Goal: Register for event/course: Sign up to attend an event or enroll in a course

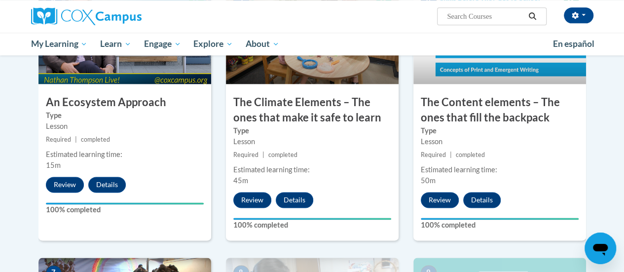
scroll to position [600, 0]
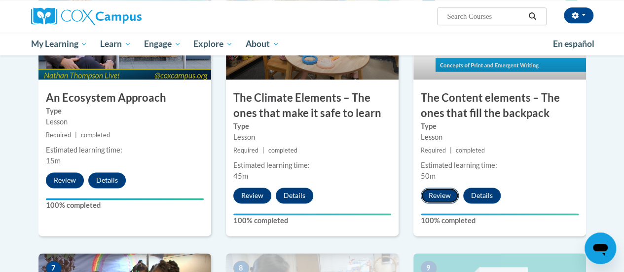
click at [449, 193] on button "Review" at bounding box center [440, 195] width 38 height 16
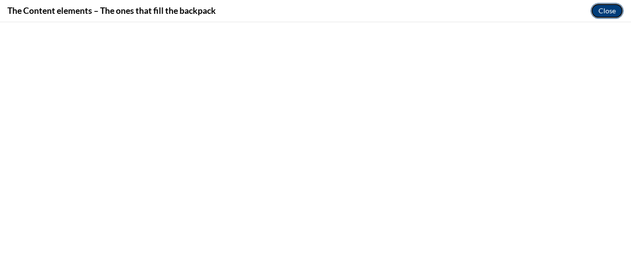
click at [610, 18] on button "Close" at bounding box center [607, 11] width 33 height 16
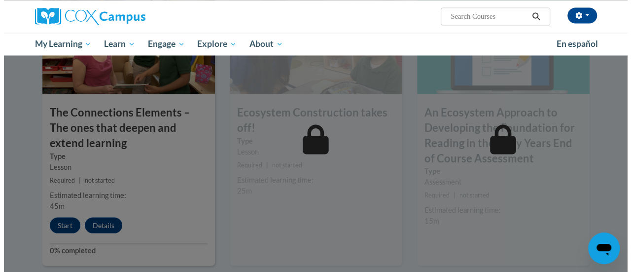
scroll to position [864, 0]
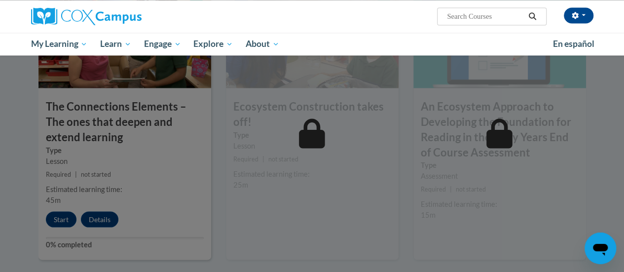
click at [66, 222] on div at bounding box center [312, 136] width 624 height 272
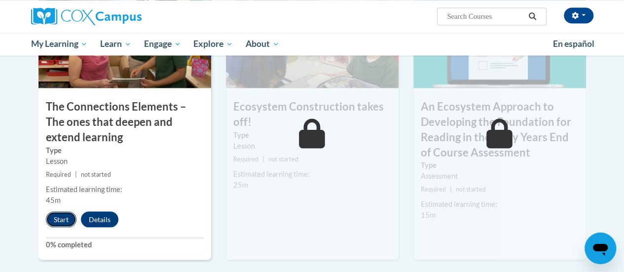
click at [64, 221] on button "Start" at bounding box center [61, 219] width 31 height 16
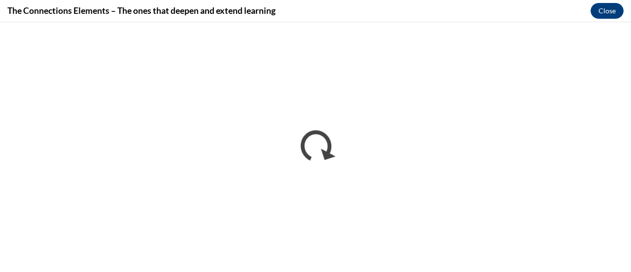
scroll to position [0, 0]
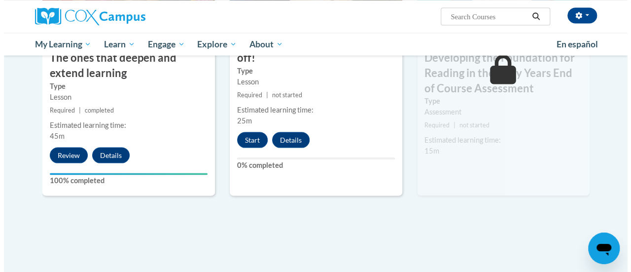
scroll to position [937, 0]
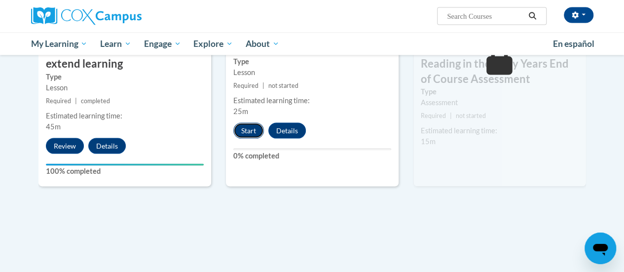
click at [251, 130] on button "Start" at bounding box center [248, 131] width 31 height 16
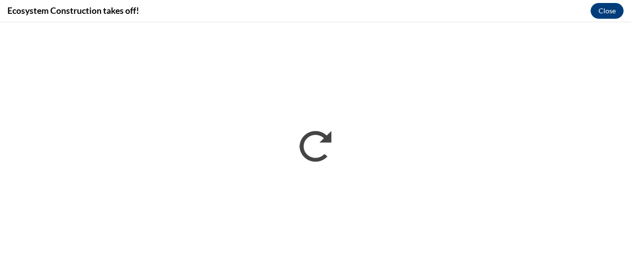
scroll to position [0, 0]
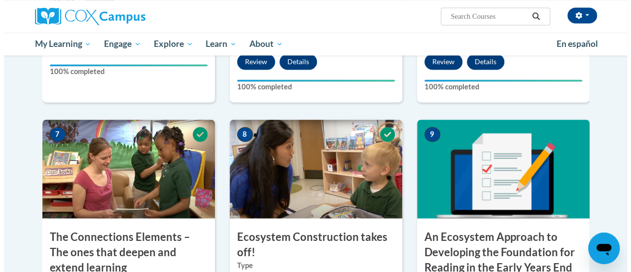
scroll to position [908, 0]
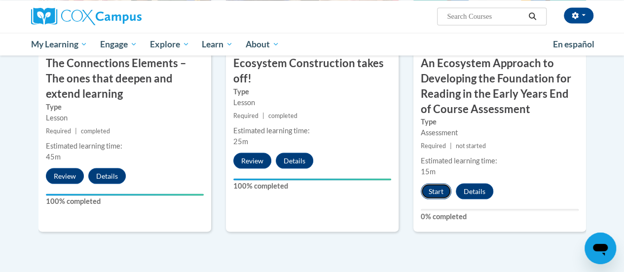
click at [435, 190] on button "Start" at bounding box center [436, 191] width 31 height 16
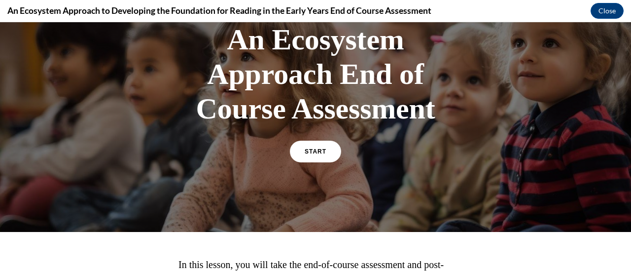
scroll to position [131, 0]
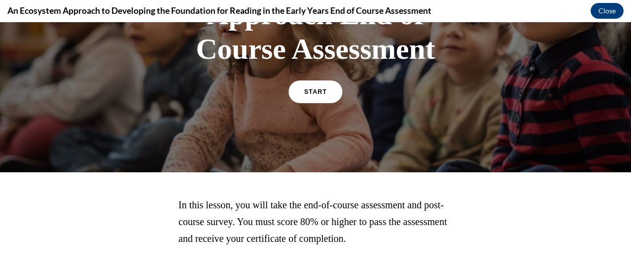
click at [315, 99] on link "START" at bounding box center [316, 91] width 54 height 23
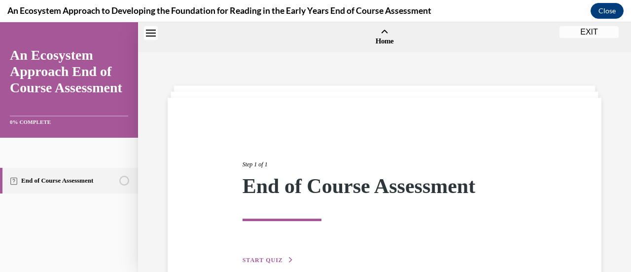
scroll to position [31, 0]
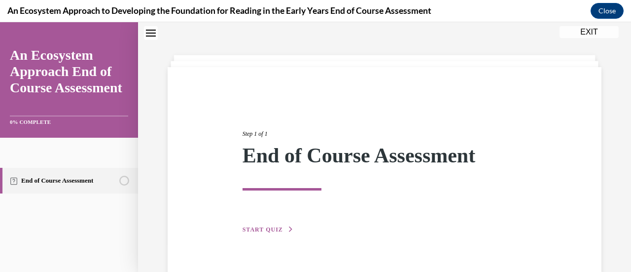
click at [288, 227] on icon "button" at bounding box center [291, 228] width 6 height 5
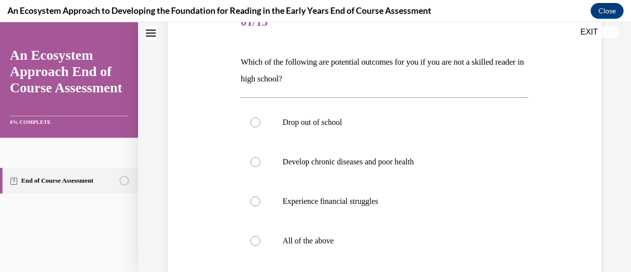
scroll to position [142, 0]
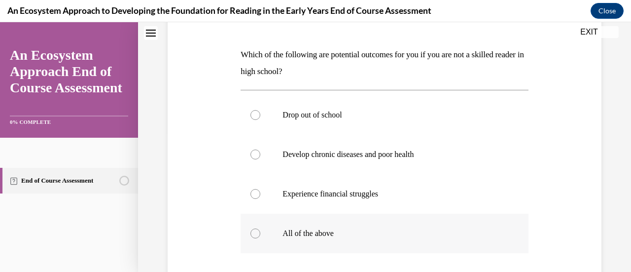
click at [259, 236] on label "All of the above" at bounding box center [385, 233] width 288 height 39
click at [259, 236] on input "All of the above" at bounding box center [256, 233] width 10 height 10
radio input "true"
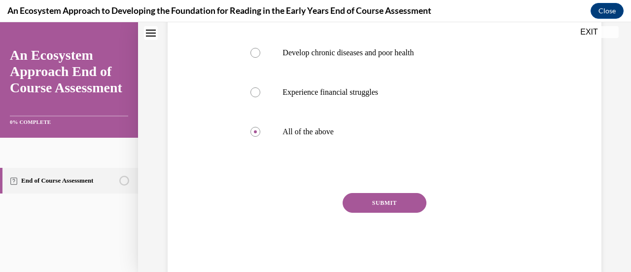
click at [398, 203] on button "SUBMIT" at bounding box center [385, 203] width 84 height 20
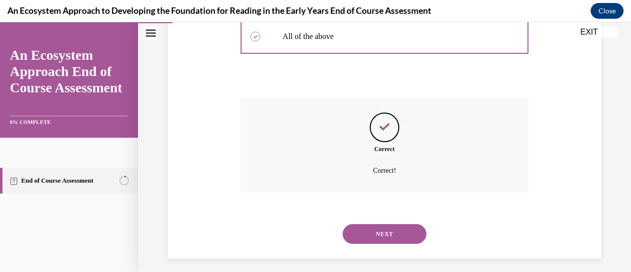
scroll to position [344, 0]
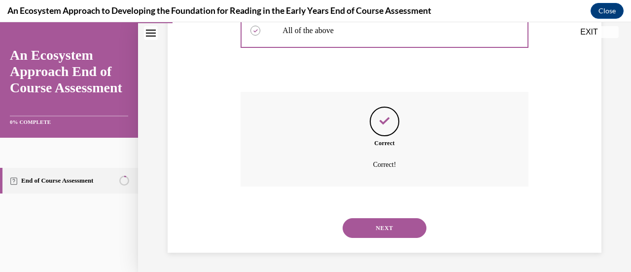
click at [401, 227] on button "NEXT" at bounding box center [385, 228] width 84 height 20
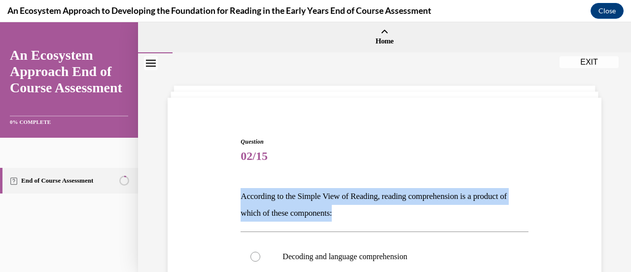
drag, startPoint x: 240, startPoint y: 197, endPoint x: 356, endPoint y: 207, distance: 116.4
click at [356, 207] on p "According to the Simple View of Reading, reading comprehension is a product of …" at bounding box center [385, 205] width 288 height 34
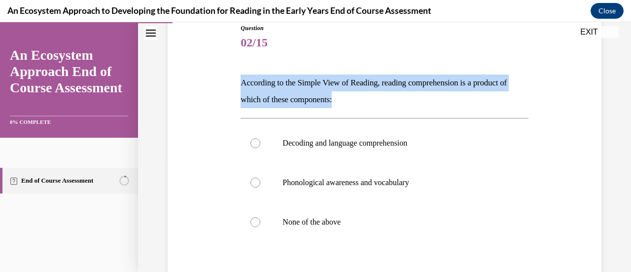
scroll to position [115, 0]
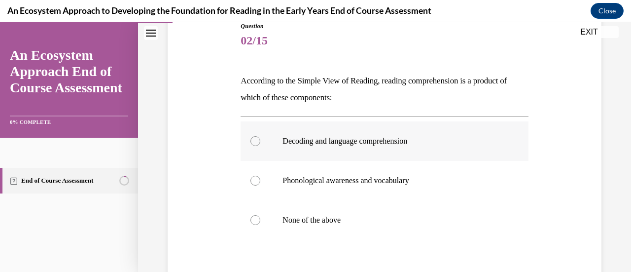
click at [258, 141] on div at bounding box center [256, 141] width 10 height 10
click at [258, 141] on input "Decoding and language comprehension" at bounding box center [256, 141] width 10 height 10
radio input "true"
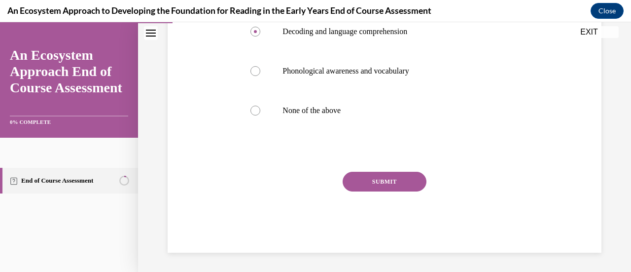
click at [384, 188] on button "SUBMIT" at bounding box center [385, 182] width 84 height 20
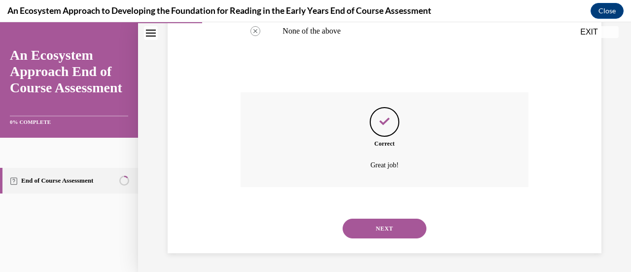
scroll to position [305, 0]
click at [379, 231] on button "NEXT" at bounding box center [385, 228] width 84 height 20
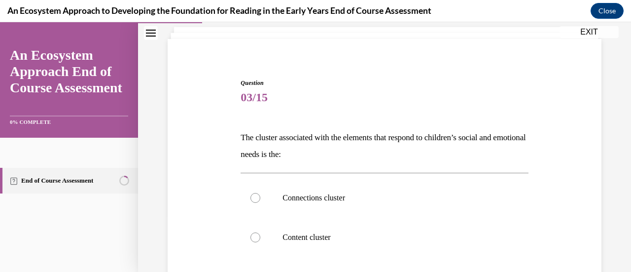
scroll to position [59, 0]
drag, startPoint x: 241, startPoint y: 136, endPoint x: 313, endPoint y: 147, distance: 72.9
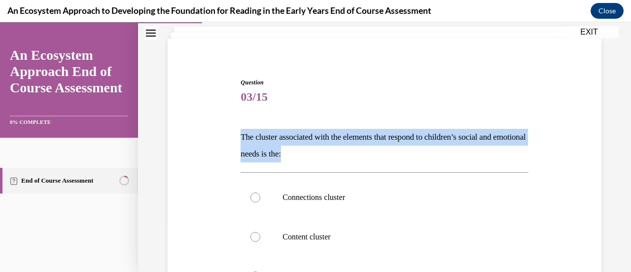
drag, startPoint x: 313, startPoint y: 147, endPoint x: 327, endPoint y: 156, distance: 17.1
click at [327, 156] on p "The cluster associated with the elements that respond to children’s social and …" at bounding box center [385, 146] width 288 height 34
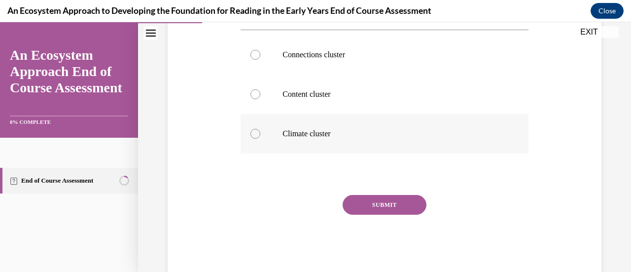
click at [255, 138] on label "Climate cluster" at bounding box center [385, 133] width 288 height 39
click at [255, 138] on input "Climate cluster" at bounding box center [256, 134] width 10 height 10
radio input "true"
click at [385, 198] on button "SUBMIT" at bounding box center [385, 205] width 84 height 20
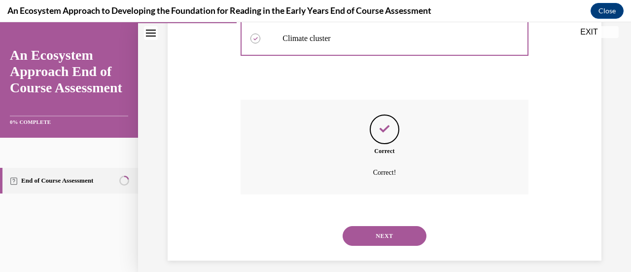
scroll to position [305, 0]
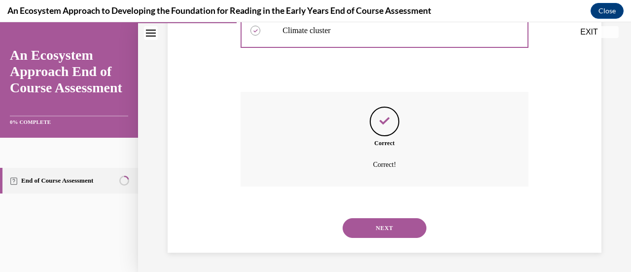
click at [397, 225] on button "NEXT" at bounding box center [385, 228] width 84 height 20
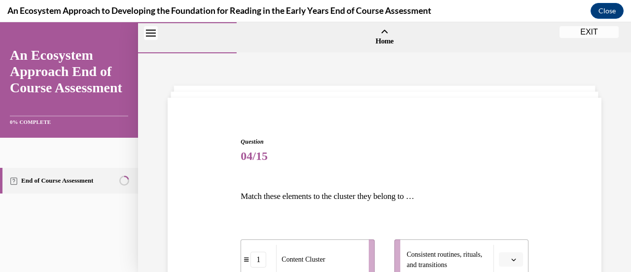
scroll to position [130, 0]
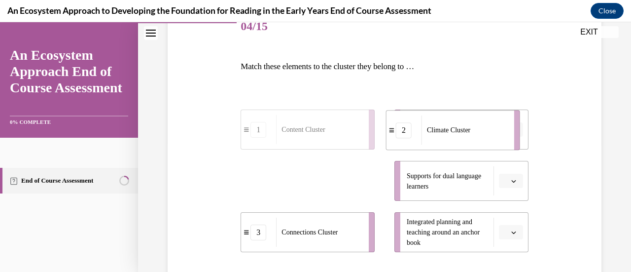
drag, startPoint x: 326, startPoint y: 182, endPoint x: 477, endPoint y: 131, distance: 159.4
click at [471, 131] on span "Climate Cluster" at bounding box center [448, 129] width 43 height 7
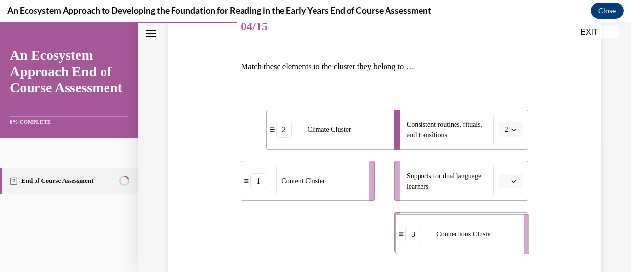
drag, startPoint x: 316, startPoint y: 231, endPoint x: 474, endPoint y: 233, distance: 158.4
click at [474, 233] on span "Connections Cluster" at bounding box center [465, 233] width 56 height 7
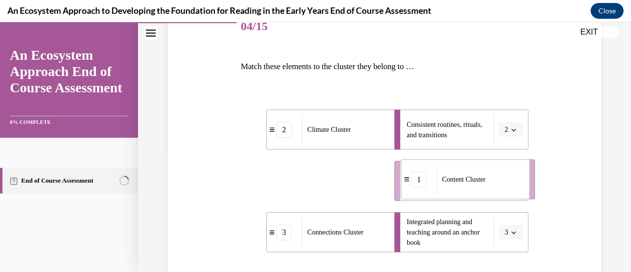
drag, startPoint x: 334, startPoint y: 189, endPoint x: 509, endPoint y: 189, distance: 174.6
click at [509, 189] on div "Content Cluster" at bounding box center [480, 179] width 86 height 29
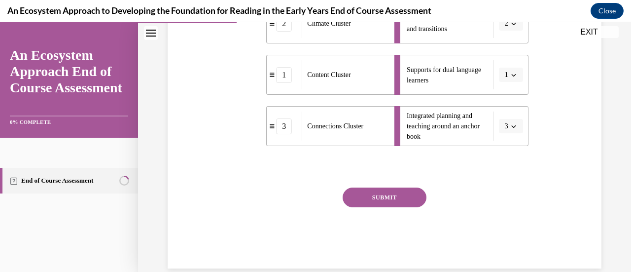
scroll to position [238, 0]
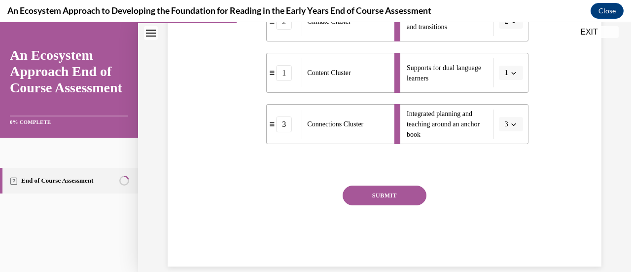
drag, startPoint x: 593, startPoint y: 194, endPoint x: 383, endPoint y: 196, distance: 210.7
click at [383, 196] on button "SUBMIT" at bounding box center [385, 195] width 84 height 20
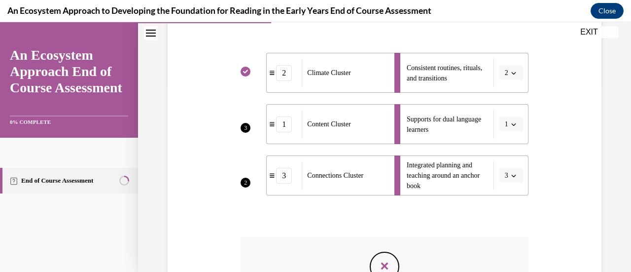
scroll to position [168, 0]
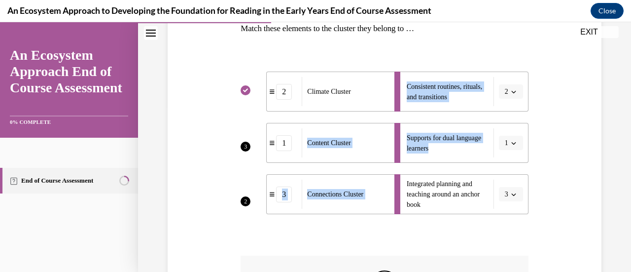
drag, startPoint x: 289, startPoint y: 144, endPoint x: 463, endPoint y: 150, distance: 174.3
click at [463, 150] on div "3 2 2 Climate Cluster 1 Content Cluster 3 Connections Cluster Consistent routin…" at bounding box center [385, 133] width 288 height 162
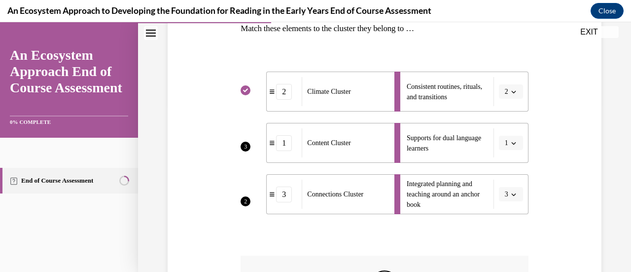
click at [505, 145] on li "Supports for dual language learners 1" at bounding box center [462, 143] width 134 height 40
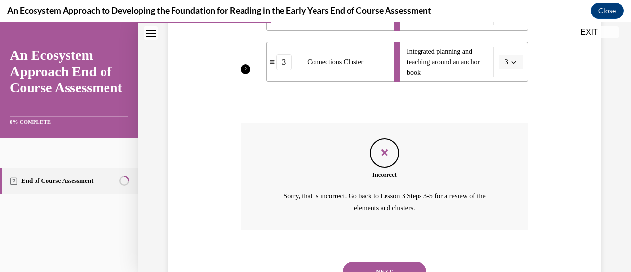
scroll to position [343, 0]
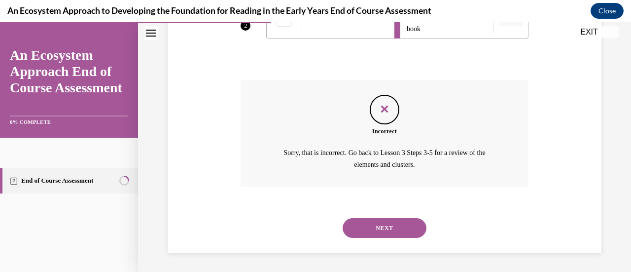
click at [377, 232] on button "NEXT" at bounding box center [385, 228] width 84 height 20
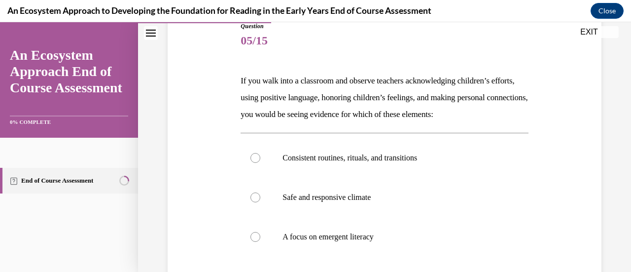
scroll to position [116, 0]
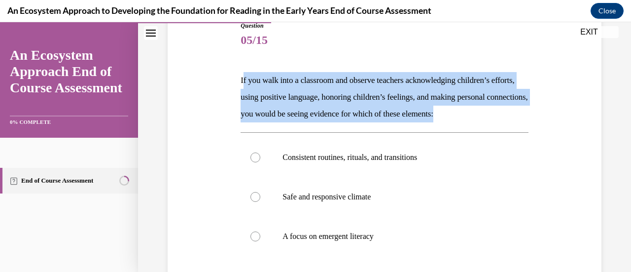
drag, startPoint x: 241, startPoint y: 79, endPoint x: 292, endPoint y: 133, distance: 73.3
click at [292, 122] on p "If you walk into a classroom and observe teachers acknowledging children’s effo…" at bounding box center [385, 97] width 288 height 50
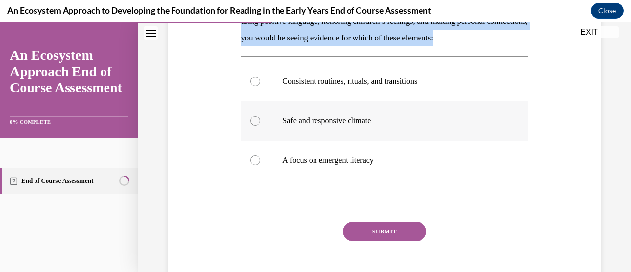
scroll to position [141, 0]
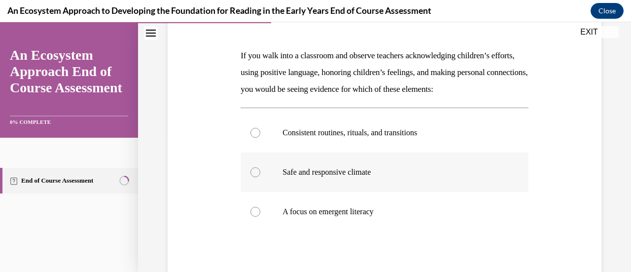
click at [252, 177] on div at bounding box center [256, 172] width 10 height 10
click at [252, 177] on input "Safe and responsive climate" at bounding box center [256, 172] width 10 height 10
radio input "true"
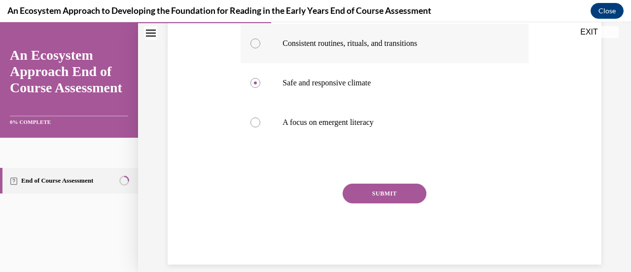
scroll to position [230, 0]
click at [373, 203] on button "SUBMIT" at bounding box center [385, 193] width 84 height 20
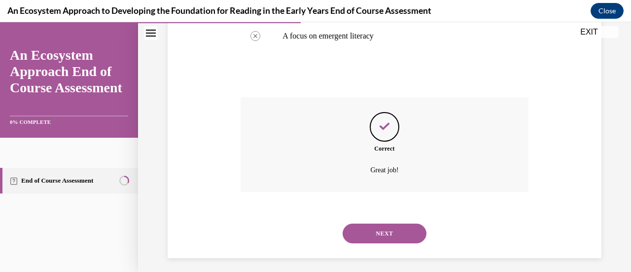
scroll to position [338, 0]
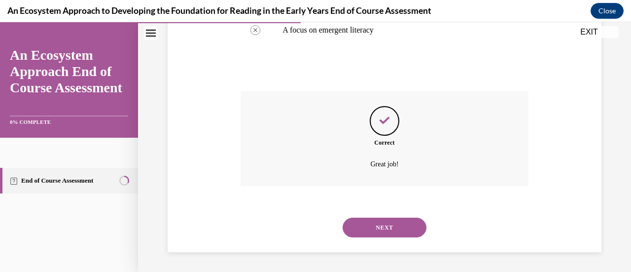
click at [398, 232] on button "NEXT" at bounding box center [385, 228] width 84 height 20
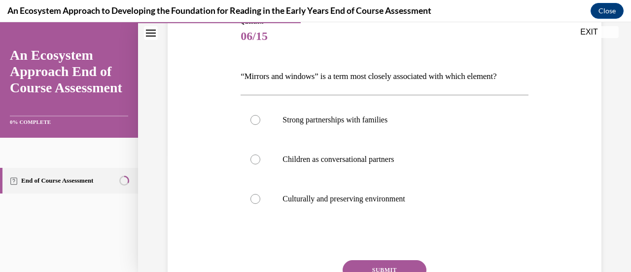
scroll to position [120, 0]
click at [254, 199] on div at bounding box center [256, 198] width 10 height 10
click at [254, 199] on input "Culturally and preserving environment" at bounding box center [256, 198] width 10 height 10
radio input "true"
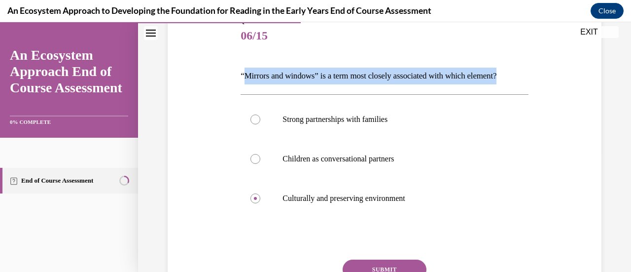
drag, startPoint x: 242, startPoint y: 75, endPoint x: 517, endPoint y: 74, distance: 274.8
click at [517, 74] on p "“Mirrors and windows” is a term most closely associated with which element?" at bounding box center [385, 76] width 288 height 17
click at [396, 260] on button "SUBMIT" at bounding box center [385, 269] width 84 height 20
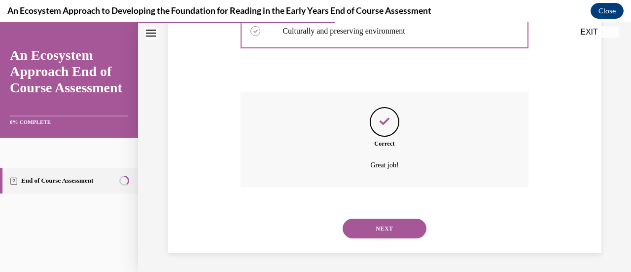
scroll to position [288, 0]
drag, startPoint x: 389, startPoint y: 227, endPoint x: 372, endPoint y: 226, distance: 16.3
click at [372, 226] on button "NEXT" at bounding box center [385, 228] width 84 height 20
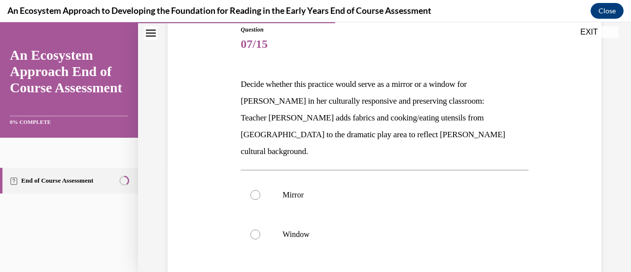
scroll to position [112, 0]
click at [261, 181] on label "Mirror" at bounding box center [385, 194] width 288 height 39
click at [260, 189] on input "Mirror" at bounding box center [256, 194] width 10 height 10
radio input "true"
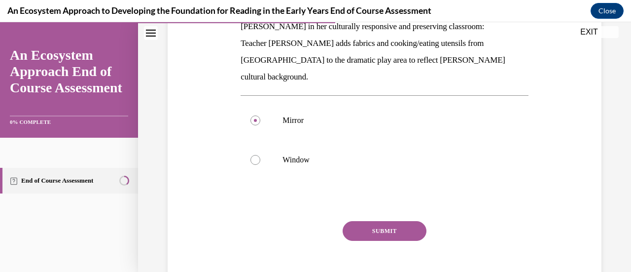
click at [401, 221] on button "SUBMIT" at bounding box center [385, 231] width 84 height 20
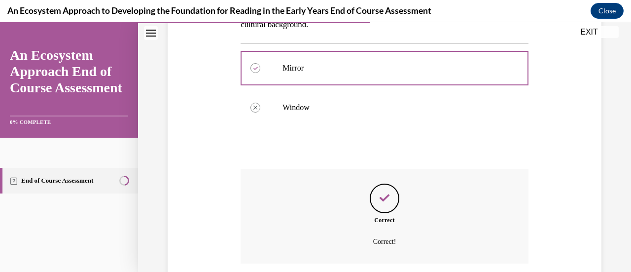
scroll to position [299, 0]
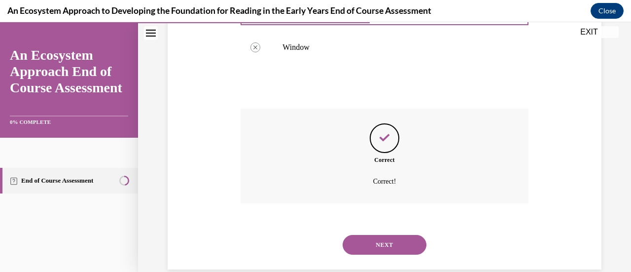
click at [398, 235] on button "NEXT" at bounding box center [385, 245] width 84 height 20
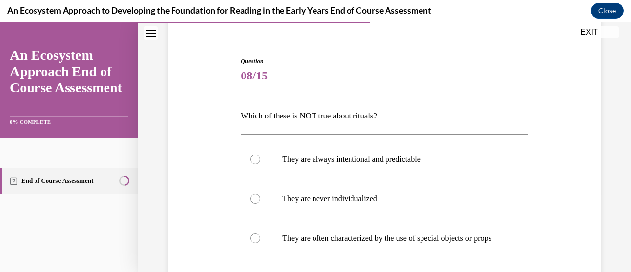
scroll to position [86, 0]
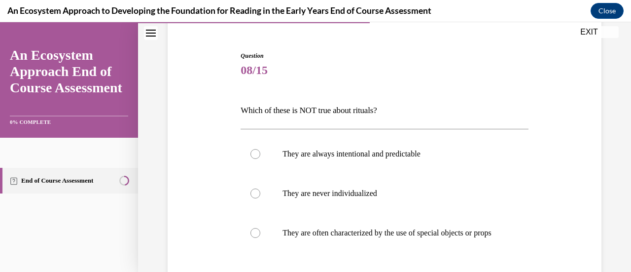
drag, startPoint x: 240, startPoint y: 110, endPoint x: 313, endPoint y: 115, distance: 73.2
drag, startPoint x: 313, startPoint y: 115, endPoint x: 527, endPoint y: 108, distance: 214.7
drag, startPoint x: 527, startPoint y: 108, endPoint x: 541, endPoint y: 110, distance: 14.0
click at [541, 110] on div "Question 08/15 Which of these is NOT true about rituals? They are always intent…" at bounding box center [384, 198] width 439 height 353
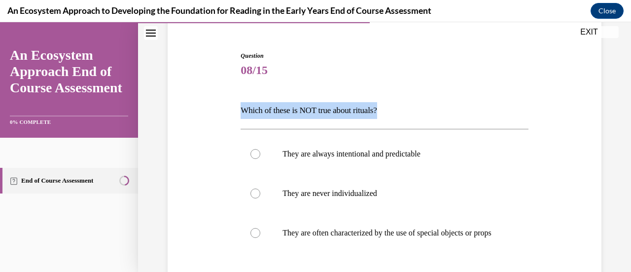
drag, startPoint x: 241, startPoint y: 110, endPoint x: 391, endPoint y: 109, distance: 150.0
click at [391, 109] on p "Which of these is NOT true about rituals?" at bounding box center [385, 110] width 288 height 17
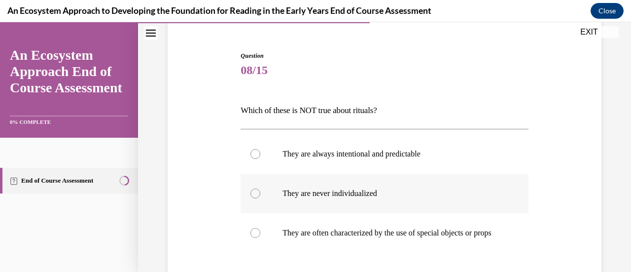
click at [257, 194] on div at bounding box center [256, 193] width 10 height 10
click at [257, 194] on input "They are never individualized" at bounding box center [256, 193] width 10 height 10
radio input "true"
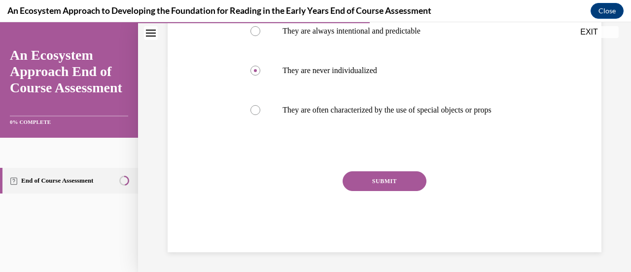
click at [379, 181] on button "SUBMIT" at bounding box center [385, 181] width 84 height 20
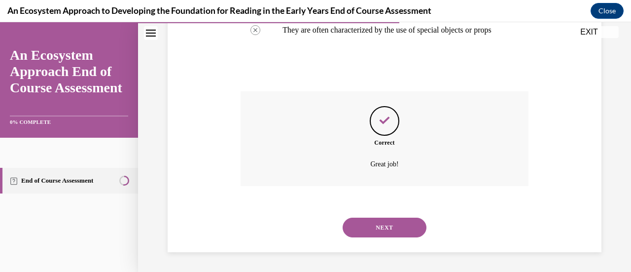
scroll to position [298, 0]
click at [376, 227] on button "NEXT" at bounding box center [385, 228] width 84 height 20
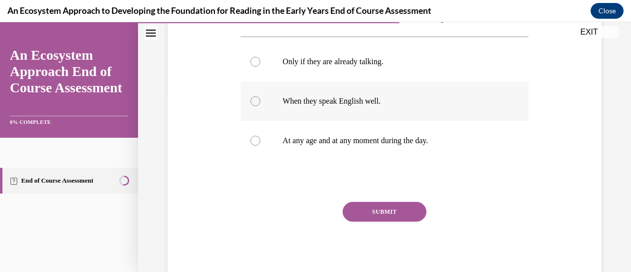
scroll to position [179, 0]
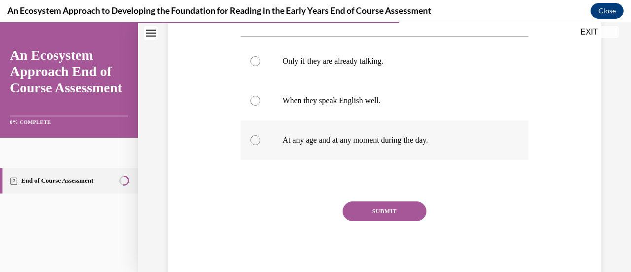
click at [251, 143] on div at bounding box center [256, 140] width 10 height 10
click at [251, 143] on input "At any age and at any moment during the day." at bounding box center [256, 140] width 10 height 10
radio input "true"
click at [377, 211] on button "SUBMIT" at bounding box center [385, 211] width 84 height 20
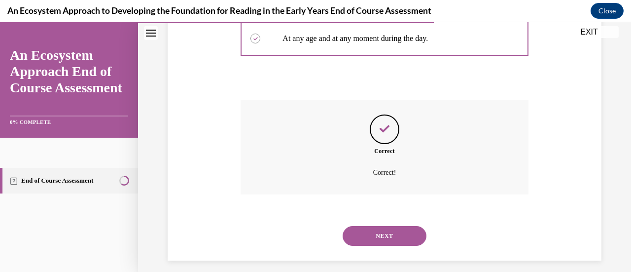
scroll to position [288, 0]
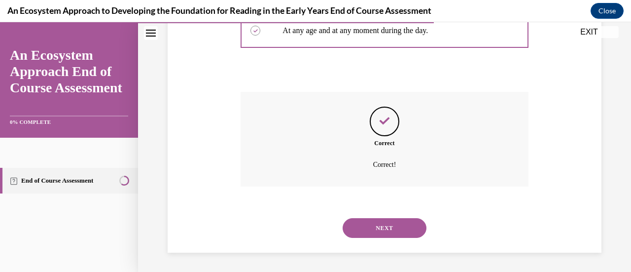
click at [386, 232] on button "NEXT" at bounding box center [385, 228] width 84 height 20
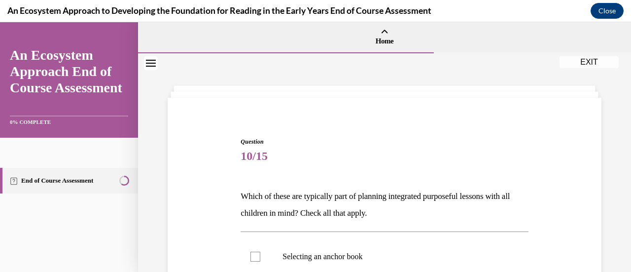
scroll to position [120, 0]
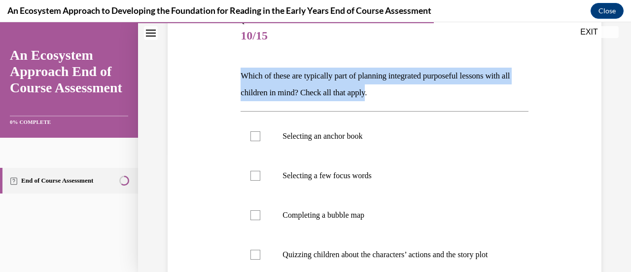
drag, startPoint x: 240, startPoint y: 74, endPoint x: 401, endPoint y: 90, distance: 161.2
click at [401, 90] on p "Which of these are typically part of planning integrated purposeful lessons wit…" at bounding box center [385, 85] width 288 height 34
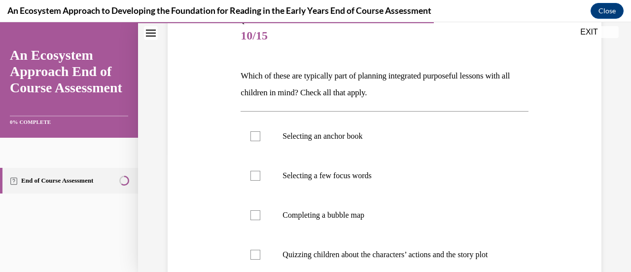
click at [453, 97] on p "Which of these are typically part of planning integrated purposeful lessons wit…" at bounding box center [385, 85] width 288 height 34
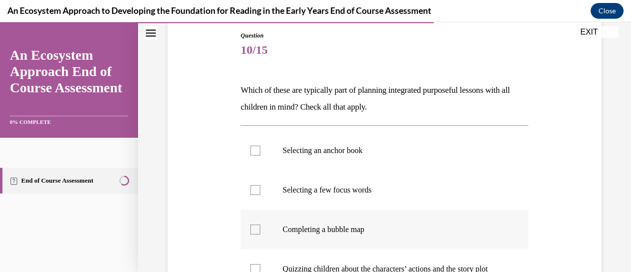
scroll to position [114, 0]
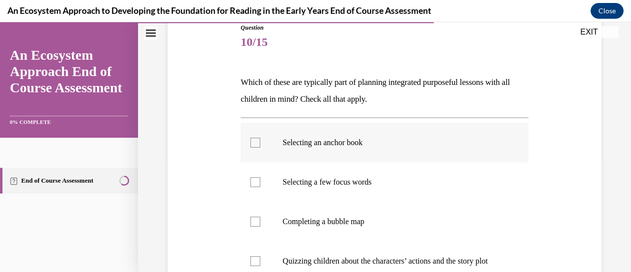
click at [255, 141] on div at bounding box center [256, 143] width 10 height 10
click at [255, 141] on input "Selecting an anchor book" at bounding box center [256, 143] width 10 height 10
checkbox input "true"
click at [254, 175] on label "Selecting a few focus words" at bounding box center [385, 181] width 288 height 39
click at [254, 177] on input "Selecting a few focus words" at bounding box center [256, 182] width 10 height 10
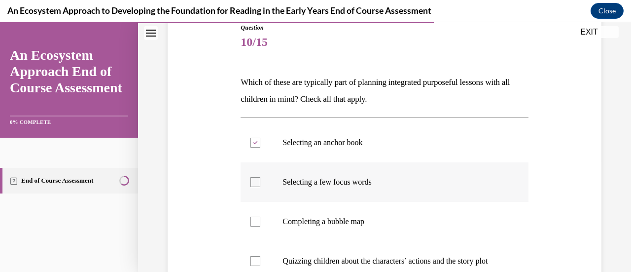
checkbox input "true"
click at [254, 222] on div at bounding box center [256, 222] width 10 height 10
click at [254, 222] on input "Completing a bubble map" at bounding box center [256, 222] width 10 height 10
checkbox input "true"
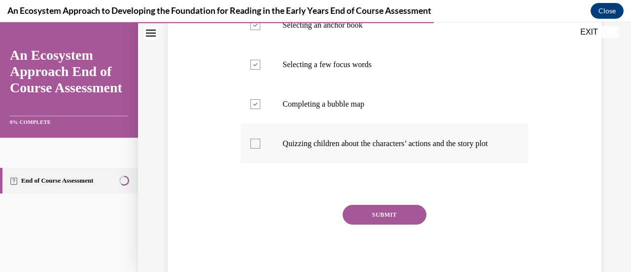
click at [257, 156] on label "Quizzing children about the characters’ actions and the story plot" at bounding box center [385, 143] width 288 height 39
click at [257, 148] on input "Quizzing children about the characters’ actions and the story plot" at bounding box center [256, 144] width 10 height 10
checkbox input "true"
click at [378, 224] on button "SUBMIT" at bounding box center [385, 215] width 84 height 20
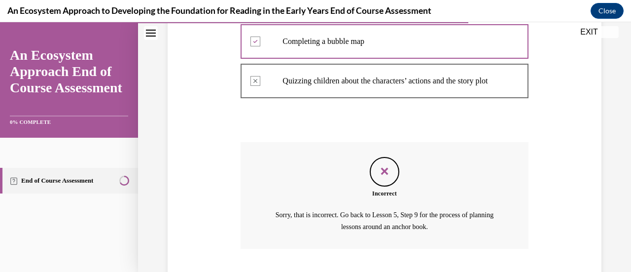
scroll to position [366, 0]
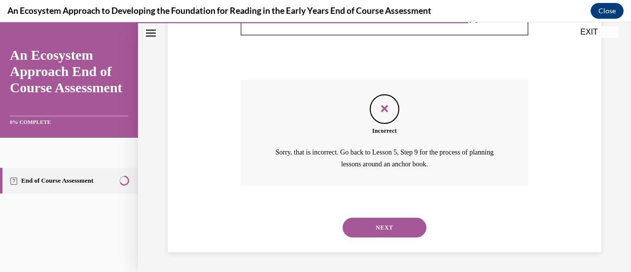
click at [397, 224] on button "NEXT" at bounding box center [385, 228] width 84 height 20
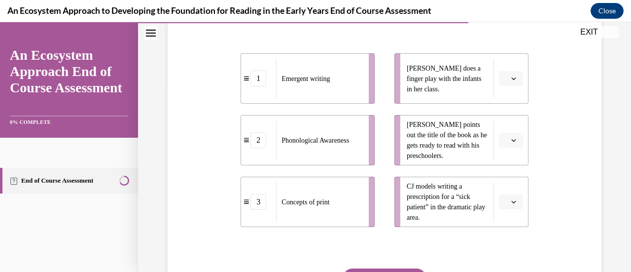
scroll to position [186, 0]
drag, startPoint x: 323, startPoint y: 103, endPoint x: 459, endPoint y: 205, distance: 169.9
drag, startPoint x: 459, startPoint y: 205, endPoint x: 510, endPoint y: 220, distance: 52.6
click at [512, 204] on icon "button" at bounding box center [514, 201] width 5 height 5
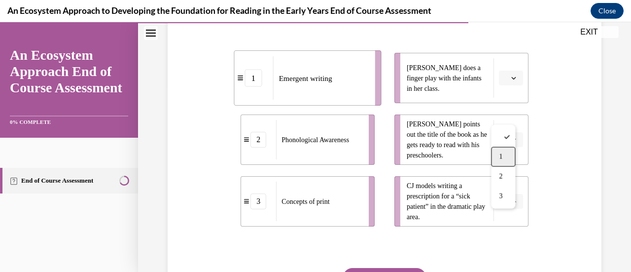
click at [503, 150] on div "1" at bounding box center [503, 157] width 24 height 20
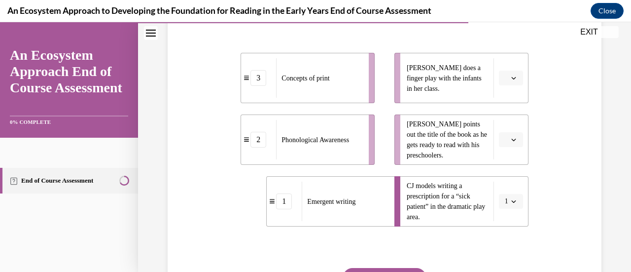
click at [512, 142] on icon "button" at bounding box center [514, 139] width 5 height 5
click at [496, 239] on div "3" at bounding box center [503, 237] width 24 height 20
click at [511, 81] on span "button" at bounding box center [514, 77] width 7 height 7
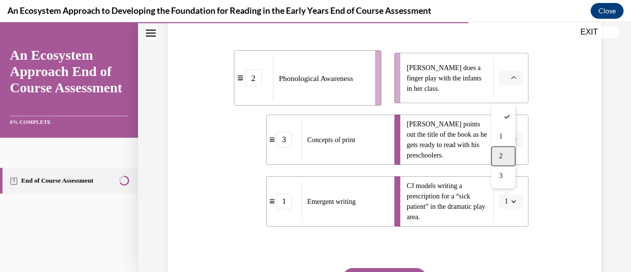
click at [503, 155] on span "2" at bounding box center [500, 156] width 3 height 8
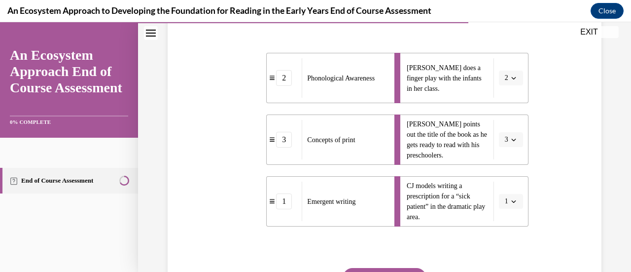
scroll to position [299, 0]
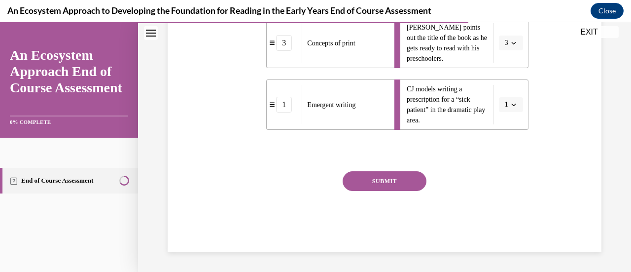
click at [383, 178] on button "SUBMIT" at bounding box center [385, 181] width 84 height 20
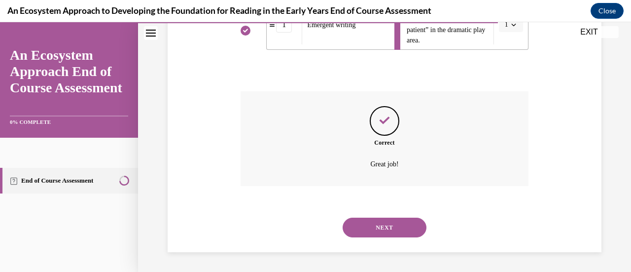
scroll to position [379, 0]
click at [395, 230] on button "NEXT" at bounding box center [385, 228] width 84 height 20
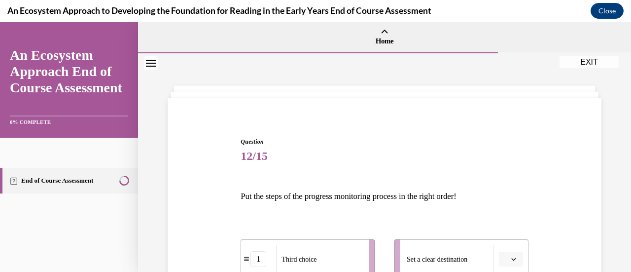
scroll to position [134, 0]
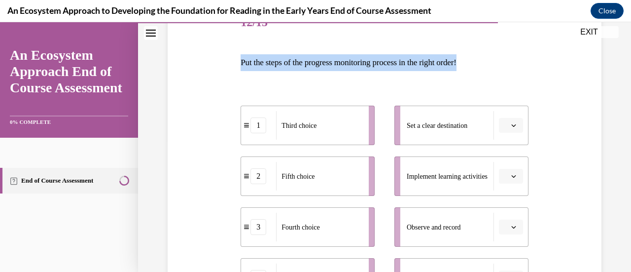
drag, startPoint x: 241, startPoint y: 63, endPoint x: 482, endPoint y: 62, distance: 240.8
click at [482, 62] on p "Put the steps of the progress monitoring process in the right order!" at bounding box center [385, 62] width 288 height 17
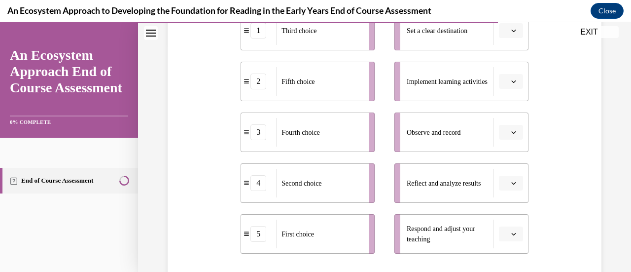
scroll to position [229, 0]
click at [507, 135] on button "button" at bounding box center [511, 131] width 24 height 15
click at [504, 252] on div "5" at bounding box center [503, 252] width 24 height 20
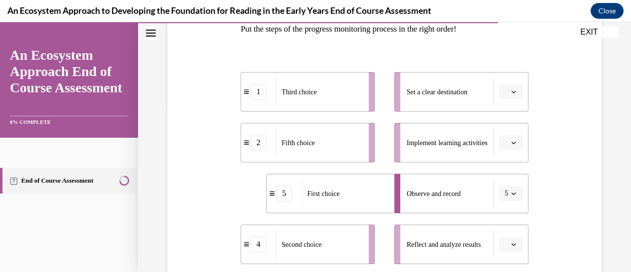
scroll to position [210, 0]
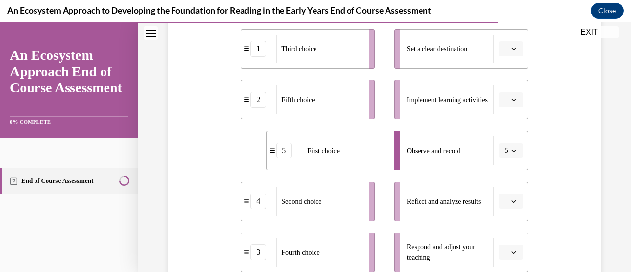
click at [511, 153] on span "button" at bounding box center [514, 150] width 7 height 7
click at [586, 95] on div "Question 12/15 Put the steps of the progress monitoring process in the right or…" at bounding box center [384, 145] width 439 height 497
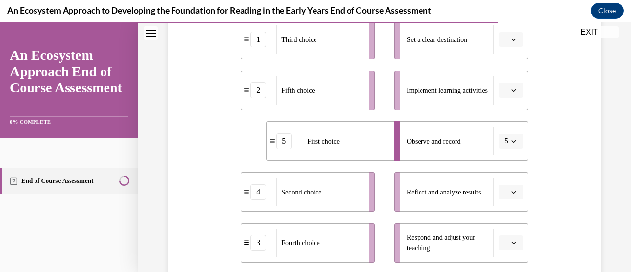
scroll to position [220, 0]
click at [286, 148] on li "5 First choice" at bounding box center [333, 140] width 134 height 39
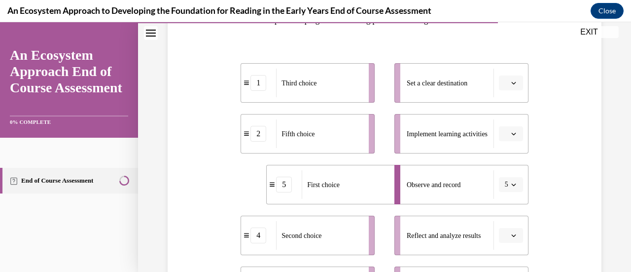
scroll to position [249, 0]
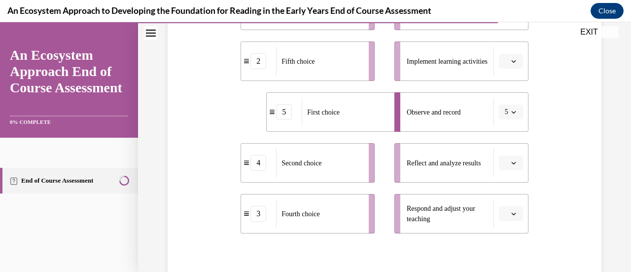
click at [511, 165] on span "button" at bounding box center [514, 162] width 7 height 7
click at [499, 79] on div "2" at bounding box center [503, 82] width 24 height 20
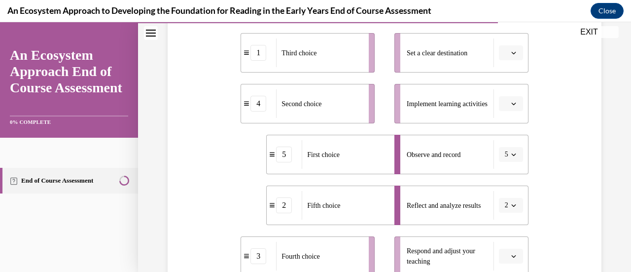
scroll to position [252, 0]
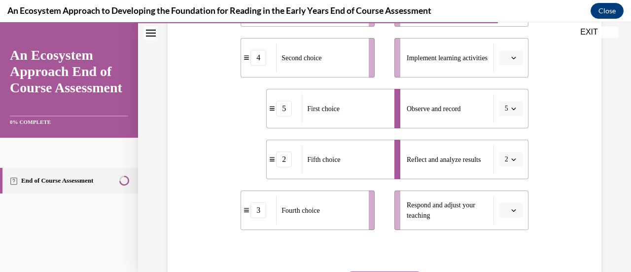
click at [512, 160] on icon "button" at bounding box center [514, 159] width 4 height 2
click at [502, 76] on div "2" at bounding box center [501, 78] width 24 height 20
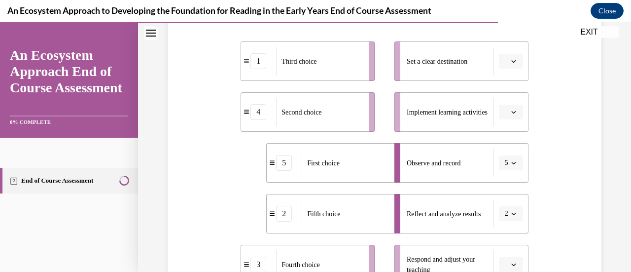
scroll to position [242, 0]
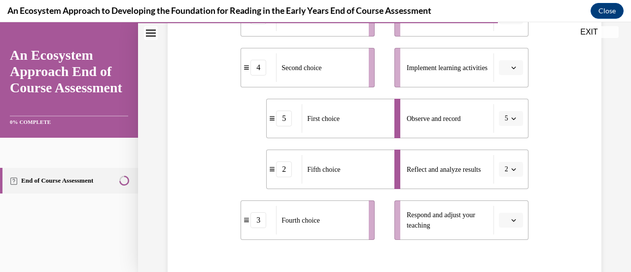
click at [508, 172] on button "2" at bounding box center [511, 169] width 24 height 15
click at [501, 133] on div "4" at bounding box center [501, 127] width 24 height 20
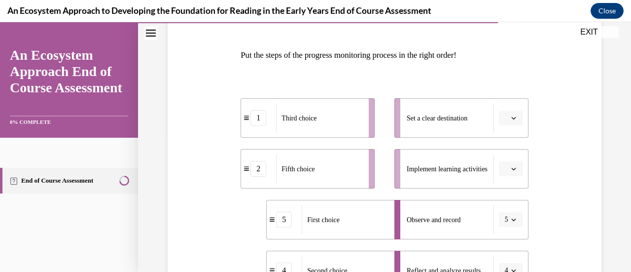
scroll to position [255, 0]
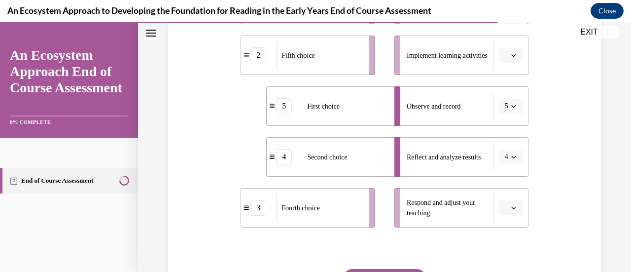
click at [512, 210] on icon "button" at bounding box center [514, 207] width 5 height 5
click at [503, 149] on span "3" at bounding box center [500, 147] width 3 height 8
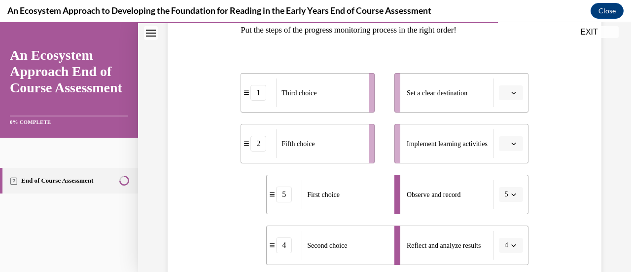
scroll to position [212, 0]
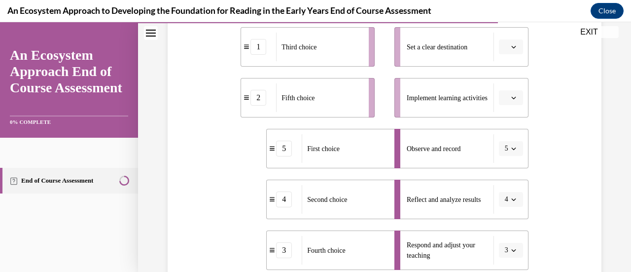
click at [512, 252] on icon "button" at bounding box center [514, 250] width 5 height 5
click at [504, 148] on div "1" at bounding box center [501, 150] width 24 height 20
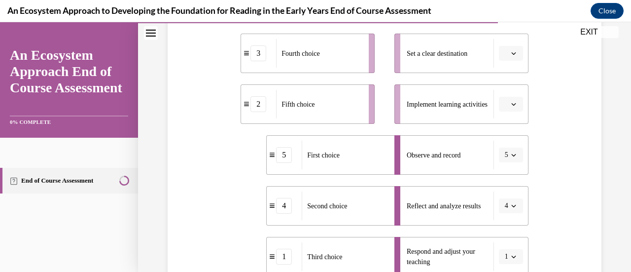
scroll to position [215, 0]
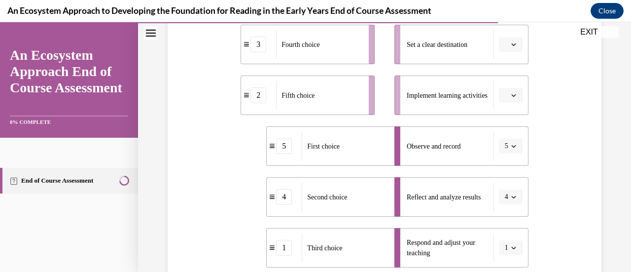
click at [512, 94] on icon "button" at bounding box center [514, 95] width 5 height 5
click at [506, 197] on div "4" at bounding box center [503, 196] width 24 height 20
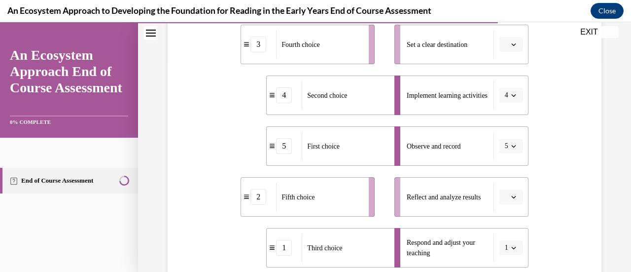
click at [512, 46] on icon "button" at bounding box center [514, 44] width 5 height 5
click at [512, 42] on icon "button" at bounding box center [514, 43] width 5 height 5
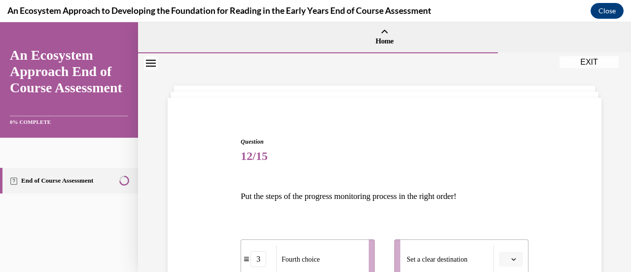
scroll to position [154, 0]
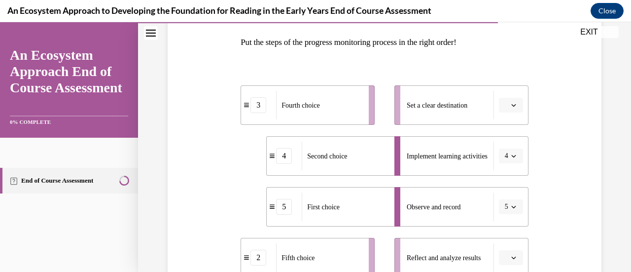
click at [512, 157] on icon "button" at bounding box center [514, 155] width 5 height 5
click at [559, 180] on div "Question 12/15 Put the steps of the progress monitoring process in the right or…" at bounding box center [384, 202] width 439 height 497
click at [511, 102] on span "button" at bounding box center [514, 105] width 7 height 7
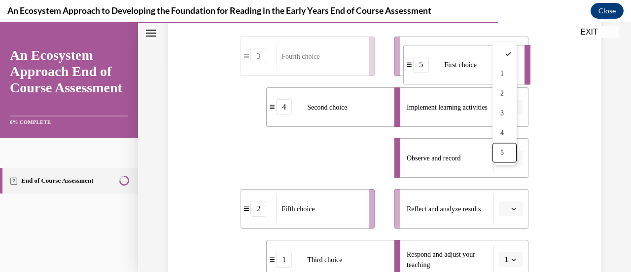
drag, startPoint x: 335, startPoint y: 140, endPoint x: 470, endPoint y: 28, distance: 174.8
click at [470, 50] on div "First choice" at bounding box center [478, 64] width 79 height 29
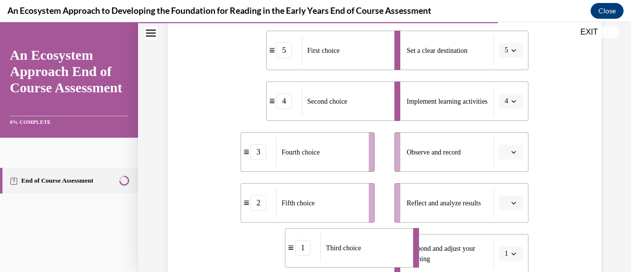
scroll to position [212, 0]
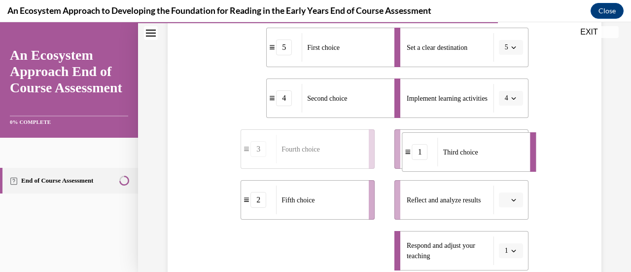
drag, startPoint x: 292, startPoint y: 257, endPoint x: 428, endPoint y: 147, distance: 175.0
click at [428, 147] on div "1" at bounding box center [420, 152] width 35 height 16
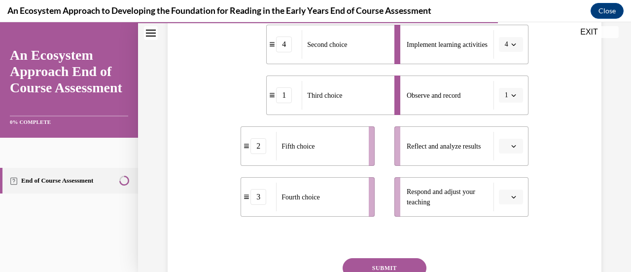
scroll to position [266, 0]
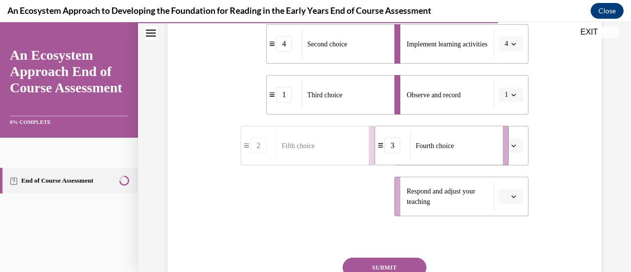
drag, startPoint x: 350, startPoint y: 205, endPoint x: 487, endPoint y: 153, distance: 147.1
click at [487, 153] on div "Fourth choice" at bounding box center [453, 145] width 86 height 29
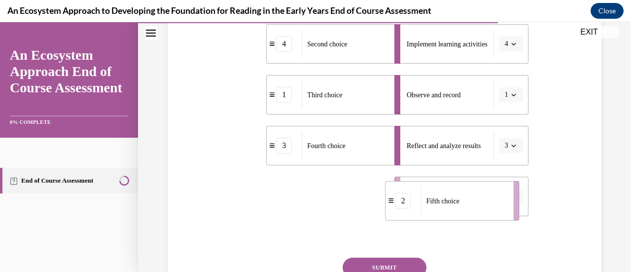
drag, startPoint x: 349, startPoint y: 190, endPoint x: 497, endPoint y: 194, distance: 148.0
click at [497, 194] on div "Fifth choice" at bounding box center [464, 200] width 86 height 29
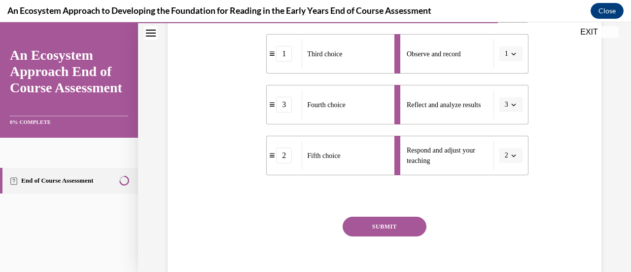
click at [377, 224] on button "SUBMIT" at bounding box center [385, 227] width 84 height 20
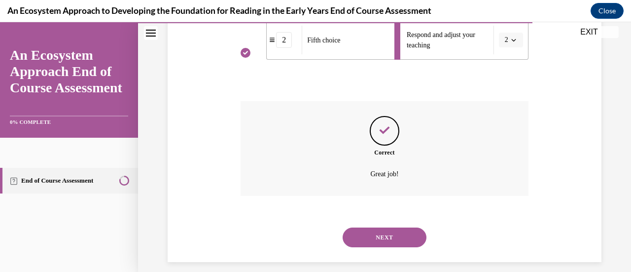
scroll to position [432, 0]
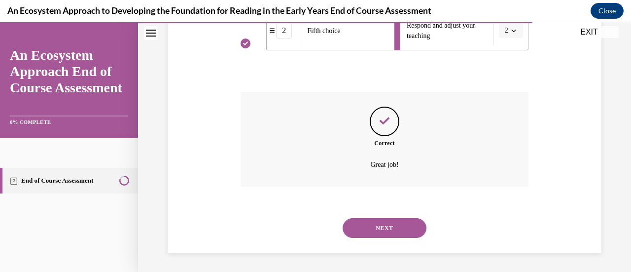
click at [380, 230] on button "NEXT" at bounding box center [385, 228] width 84 height 20
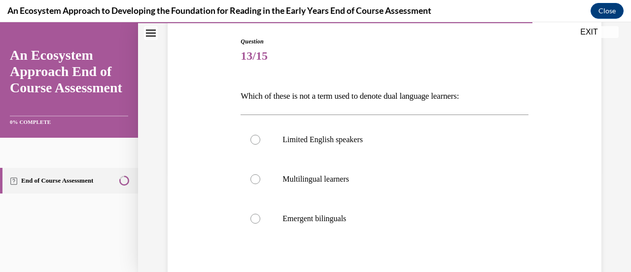
scroll to position [101, 0]
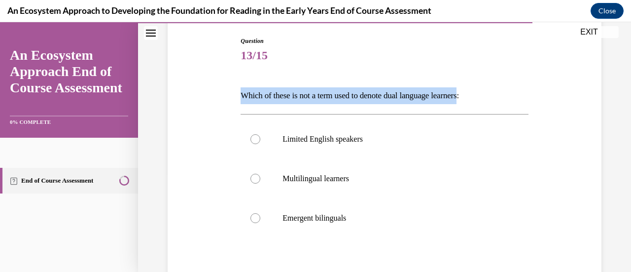
drag, startPoint x: 239, startPoint y: 95, endPoint x: 479, endPoint y: 96, distance: 239.3
click at [479, 96] on p "Which of these is not a term used to denote dual language learners:" at bounding box center [385, 95] width 288 height 17
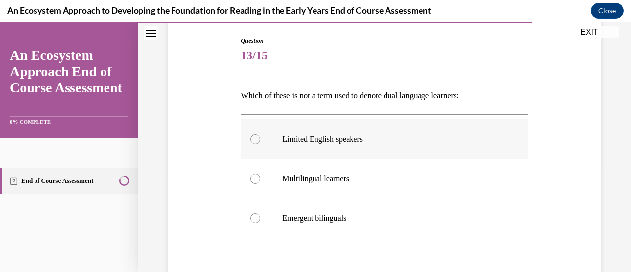
click at [252, 145] on label "Limited English speakers" at bounding box center [385, 138] width 288 height 39
click at [252, 144] on input "Limited English speakers" at bounding box center [256, 139] width 10 height 10
radio input "true"
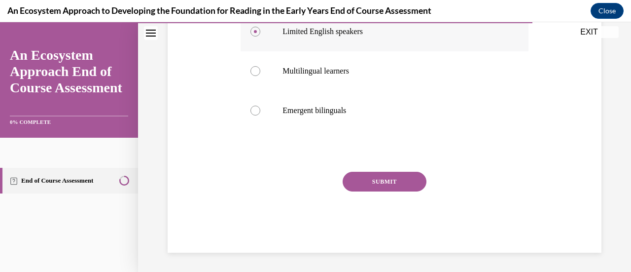
scroll to position [206, 0]
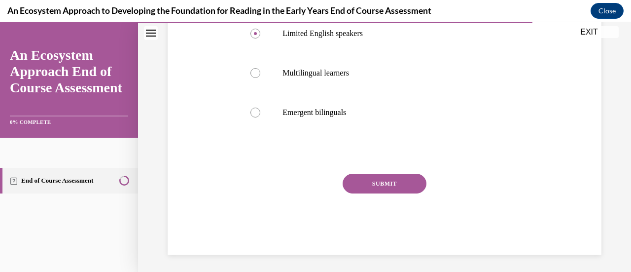
click at [377, 184] on button "SUBMIT" at bounding box center [385, 184] width 84 height 20
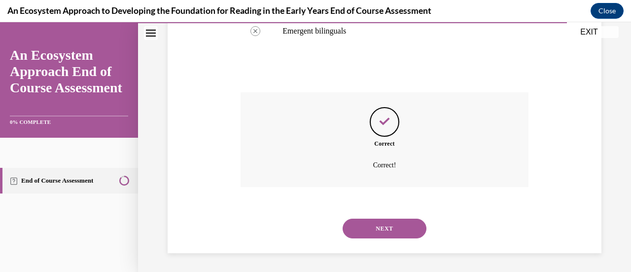
scroll to position [288, 0]
click at [376, 224] on button "NEXT" at bounding box center [385, 228] width 84 height 20
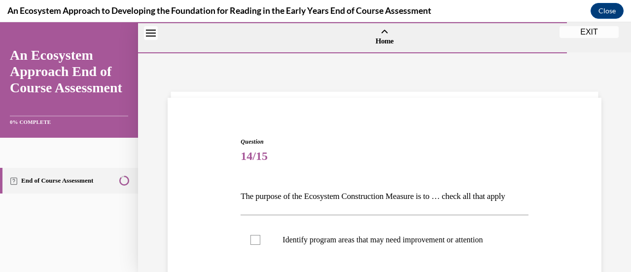
scroll to position [89, 0]
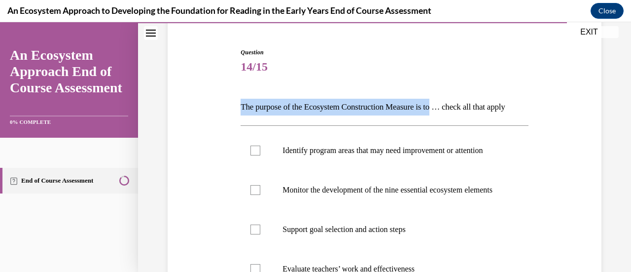
drag, startPoint x: 240, startPoint y: 105, endPoint x: 446, endPoint y: 108, distance: 205.7
click at [446, 108] on p "The purpose of the Ecosystem Construction Measure is to … check all that apply" at bounding box center [385, 107] width 288 height 17
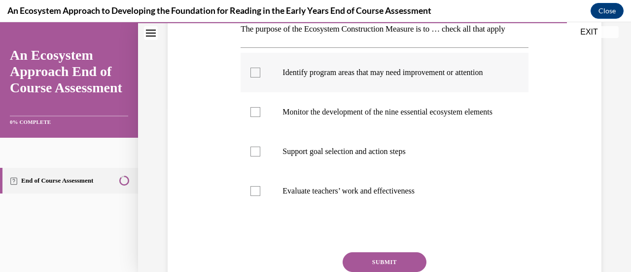
click at [252, 92] on label "Identify program areas that may need improvement or attention" at bounding box center [385, 72] width 288 height 39
click at [252, 77] on input "Identify program areas that may need improvement or attention" at bounding box center [256, 73] width 10 height 10
checkbox input "true"
click at [260, 171] on label "Support goal selection and action steps" at bounding box center [385, 151] width 288 height 39
click at [260, 156] on input "Support goal selection and action steps" at bounding box center [256, 152] width 10 height 10
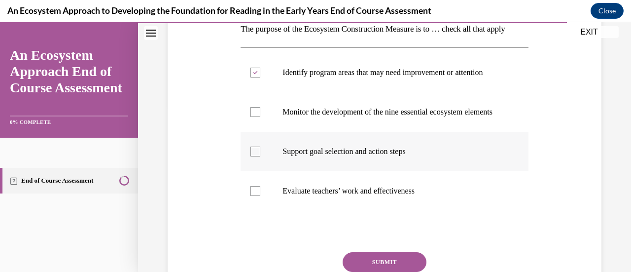
checkbox input "true"
click at [255, 117] on div at bounding box center [256, 112] width 10 height 10
click at [255, 117] on input "Monitor the development of the nine essential ecosystem elements" at bounding box center [256, 112] width 10 height 10
checkbox input "true"
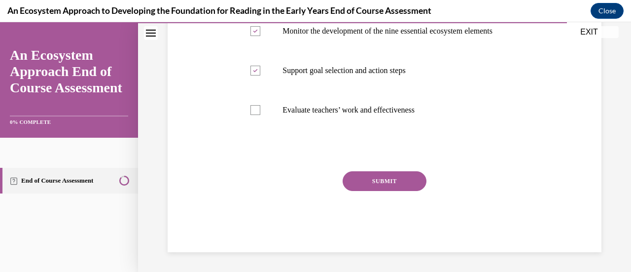
scroll to position [252, 0]
click at [394, 191] on button "SUBMIT" at bounding box center [385, 181] width 84 height 20
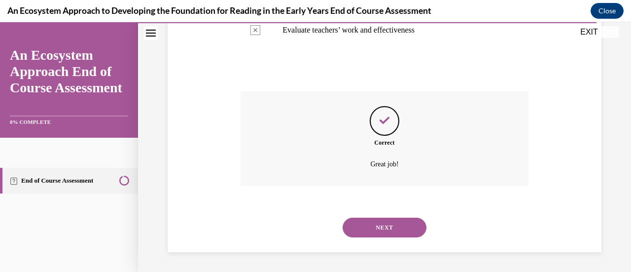
scroll to position [364, 0]
click at [375, 230] on button "NEXT" at bounding box center [385, 228] width 84 height 20
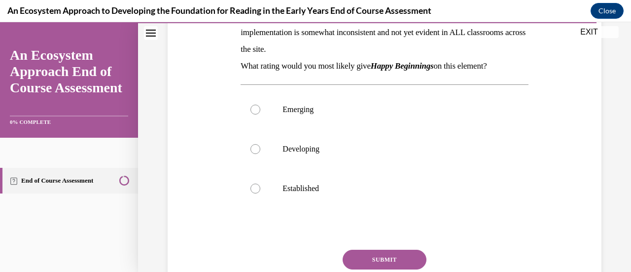
scroll to position [197, 0]
click at [253, 148] on div at bounding box center [256, 150] width 10 height 10
click at [253, 148] on input "Developing" at bounding box center [256, 150] width 10 height 10
radio input "true"
click at [375, 253] on button "SUBMIT" at bounding box center [385, 260] width 84 height 20
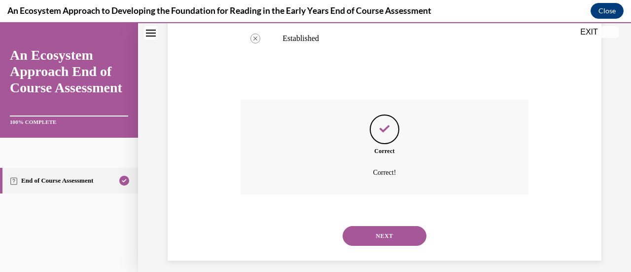
scroll to position [355, 0]
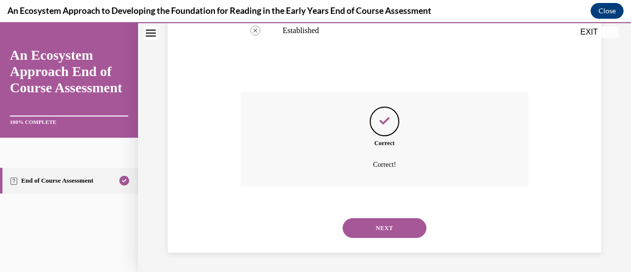
click at [395, 220] on button "NEXT" at bounding box center [385, 228] width 84 height 20
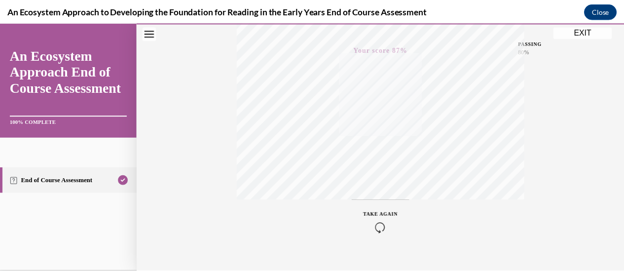
scroll to position [256, 0]
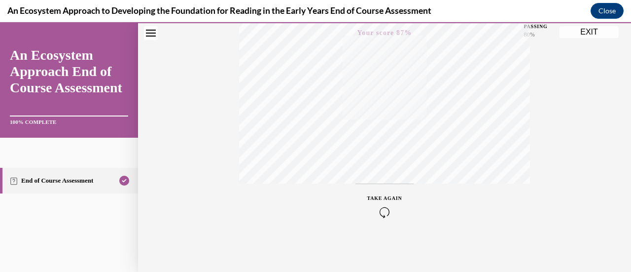
click at [589, 37] on button "EXIT" at bounding box center [589, 32] width 59 height 12
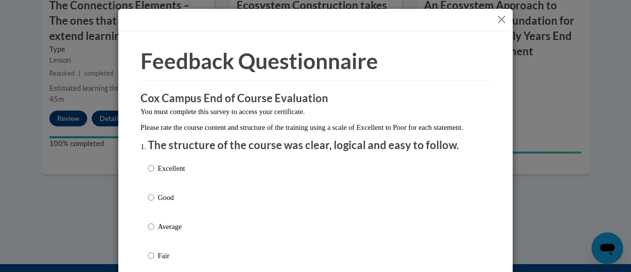
scroll to position [74, 0]
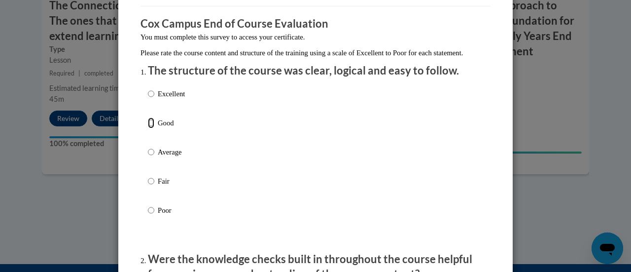
click at [148, 128] on input "Good" at bounding box center [151, 122] width 6 height 11
radio input "true"
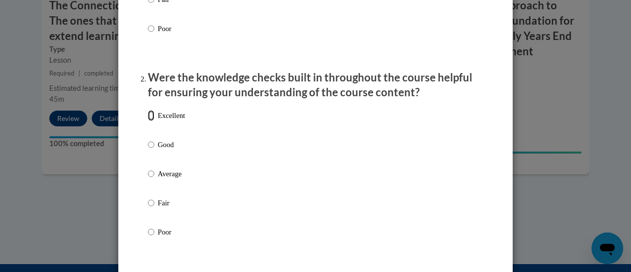
click at [148, 121] on input "Excellent" at bounding box center [151, 115] width 6 height 11
radio input "true"
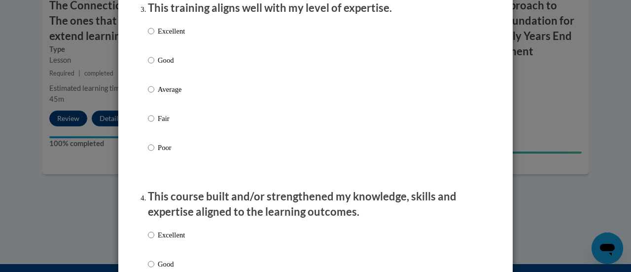
scroll to position [535, 0]
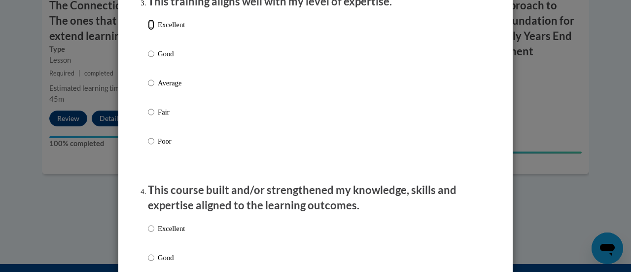
drag, startPoint x: 287, startPoint y: 167, endPoint x: 146, endPoint y: 34, distance: 193.7
click at [148, 30] on input "Excellent" at bounding box center [151, 24] width 6 height 11
radio input "true"
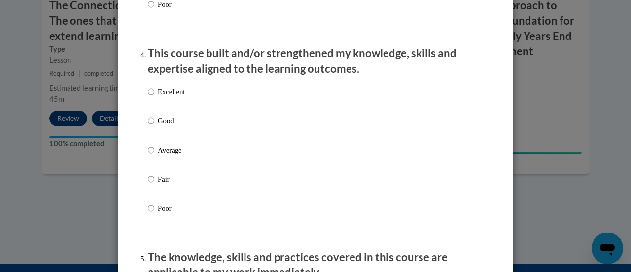
scroll to position [673, 0]
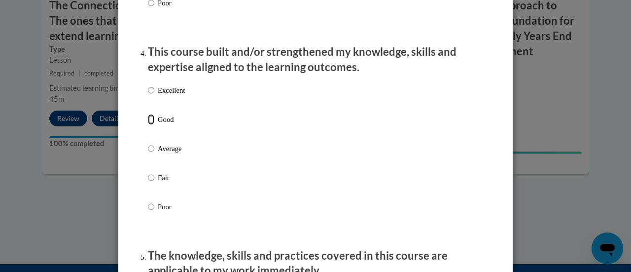
click at [148, 125] on input "Good" at bounding box center [151, 119] width 6 height 11
radio input "true"
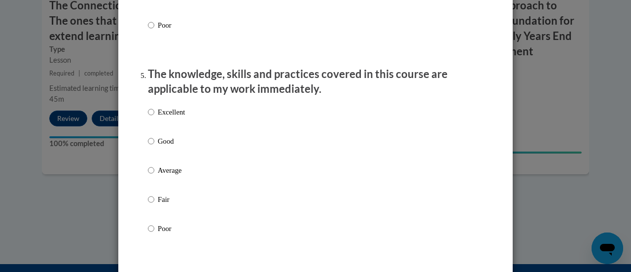
scroll to position [855, 0]
click at [148, 176] on input "Average" at bounding box center [151, 170] width 6 height 11
radio input "true"
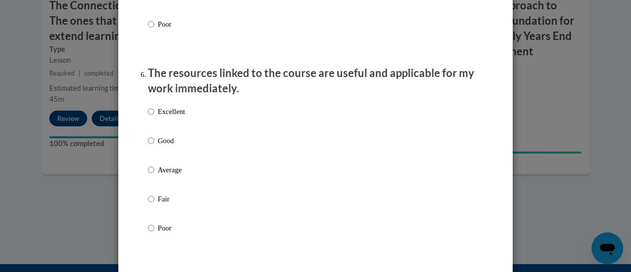
scroll to position [1177, 0]
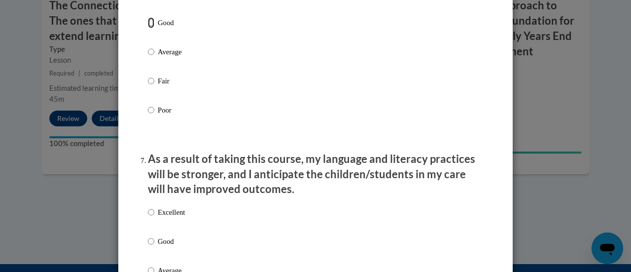
click at [148, 28] on input "Good" at bounding box center [151, 22] width 6 height 11
radio input "true"
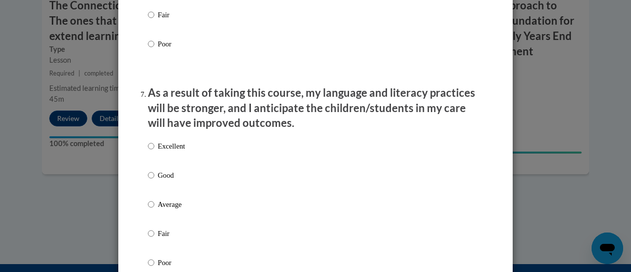
scroll to position [1260, 0]
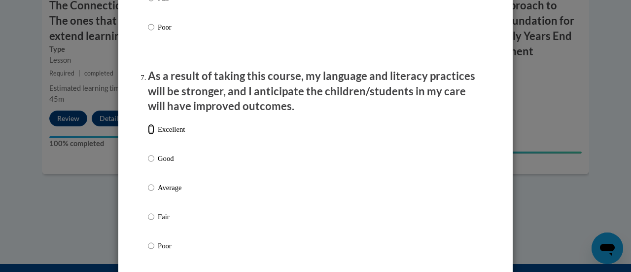
click at [148, 135] on input "Excellent" at bounding box center [151, 129] width 6 height 11
radio input "true"
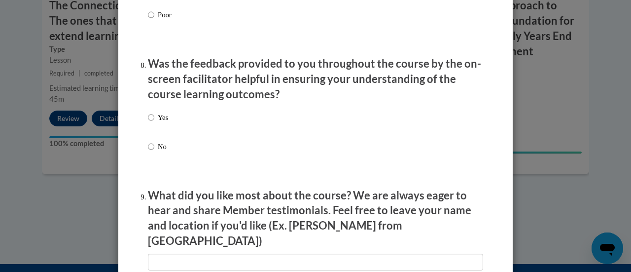
scroll to position [1494, 0]
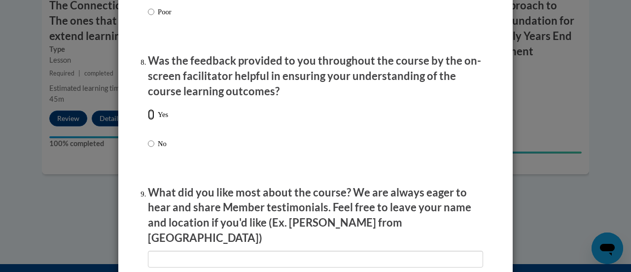
click at [149, 120] on input "Yes" at bounding box center [151, 114] width 6 height 11
radio input "true"
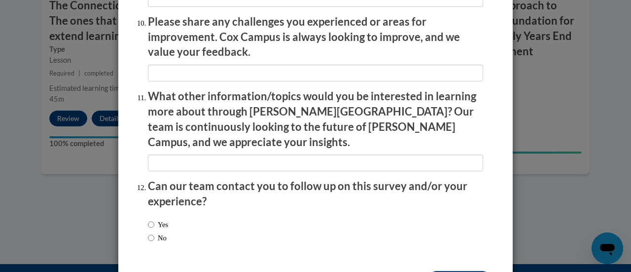
scroll to position [1779, 0]
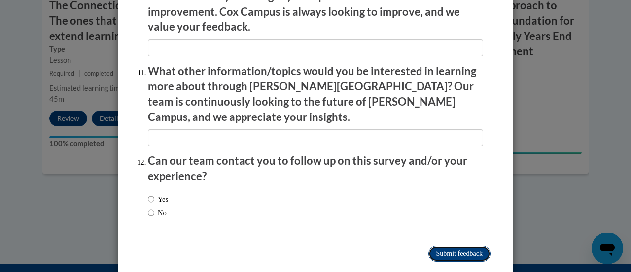
click at [452, 246] on input "Submit feedback" at bounding box center [460, 254] width 62 height 16
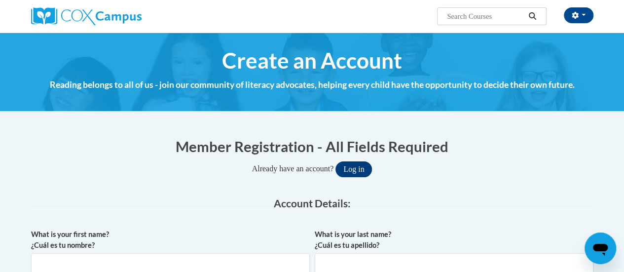
type input "[PERSON_NAME][EMAIL_ADDRESS][PERSON_NAME][DOMAIN_NAME]"
click at [361, 173] on button "Log in" at bounding box center [353, 169] width 37 height 16
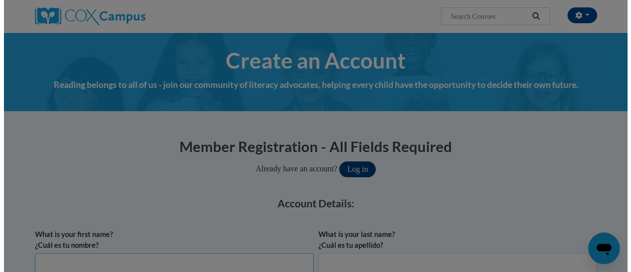
scroll to position [3, 0]
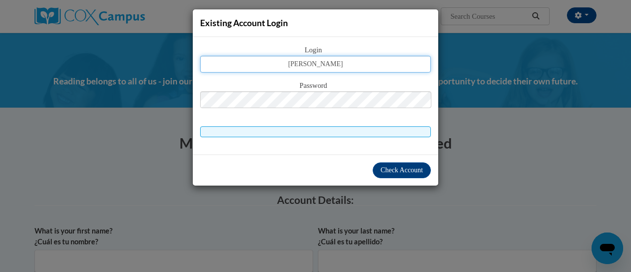
type input "[PERSON_NAME][EMAIL_ADDRESS][PERSON_NAME][DOMAIN_NAME]"
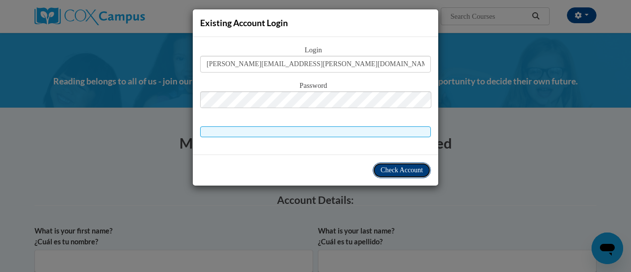
click at [410, 169] on span "Check Account" at bounding box center [402, 169] width 42 height 7
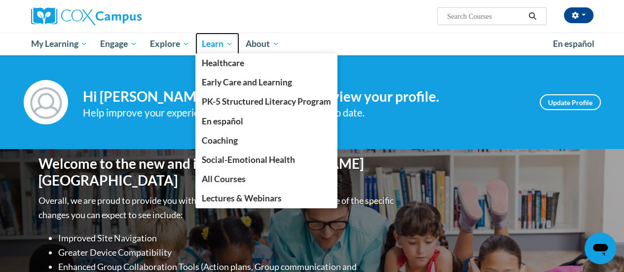
click at [214, 42] on span "Learn" at bounding box center [217, 44] width 31 height 12
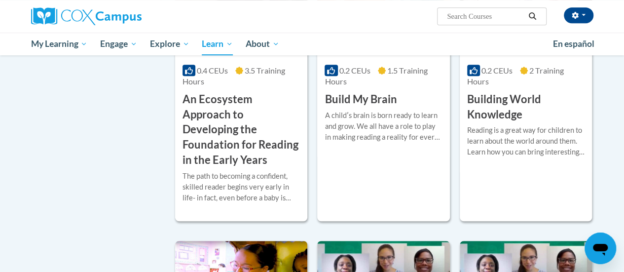
scroll to position [254, 0]
click at [236, 127] on h3 "An Ecosystem Approach to Developing the Foundation for Reading in the Early Yea…" at bounding box center [241, 129] width 117 height 76
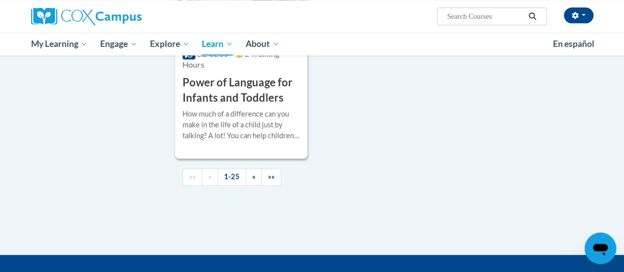
scroll to position [2532, 0]
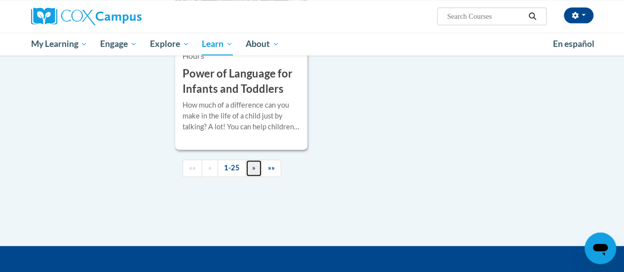
click at [249, 159] on link "»" at bounding box center [254, 167] width 16 height 17
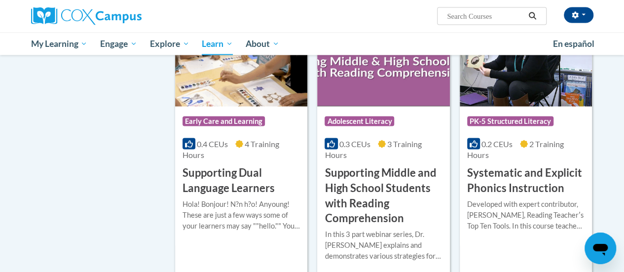
scroll to position [885, 0]
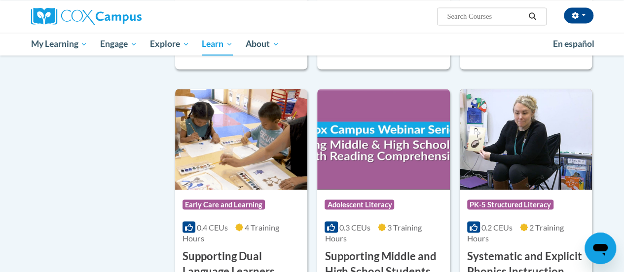
click at [520, 159] on img at bounding box center [526, 139] width 132 height 101
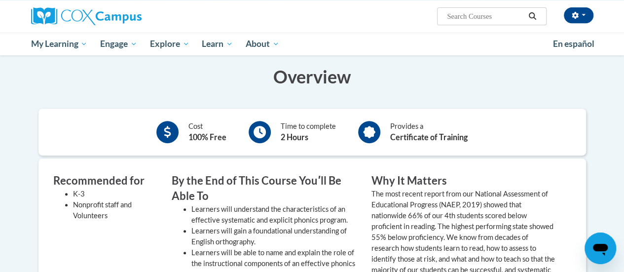
scroll to position [18, 0]
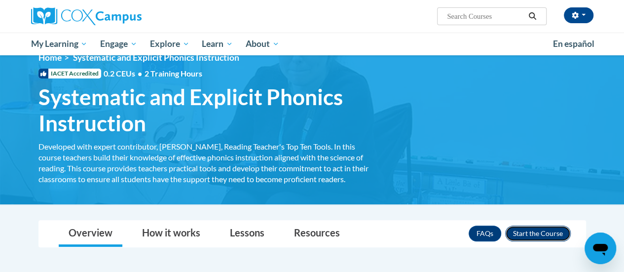
click at [530, 235] on button "Enroll" at bounding box center [538, 233] width 66 height 16
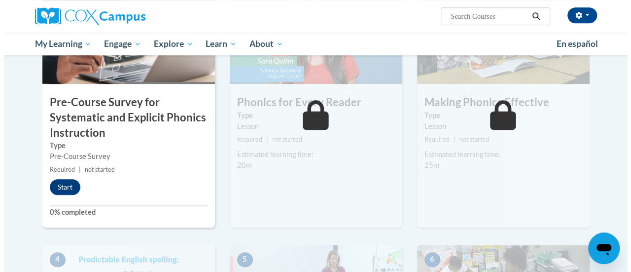
scroll to position [301, 0]
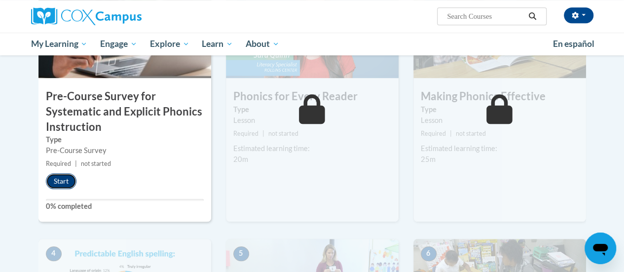
click at [63, 182] on button "Start" at bounding box center [61, 181] width 31 height 16
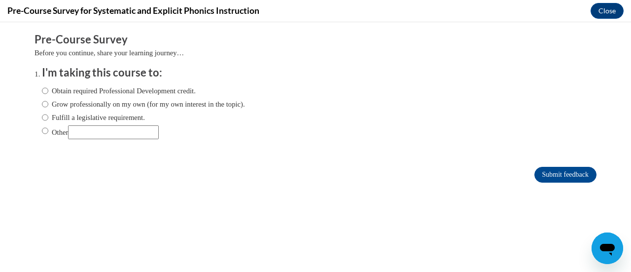
scroll to position [0, 0]
click at [42, 118] on input "Fulfill a legislative requirement." at bounding box center [45, 117] width 6 height 11
radio input "true"
click at [552, 172] on input "Submit feedback" at bounding box center [566, 175] width 62 height 16
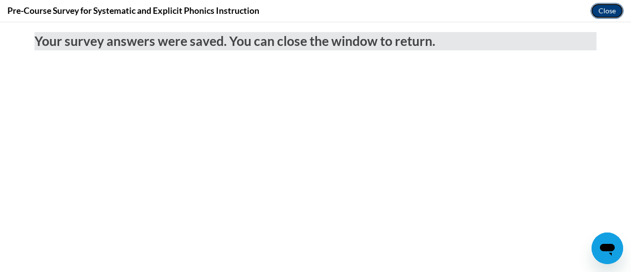
click at [601, 8] on button "Close" at bounding box center [607, 11] width 33 height 16
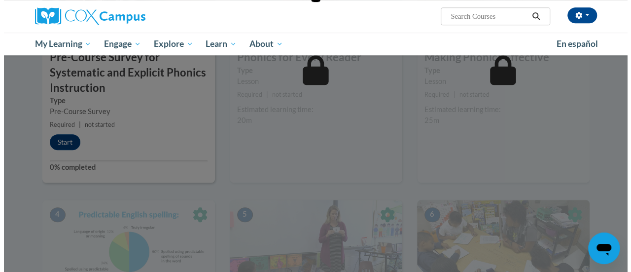
scroll to position [341, 0]
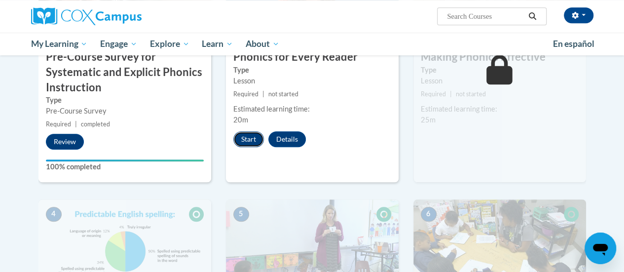
click at [249, 141] on button "Start" at bounding box center [248, 139] width 31 height 16
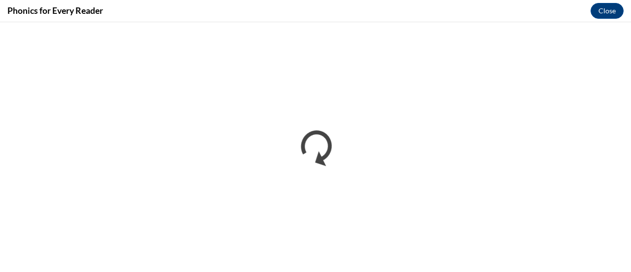
scroll to position [0, 0]
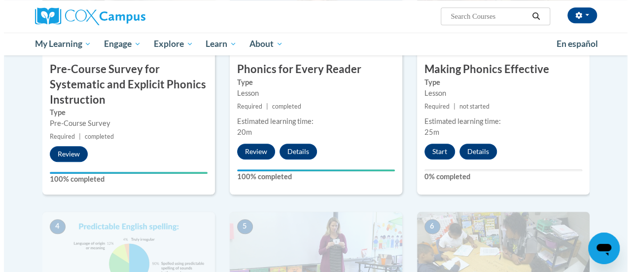
scroll to position [327, 0]
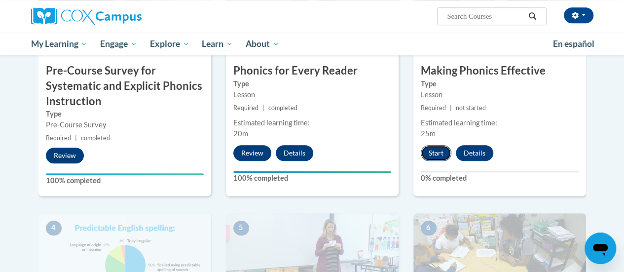
click at [438, 159] on button "Start" at bounding box center [436, 153] width 31 height 16
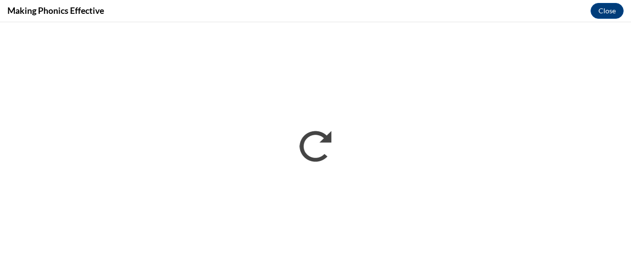
scroll to position [0, 0]
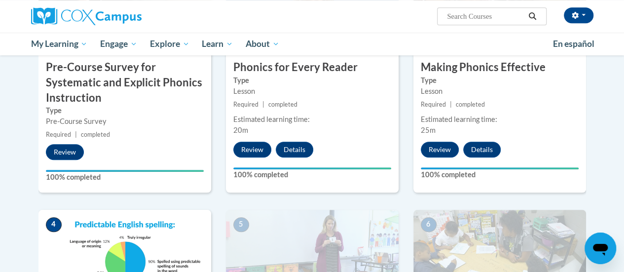
scroll to position [334, 0]
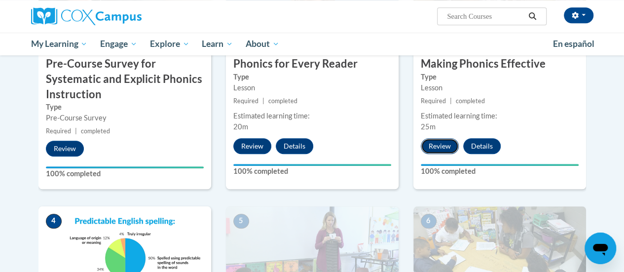
click at [443, 147] on button "Review" at bounding box center [440, 146] width 38 height 16
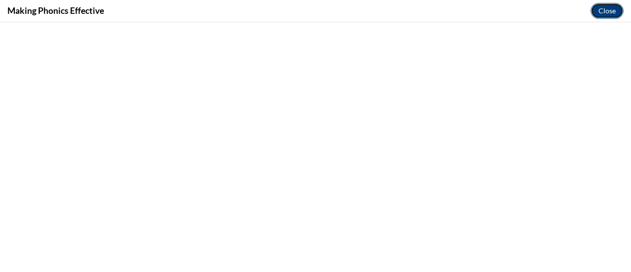
click at [608, 11] on button "Close" at bounding box center [607, 11] width 33 height 16
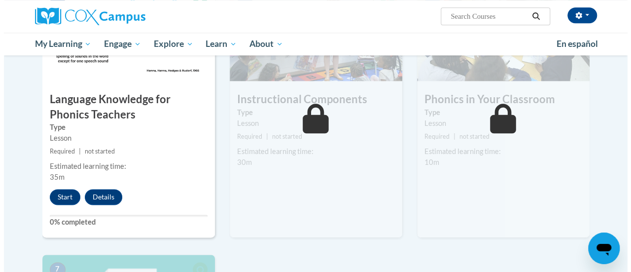
scroll to position [560, 0]
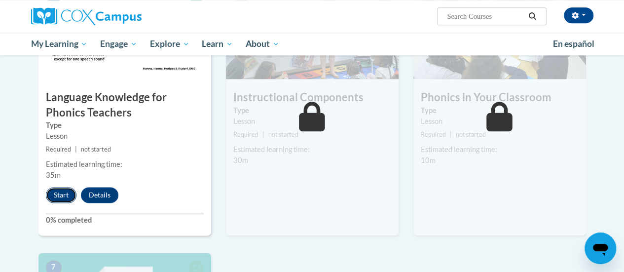
click at [57, 196] on button "Start" at bounding box center [61, 195] width 31 height 16
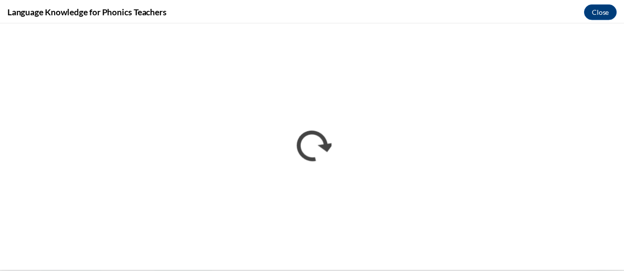
scroll to position [0, 0]
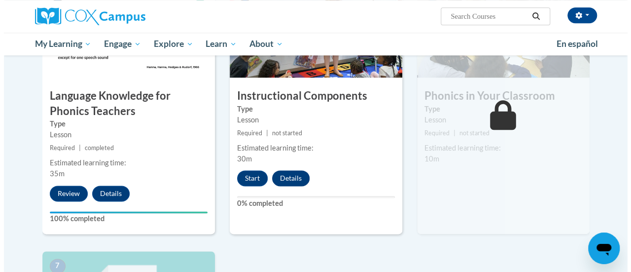
scroll to position [561, 0]
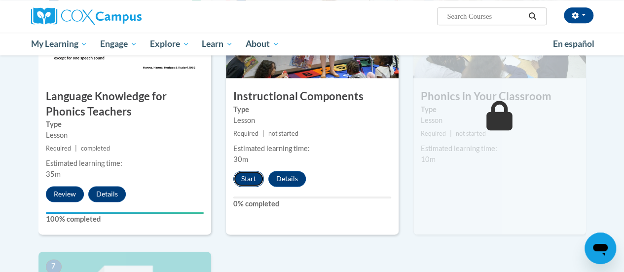
click at [257, 178] on button "Start" at bounding box center [248, 179] width 31 height 16
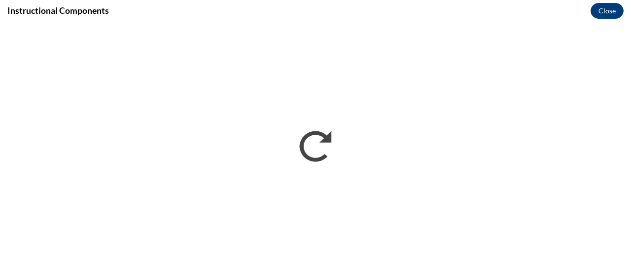
scroll to position [0, 0]
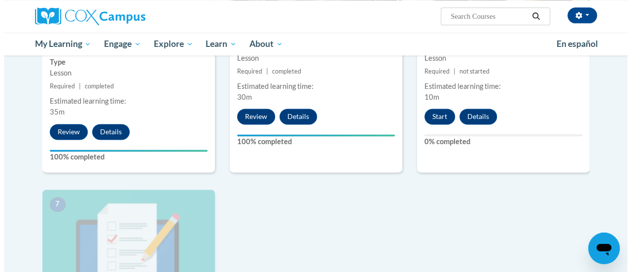
scroll to position [597, 0]
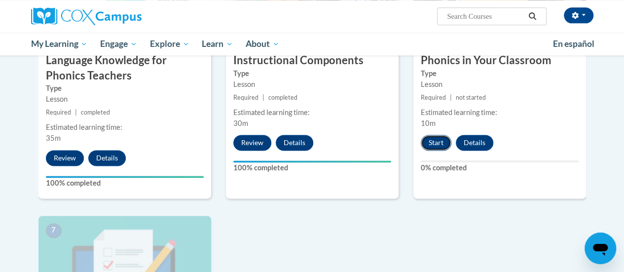
click at [433, 142] on button "Start" at bounding box center [436, 143] width 31 height 16
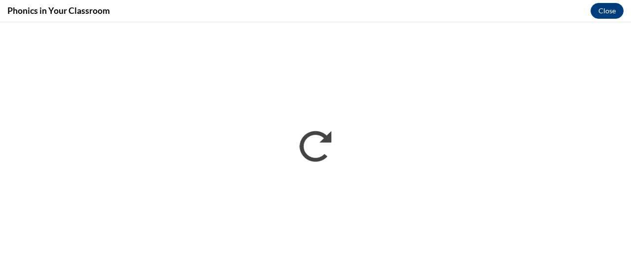
scroll to position [0, 0]
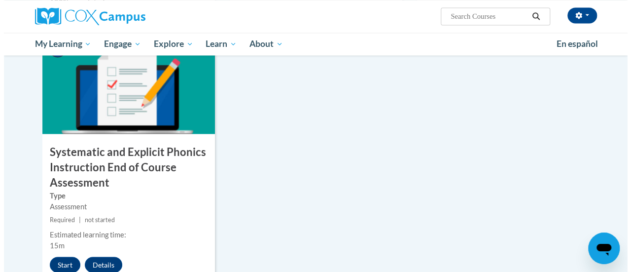
scroll to position [779, 0]
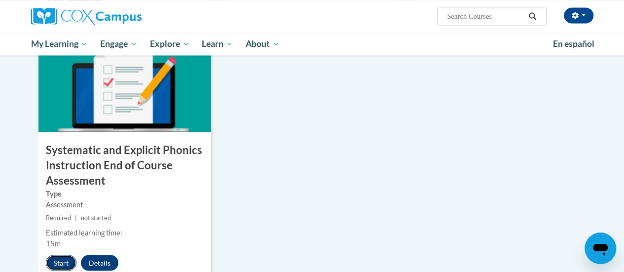
click at [53, 263] on button "Start" at bounding box center [61, 263] width 31 height 16
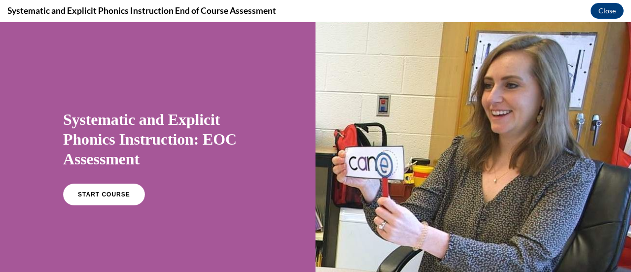
scroll to position [0, 0]
click at [88, 191] on span "START COURSE" at bounding box center [103, 194] width 55 height 7
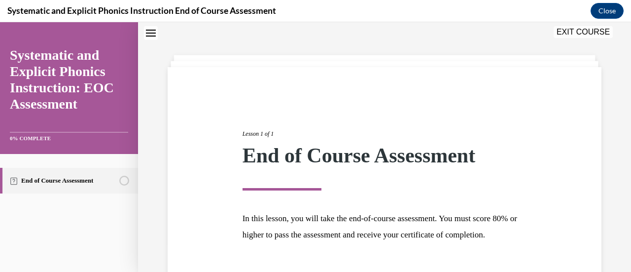
scroll to position [115, 0]
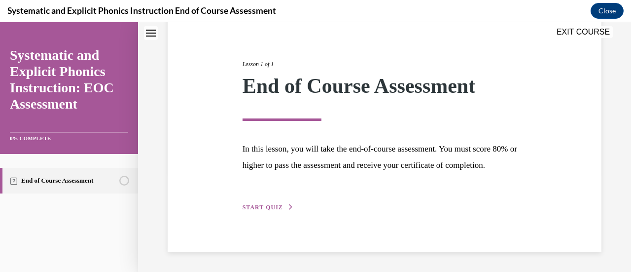
click at [271, 204] on button "START QUIZ" at bounding box center [268, 207] width 51 height 9
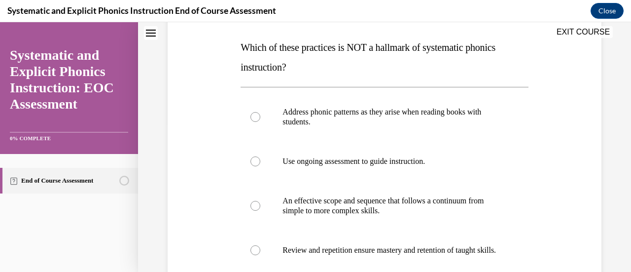
scroll to position [177, 0]
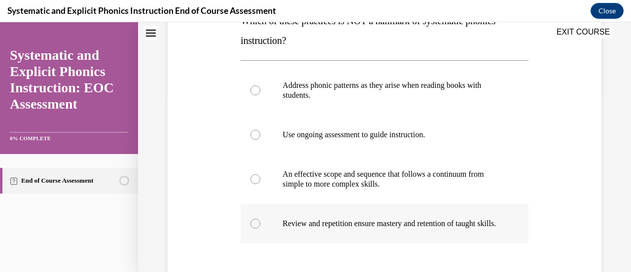
click at [249, 229] on div at bounding box center [385, 223] width 288 height 39
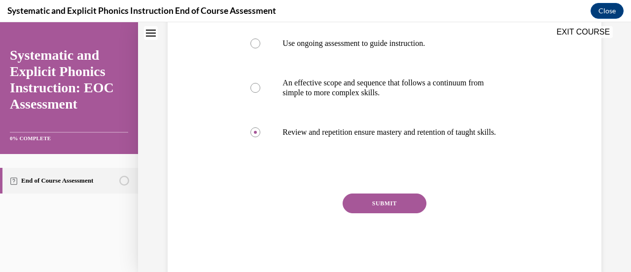
click at [394, 213] on button "SUBMIT" at bounding box center [385, 203] width 84 height 20
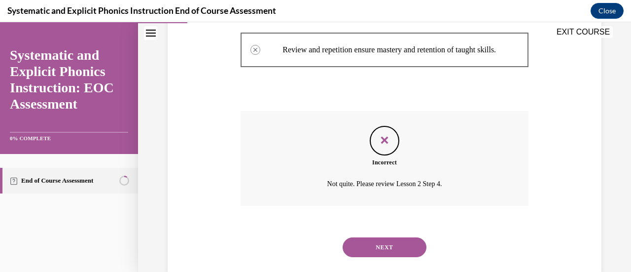
scroll to position [358, 0]
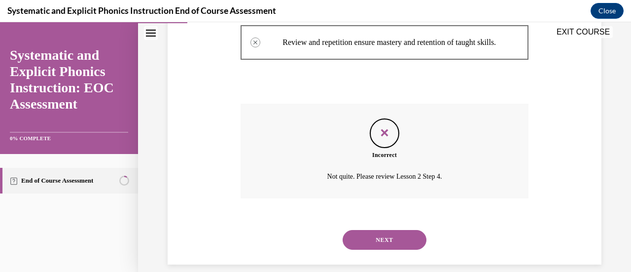
click at [390, 250] on button "NEXT" at bounding box center [385, 240] width 84 height 20
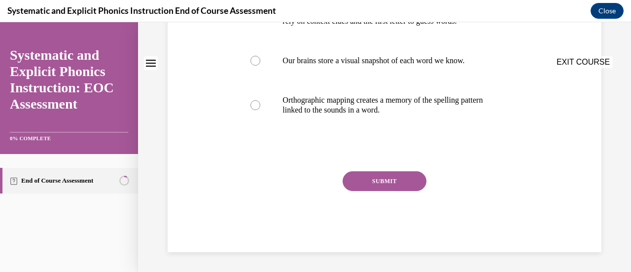
scroll to position [0, 0]
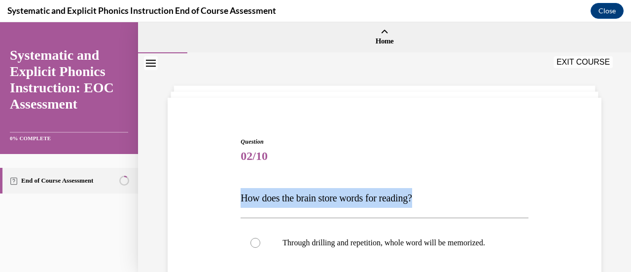
drag, startPoint x: 240, startPoint y: 200, endPoint x: 437, endPoint y: 196, distance: 197.4
click at [437, 196] on p "How does the brain store words for reading?" at bounding box center [385, 198] width 288 height 20
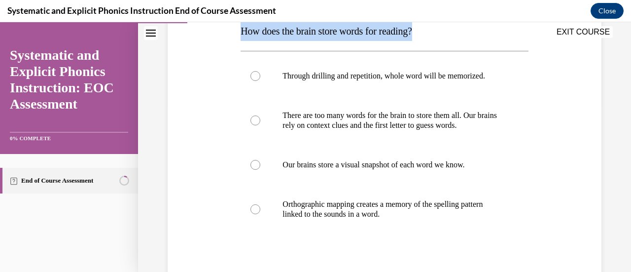
scroll to position [168, 0]
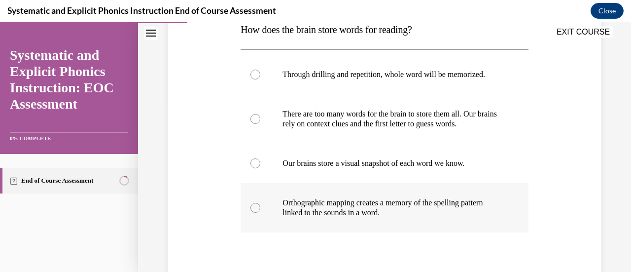
click at [257, 209] on div at bounding box center [256, 208] width 10 height 10
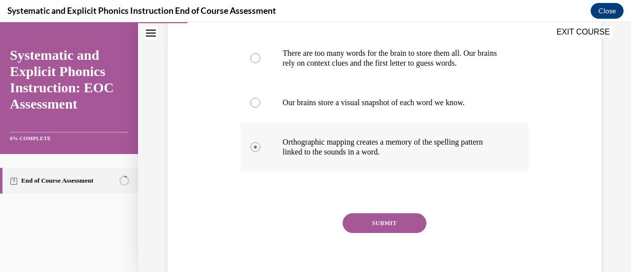
scroll to position [230, 0]
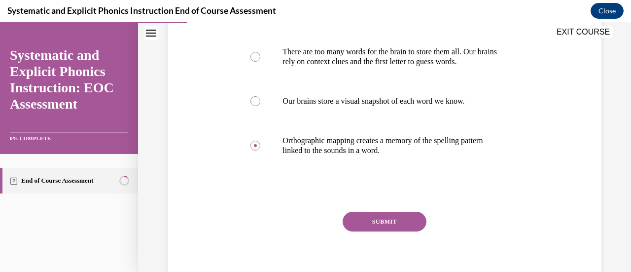
click at [383, 226] on button "SUBMIT" at bounding box center [385, 222] width 84 height 20
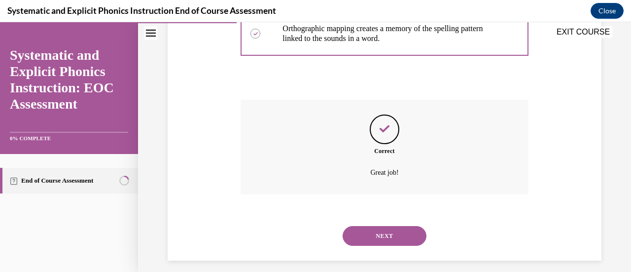
scroll to position [350, 0]
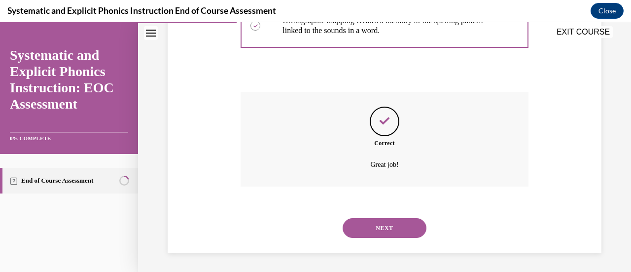
click at [394, 227] on button "NEXT" at bounding box center [385, 228] width 84 height 20
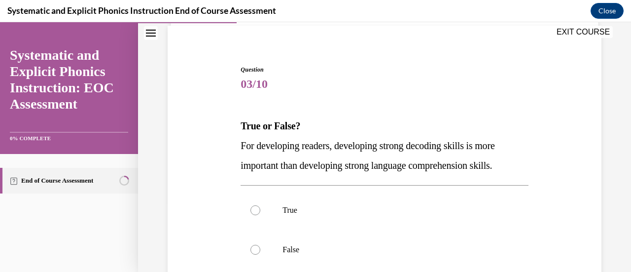
scroll to position [73, 0]
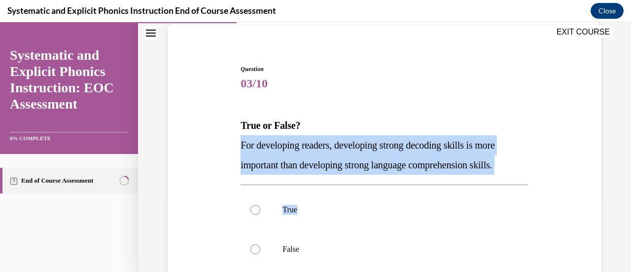
drag, startPoint x: 240, startPoint y: 144, endPoint x: 529, endPoint y: 175, distance: 290.3
click at [529, 175] on div "Question 03/10 True or False? For developing readers, developing strong decodin…" at bounding box center [384, 213] width 439 height 356
click at [468, 189] on div "True False" at bounding box center [385, 229] width 288 height 89
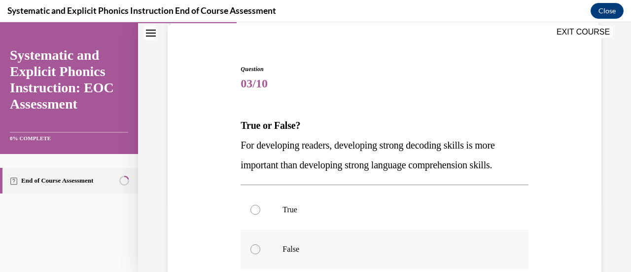
click at [259, 245] on div at bounding box center [385, 248] width 288 height 39
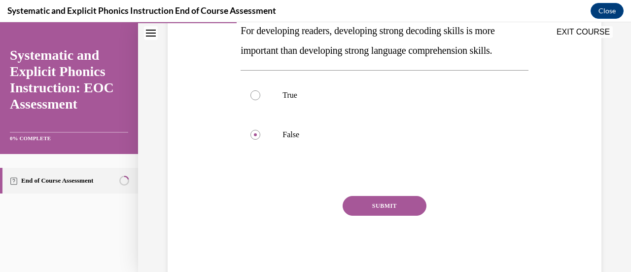
click at [401, 210] on button "SUBMIT" at bounding box center [385, 206] width 84 height 20
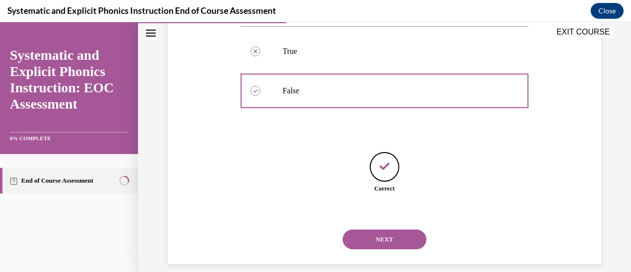
scroll to position [242, 0]
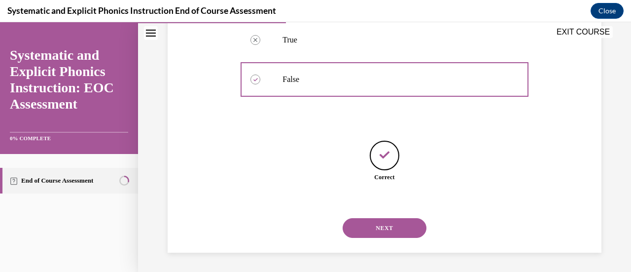
click at [381, 227] on button "NEXT" at bounding box center [385, 228] width 84 height 20
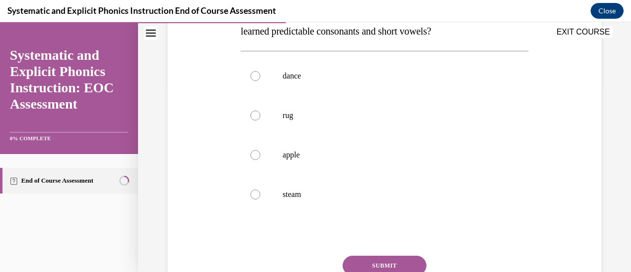
scroll to position [123, 0]
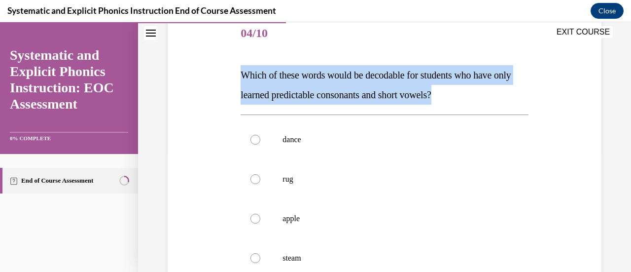
drag, startPoint x: 242, startPoint y: 74, endPoint x: 474, endPoint y: 99, distance: 233.2
click at [474, 99] on p "Which of these words would be decodable for students who have only learned pred…" at bounding box center [385, 84] width 288 height 39
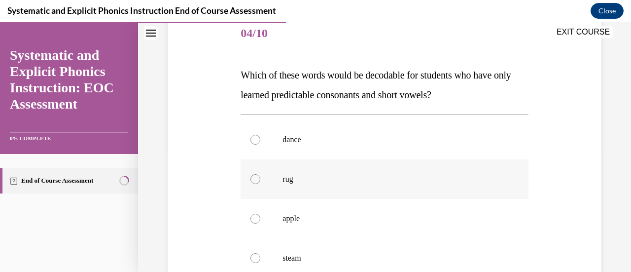
click at [256, 177] on div at bounding box center [256, 179] width 10 height 10
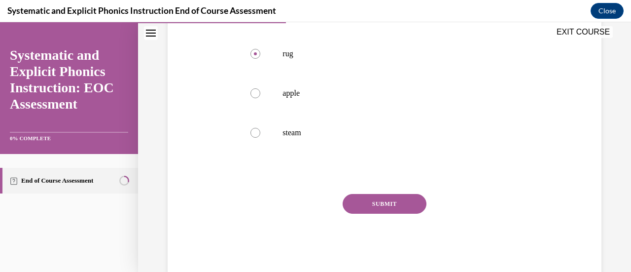
click at [375, 208] on button "SUBMIT" at bounding box center [385, 204] width 84 height 20
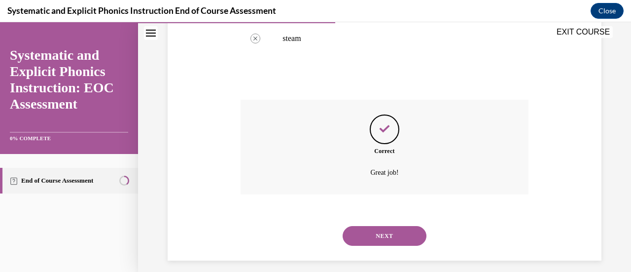
scroll to position [350, 0]
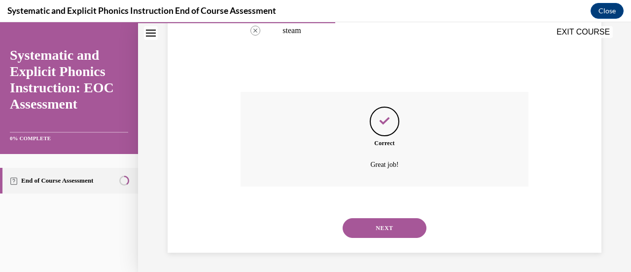
click at [385, 231] on button "NEXT" at bounding box center [385, 228] width 84 height 20
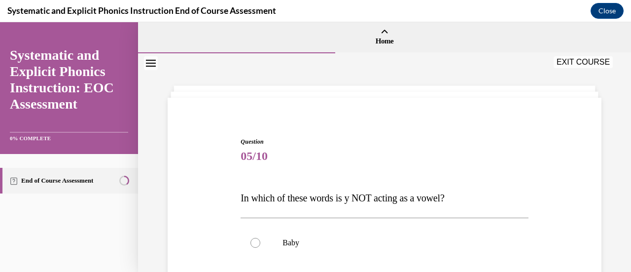
scroll to position [67, 0]
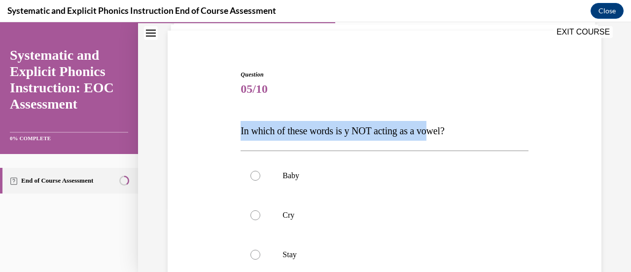
drag, startPoint x: 239, startPoint y: 131, endPoint x: 438, endPoint y: 133, distance: 199.3
click at [438, 133] on div "Question 05/10 In which of these words is y NOT acting as a vowel? Baby Cry Sta…" at bounding box center [384, 245] width 293 height 381
click at [440, 128] on span "In which of these words is y NOT acting as a vowel?" at bounding box center [343, 130] width 204 height 11
click at [452, 134] on p "In which of these words is y NOT acting as a vowel?" at bounding box center [385, 131] width 288 height 20
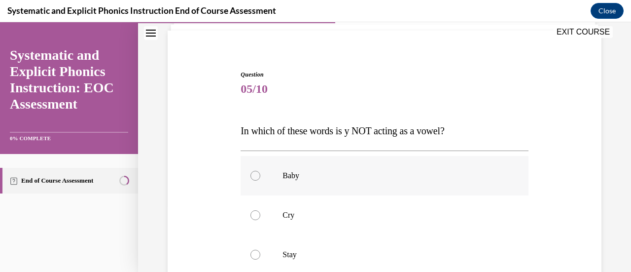
scroll to position [126, 0]
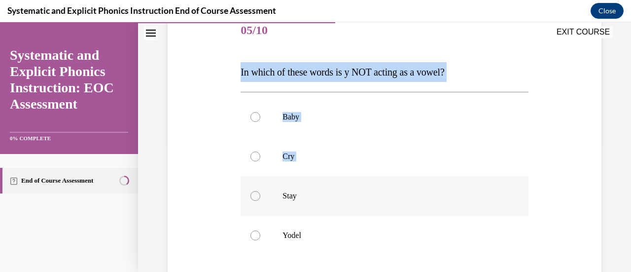
drag, startPoint x: 240, startPoint y: 74, endPoint x: 420, endPoint y: 182, distance: 210.7
click at [420, 182] on div "Question 05/10 In which of these words is y NOT acting as a vowel? Baby Cry Sta…" at bounding box center [385, 194] width 288 height 366
click at [343, 87] on div "Question 05/10 In which of these words is y NOT acting as a vowel? Baby Cry Sta…" at bounding box center [385, 194] width 288 height 366
drag, startPoint x: 241, startPoint y: 71, endPoint x: 293, endPoint y: 144, distance: 89.4
click at [293, 144] on div "Question 05/10 In which of these words is y NOT acting as a vowel? Baby Cry Sta…" at bounding box center [385, 194] width 288 height 366
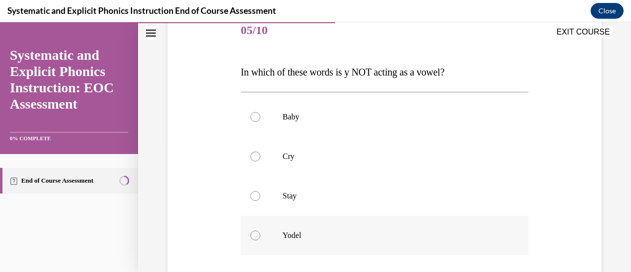
click at [255, 234] on div at bounding box center [256, 235] width 10 height 10
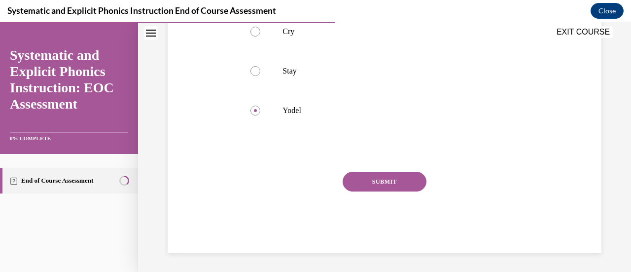
click at [421, 177] on button "SUBMIT" at bounding box center [385, 182] width 84 height 20
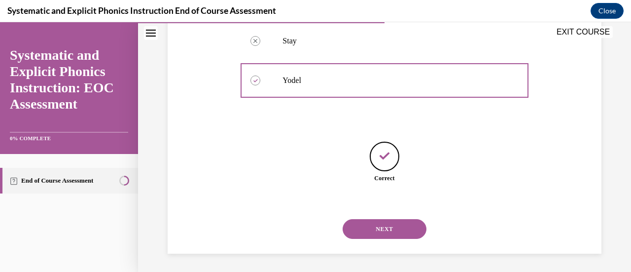
scroll to position [282, 0]
click at [384, 225] on button "NEXT" at bounding box center [385, 228] width 84 height 20
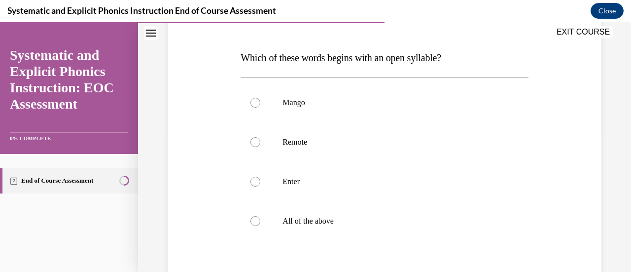
scroll to position [141, 0]
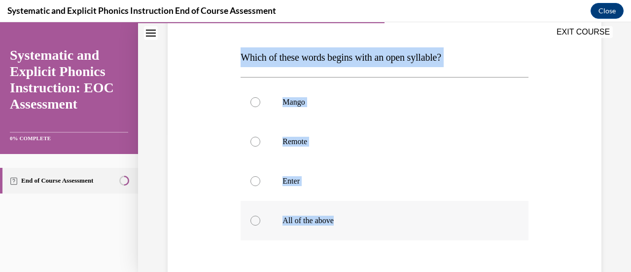
drag, startPoint x: 241, startPoint y: 57, endPoint x: 438, endPoint y: 222, distance: 257.7
click at [438, 222] on div "Question 06/10 Which of these words begins with an open syllable? Mango Remote …" at bounding box center [385, 180] width 288 height 366
click at [252, 142] on div at bounding box center [256, 142] width 10 height 10
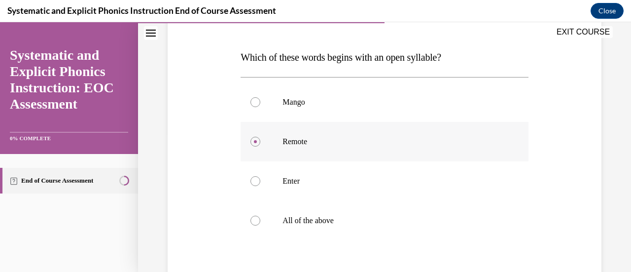
scroll to position [251, 0]
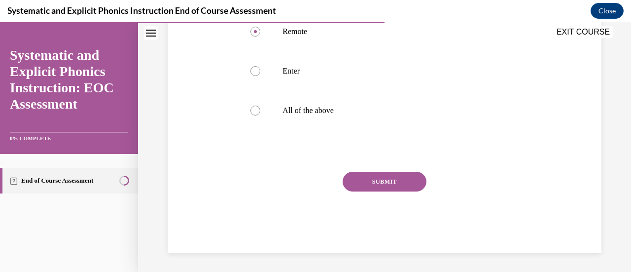
click at [387, 181] on button "SUBMIT" at bounding box center [385, 182] width 84 height 20
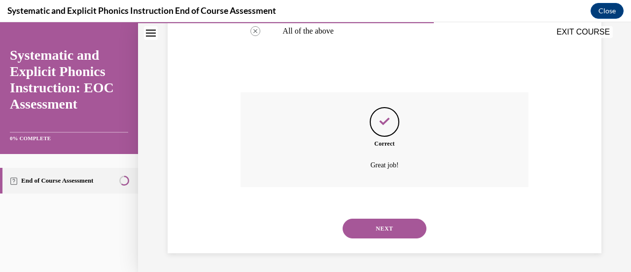
scroll to position [331, 0]
click at [396, 222] on button "NEXT" at bounding box center [385, 228] width 84 height 20
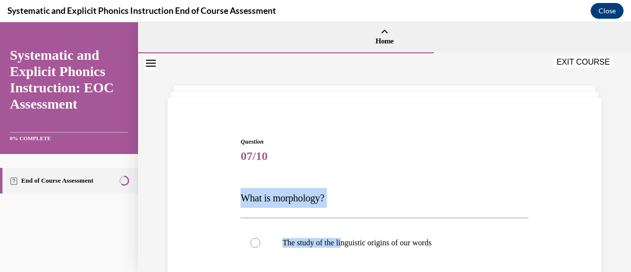
drag, startPoint x: 241, startPoint y: 198, endPoint x: 344, endPoint y: 212, distance: 104.6
drag, startPoint x: 240, startPoint y: 197, endPoint x: 335, endPoint y: 201, distance: 94.8
click at [335, 201] on p "What is morphology?" at bounding box center [385, 198] width 288 height 20
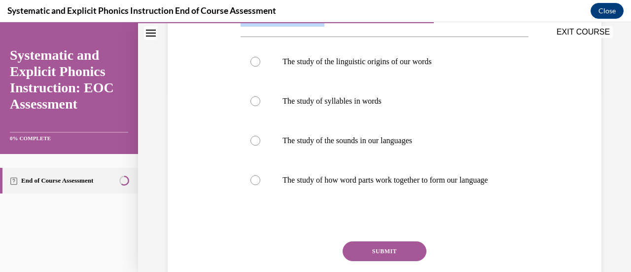
scroll to position [144, 0]
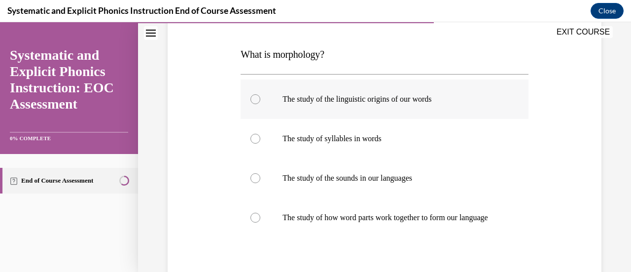
click at [255, 100] on div at bounding box center [256, 99] width 10 height 10
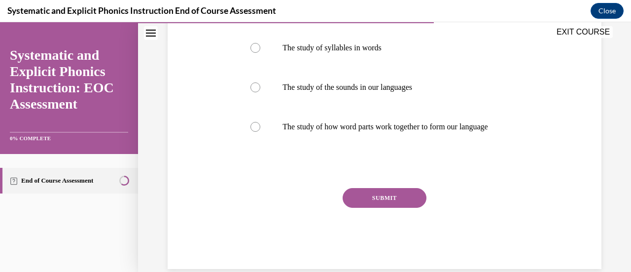
click at [368, 208] on button "SUBMIT" at bounding box center [385, 198] width 84 height 20
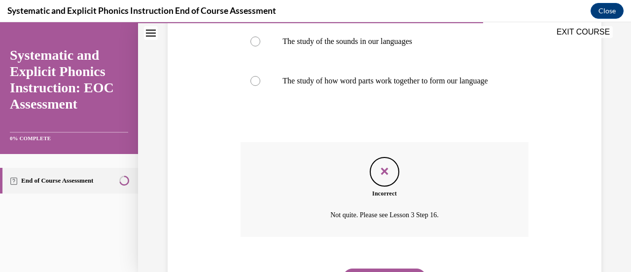
scroll to position [340, 0]
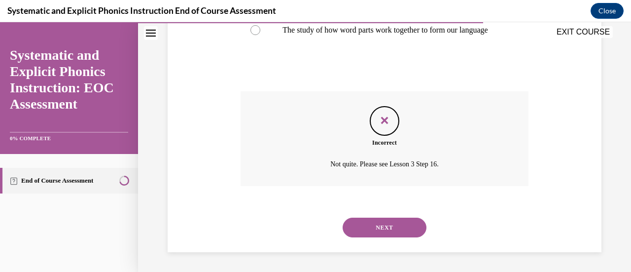
click at [400, 224] on button "NEXT" at bounding box center [385, 228] width 84 height 20
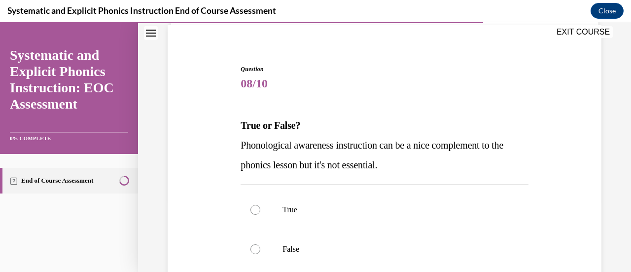
scroll to position [73, 0]
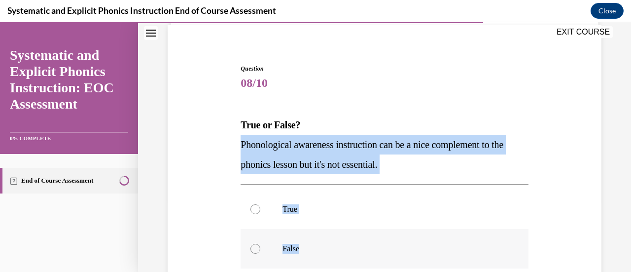
drag, startPoint x: 242, startPoint y: 145, endPoint x: 397, endPoint y: 245, distance: 184.5
click at [397, 245] on div "Question 08/10 True or False? Phonological awareness instruction can be a nice …" at bounding box center [385, 227] width 288 height 327
click at [254, 249] on div at bounding box center [256, 249] width 10 height 10
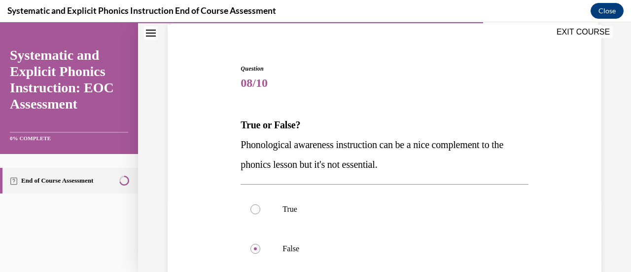
scroll to position [211, 0]
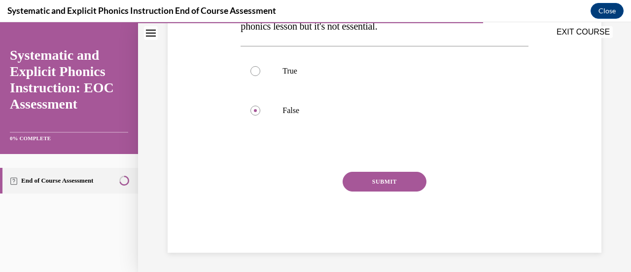
click at [399, 181] on button "SUBMIT" at bounding box center [385, 182] width 84 height 20
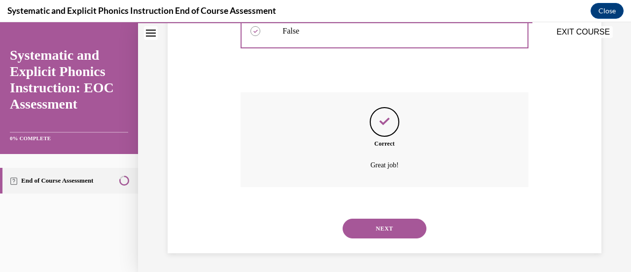
scroll to position [291, 0]
click at [378, 225] on button "NEXT" at bounding box center [385, 228] width 84 height 20
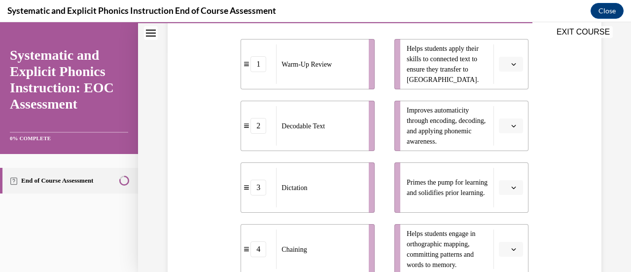
scroll to position [217, 0]
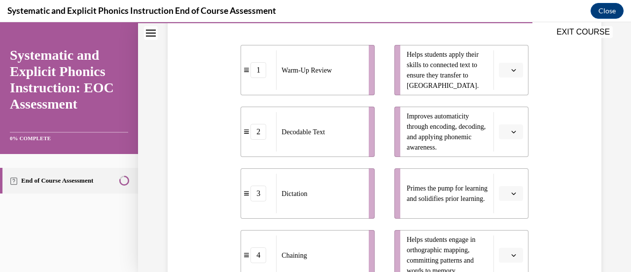
click at [559, 110] on div "Question 09/10 Match these instructional components from an effective phonics l…" at bounding box center [384, 146] width 439 height 512
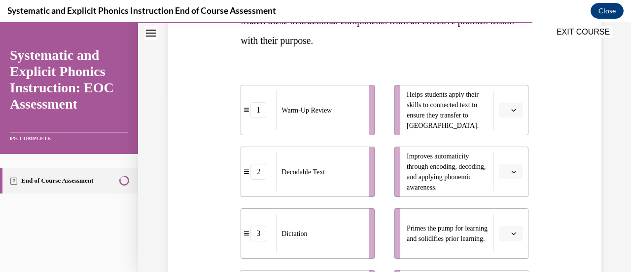
scroll to position [173, 0]
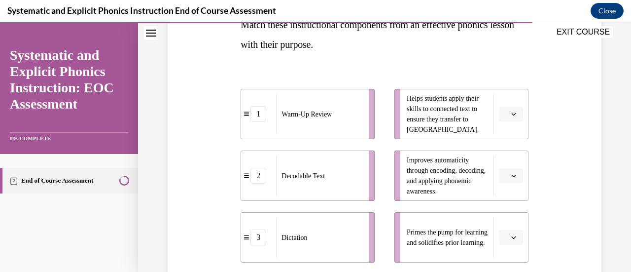
click at [559, 110] on div "Question 09/10 Match these instructional components from an effective phonics l…" at bounding box center [384, 190] width 439 height 512
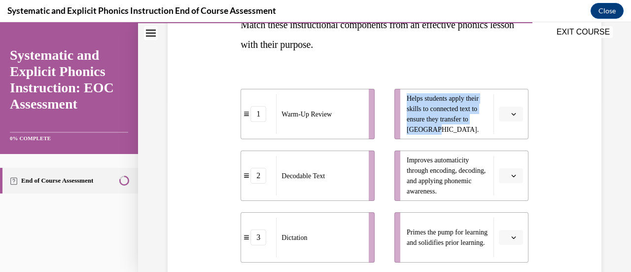
drag, startPoint x: 403, startPoint y: 97, endPoint x: 431, endPoint y: 128, distance: 41.2
click at [431, 128] on span "Helps students apply their skills to connected text to ensure they transfer to …" at bounding box center [448, 113] width 82 height 41
click at [513, 112] on button "button" at bounding box center [511, 114] width 24 height 15
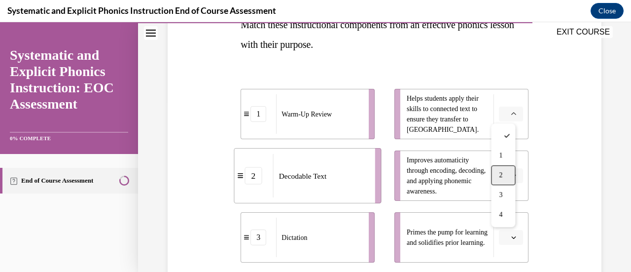
click at [501, 175] on span "2" at bounding box center [500, 175] width 3 height 8
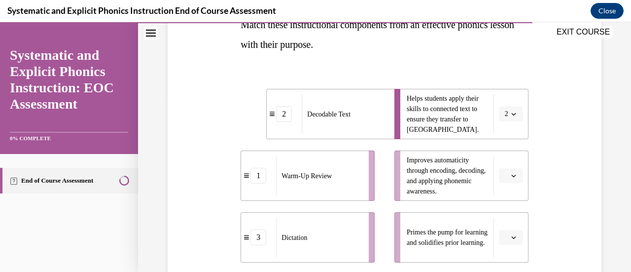
click at [558, 160] on div "Question 09/10 Match these instructional components from an effective phonics l…" at bounding box center [384, 190] width 439 height 512
drag, startPoint x: 403, startPoint y: 160, endPoint x: 460, endPoint y: 183, distance: 60.9
click at [460, 183] on span "Improves automaticity through encoding, decoding, and applying phonemic awarene…" at bounding box center [448, 175] width 82 height 41
click at [562, 130] on div "Question 09/10 Match these instructional components from an effective phonics l…" at bounding box center [384, 190] width 439 height 512
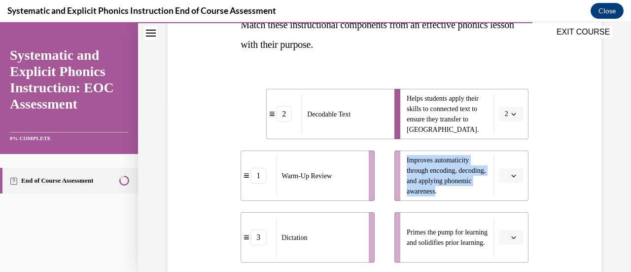
drag, startPoint x: 404, startPoint y: 160, endPoint x: 467, endPoint y: 195, distance: 72.0
click at [467, 195] on span "Improves automaticity through encoding, decoding, and applying phonemic awarene…" at bounding box center [448, 175] width 82 height 41
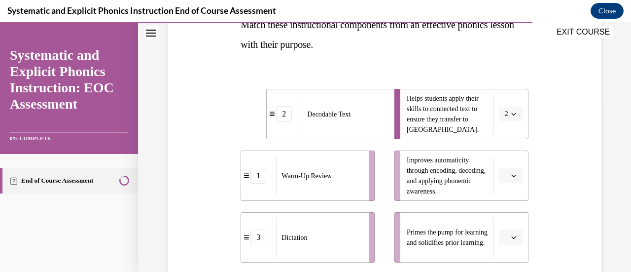
click at [599, 188] on div "Question 09/10 Match these instructional components from an effective phonics l…" at bounding box center [384, 173] width 493 height 586
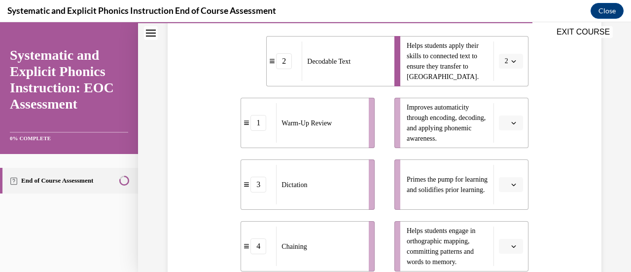
scroll to position [225, 0]
drag, startPoint x: 403, startPoint y: 175, endPoint x: 445, endPoint y: 200, distance: 48.9
click at [445, 195] on span "Primes the pump for learning and solidifies prior learning." at bounding box center [448, 185] width 82 height 21
click at [507, 192] on button "button" at bounding box center [511, 185] width 24 height 15
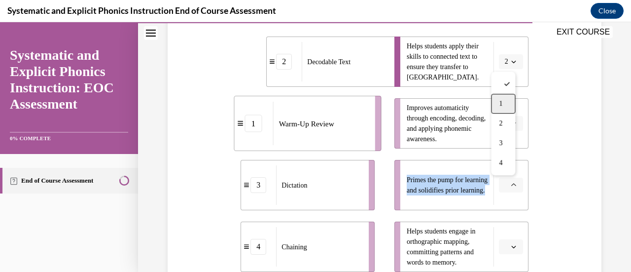
click at [501, 107] on span "1" at bounding box center [500, 104] width 3 height 8
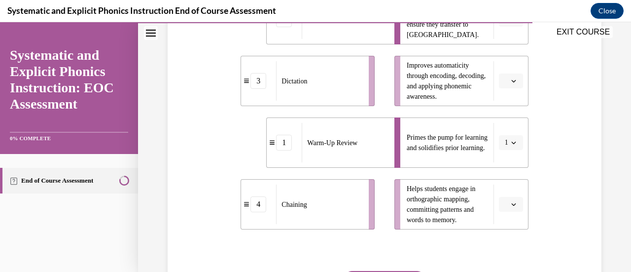
scroll to position [268, 0]
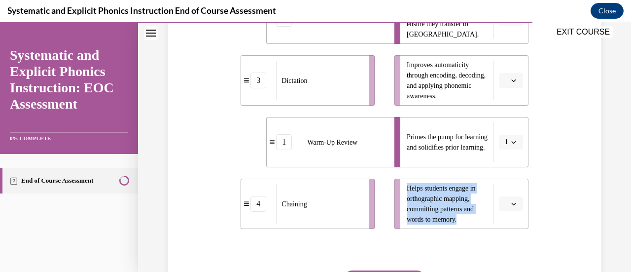
drag, startPoint x: 404, startPoint y: 188, endPoint x: 460, endPoint y: 218, distance: 63.4
click at [460, 218] on span "Helps students engage in orthographic mapping, committing patterns and words to…" at bounding box center [448, 203] width 82 height 41
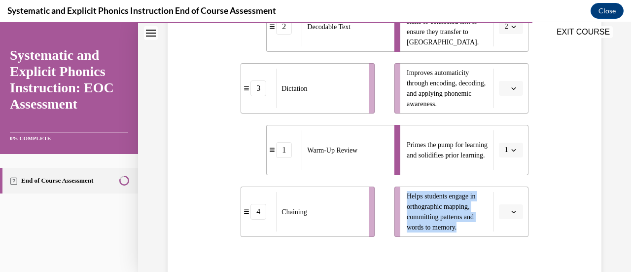
scroll to position [262, 0]
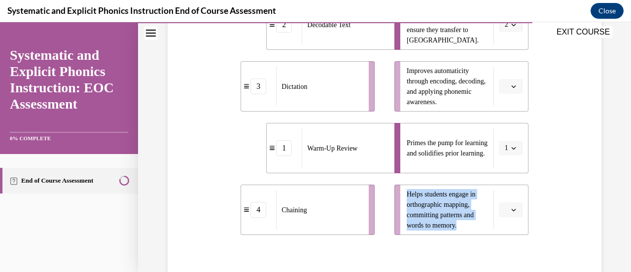
click at [511, 208] on span "button" at bounding box center [514, 209] width 7 height 7
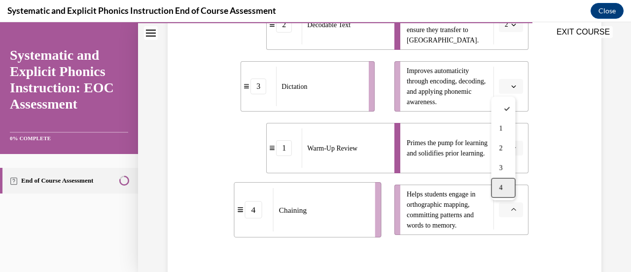
click at [504, 193] on div "4" at bounding box center [503, 188] width 24 height 20
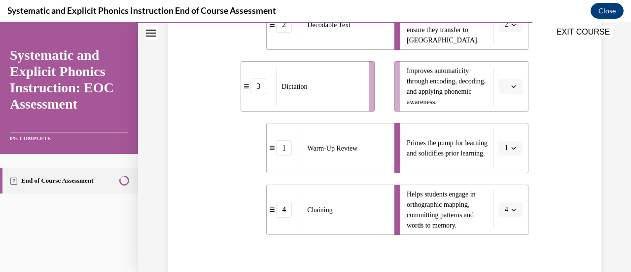
click at [512, 88] on icon "button" at bounding box center [514, 86] width 5 height 5
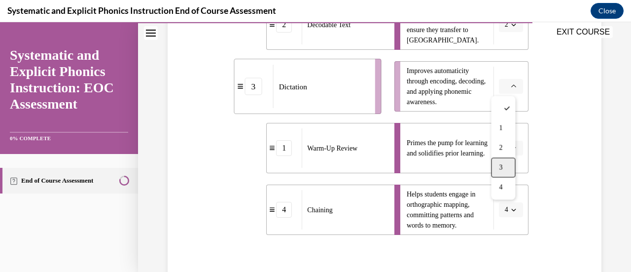
click at [503, 163] on div "3" at bounding box center [503, 167] width 24 height 20
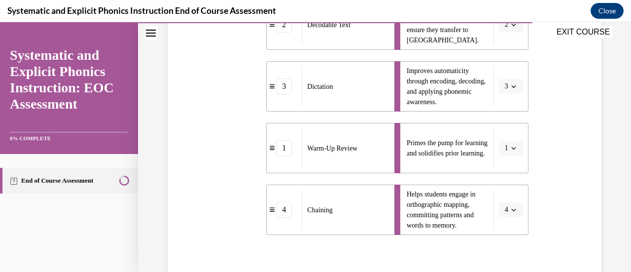
scroll to position [367, 0]
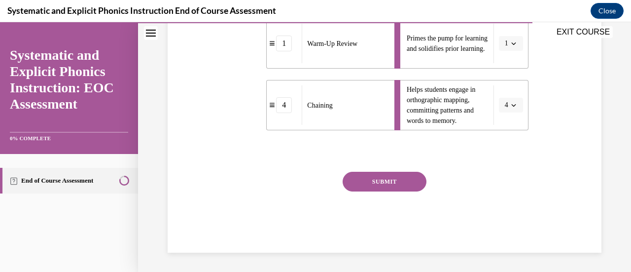
click at [371, 185] on button "SUBMIT" at bounding box center [385, 182] width 84 height 20
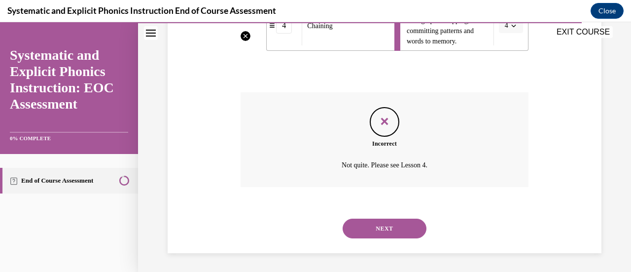
scroll to position [447, 0]
click at [395, 230] on button "NEXT" at bounding box center [385, 228] width 84 height 20
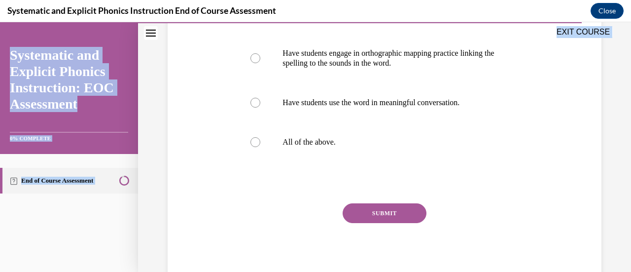
scroll to position [290, 0]
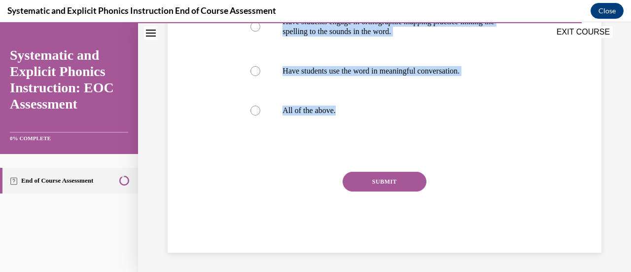
drag, startPoint x: 239, startPoint y: 100, endPoint x: 414, endPoint y: 146, distance: 180.9
click at [414, 146] on div "Question 10/10 Which of these instructional practices can help students learn h…" at bounding box center [384, 42] width 293 height 420
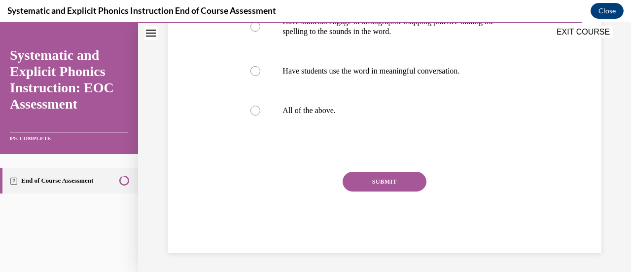
drag, startPoint x: 375, startPoint y: 29, endPoint x: 539, endPoint y: 125, distance: 190.0
click at [539, 125] on div "Question 10/10 Which of these instructional practices can help students learn h…" at bounding box center [384, 34] width 439 height 435
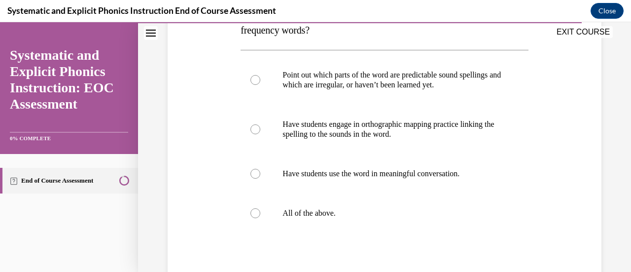
scroll to position [111, 0]
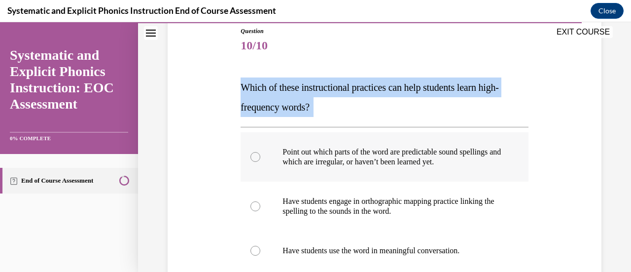
drag, startPoint x: 240, startPoint y: 87, endPoint x: 330, endPoint y: 147, distance: 107.5
click at [330, 147] on div "Question 10/10 Which of these instructional practices can help students learn h…" at bounding box center [385, 230] width 288 height 406
click at [238, 82] on div "Question 10/10 Which of these instructional practices can help students learn h…" at bounding box center [384, 222] width 293 height 420
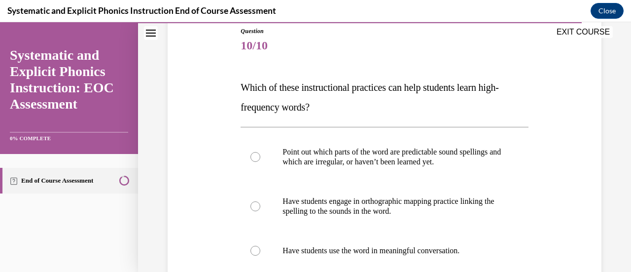
click at [238, 87] on div "Question 10/10 Which of these instructional practices can help students learn h…" at bounding box center [384, 222] width 293 height 420
click at [238, 86] on div "Question 10/10 Which of these instructional practices can help students learn h…" at bounding box center [384, 222] width 293 height 420
click at [241, 87] on span "Which of these instructional practices can help students learn high-frequency w…" at bounding box center [370, 97] width 258 height 31
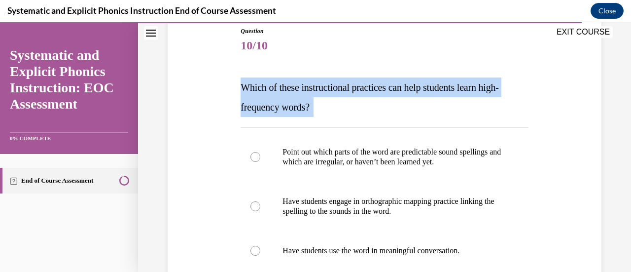
click at [241, 87] on span "Which of these instructional practices can help students learn high-frequency w…" at bounding box center [370, 97] width 258 height 31
click at [324, 169] on div at bounding box center [385, 156] width 288 height 49
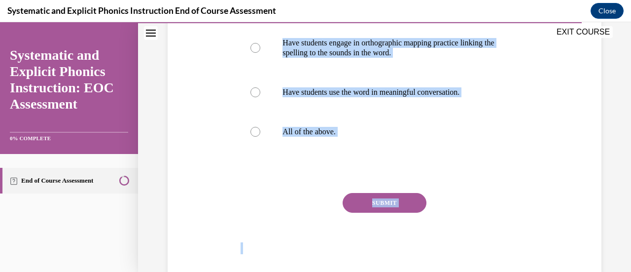
scroll to position [288, 0]
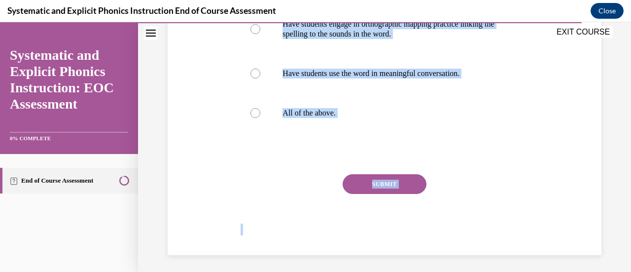
drag, startPoint x: 239, startPoint y: 86, endPoint x: 515, endPoint y: 268, distance: 330.4
click at [515, 268] on div "Question 10/10 Which of these instructional practices can help students learn h…" at bounding box center [384, 20] width 493 height 509
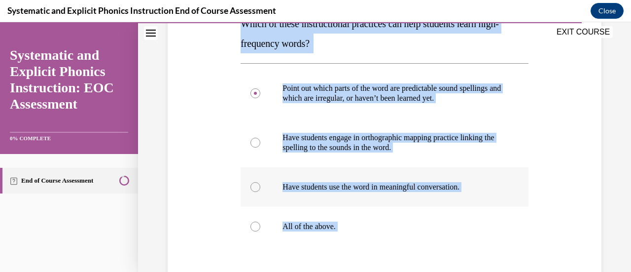
scroll to position [172, 0]
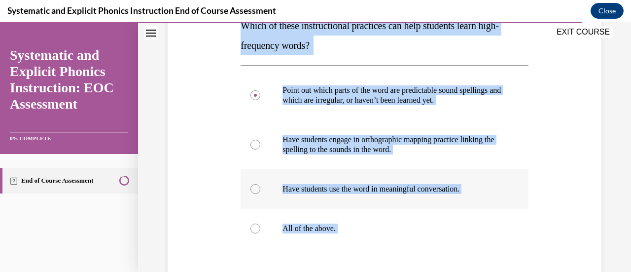
click at [427, 206] on div at bounding box center [385, 188] width 288 height 39
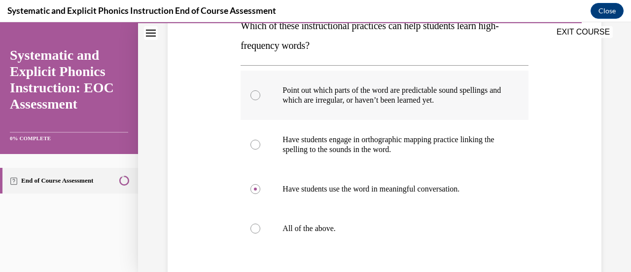
click at [257, 96] on div at bounding box center [256, 95] width 10 height 10
click at [259, 232] on div at bounding box center [385, 228] width 288 height 39
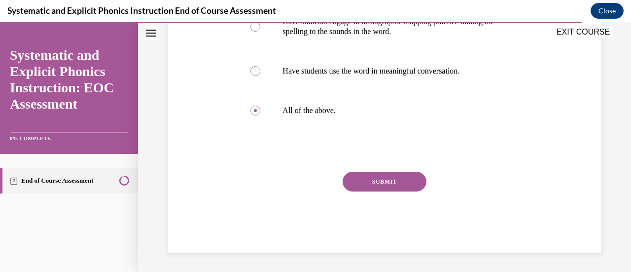
click at [405, 190] on button "SUBMIT" at bounding box center [385, 182] width 84 height 20
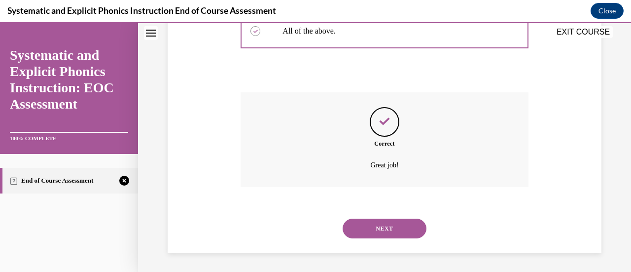
scroll to position [370, 0]
click at [371, 229] on button "NEXT" at bounding box center [385, 228] width 84 height 20
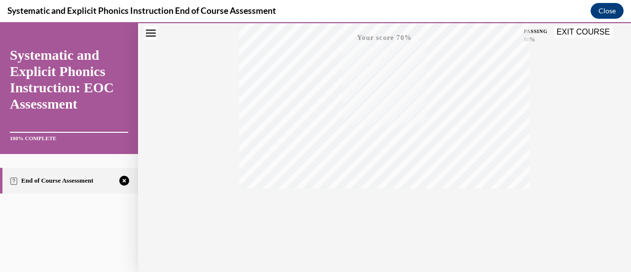
scroll to position [256, 0]
click at [375, 214] on icon "button" at bounding box center [385, 212] width 35 height 11
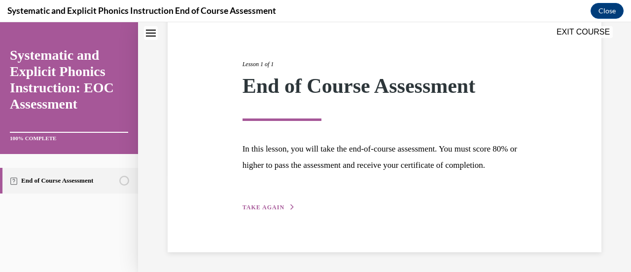
click at [262, 207] on span "TAKE AGAIN" at bounding box center [264, 207] width 42 height 7
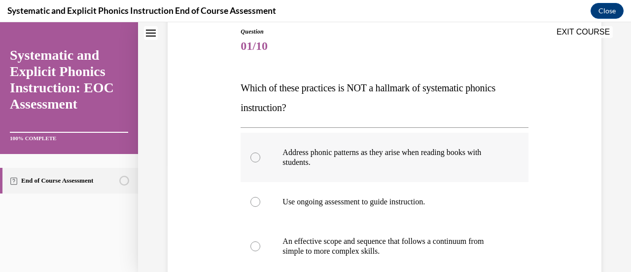
scroll to position [114, 0]
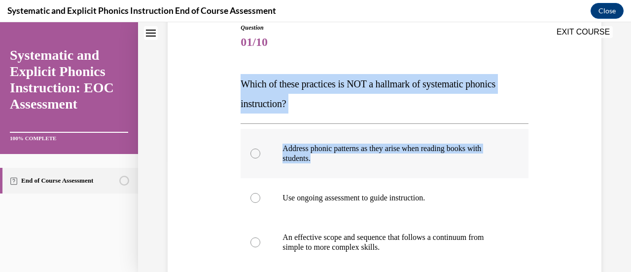
drag, startPoint x: 239, startPoint y: 85, endPoint x: 326, endPoint y: 159, distance: 114.1
click at [326, 159] on div "Question 01/10 Which of these practices is NOT a hallmark of systematic phonics…" at bounding box center [384, 218] width 293 height 420
click at [328, 162] on p "Address phonic patterns as they arise when reading books with students." at bounding box center [393, 154] width 221 height 20
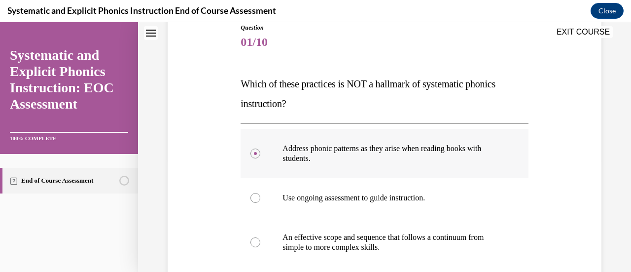
scroll to position [196, 0]
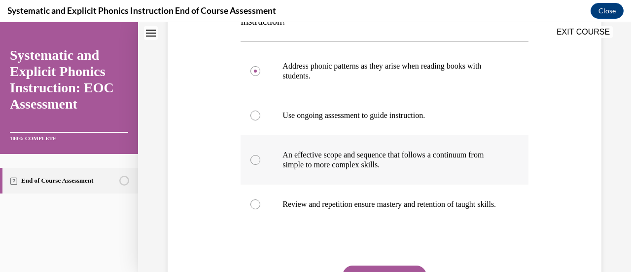
click at [498, 171] on div at bounding box center [385, 159] width 288 height 49
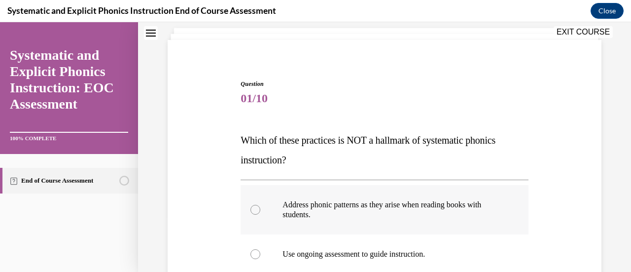
scroll to position [57, 0]
click at [249, 142] on span "Which of these practices is NOT a hallmark of systematic phonics instruction?" at bounding box center [368, 150] width 255 height 31
click at [214, 115] on div "Question 01/10 Which of these practices is NOT a hallmark of systematic phonics…" at bounding box center [384, 267] width 439 height 435
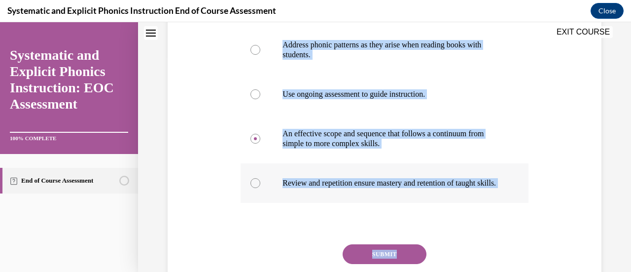
drag, startPoint x: 241, startPoint y: 139, endPoint x: 403, endPoint y: 268, distance: 207.4
click at [403, 268] on div "Question 01/10 Which of these practices is NOT a hallmark of systematic phonics…" at bounding box center [385, 123] width 288 height 406
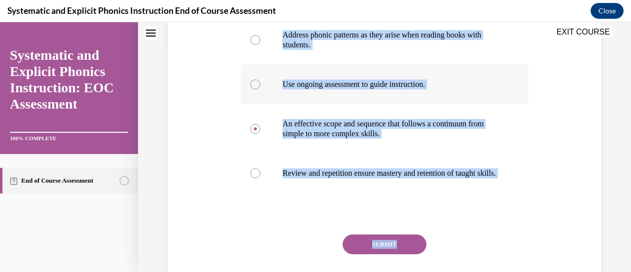
click at [256, 81] on div at bounding box center [256, 84] width 10 height 10
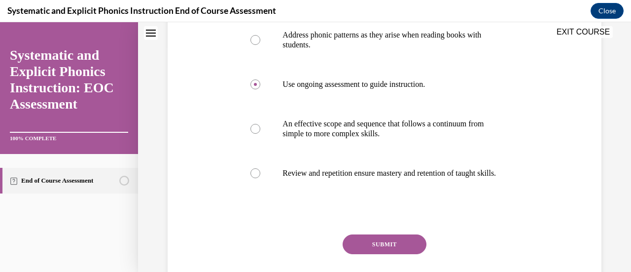
click at [256, 42] on div "EXIT COURSE" at bounding box center [379, 33] width 483 height 22
click at [255, 41] on div "EXIT COURSE" at bounding box center [379, 33] width 483 height 22
click at [253, 45] on div at bounding box center [385, 39] width 288 height 49
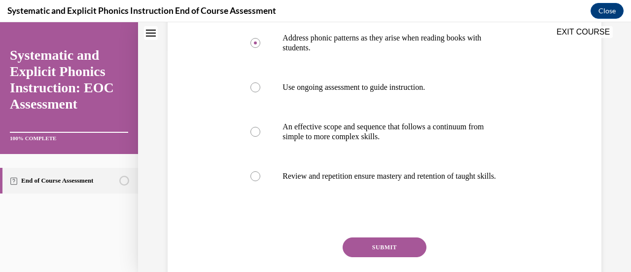
click at [401, 257] on button "SUBMIT" at bounding box center [385, 247] width 84 height 20
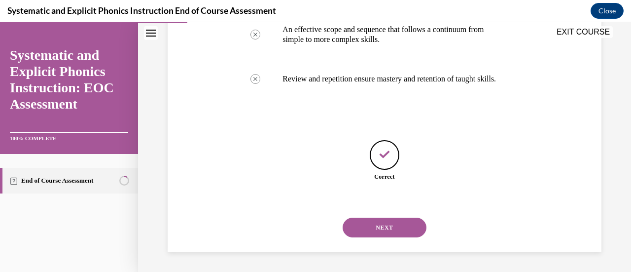
scroll to position [331, 0]
click at [405, 231] on button "NEXT" at bounding box center [385, 228] width 84 height 20
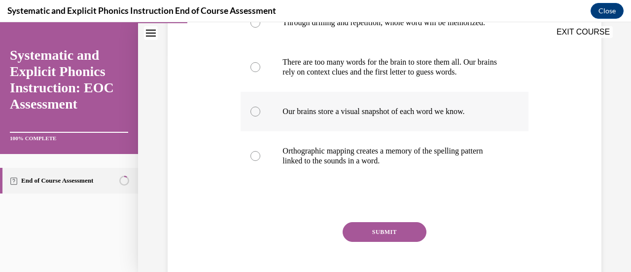
scroll to position [92, 0]
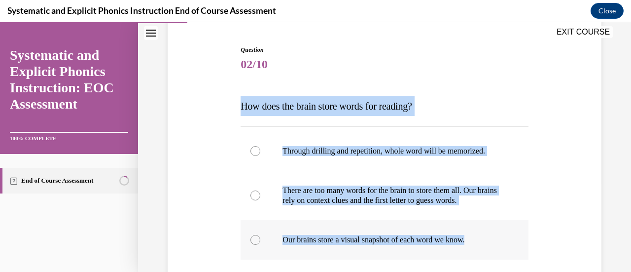
drag, startPoint x: 241, startPoint y: 106, endPoint x: 483, endPoint y: 237, distance: 275.9
click at [483, 237] on div "Question 02/10 How does the brain store words for reading? Through drilling and…" at bounding box center [385, 238] width 288 height 386
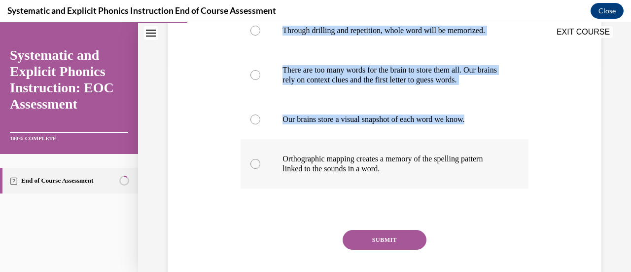
click at [252, 169] on div at bounding box center [385, 163] width 288 height 49
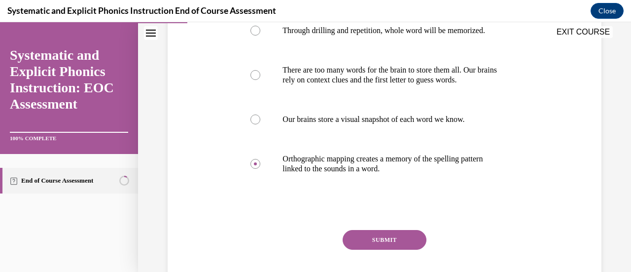
click at [370, 244] on button "SUBMIT" at bounding box center [385, 240] width 84 height 20
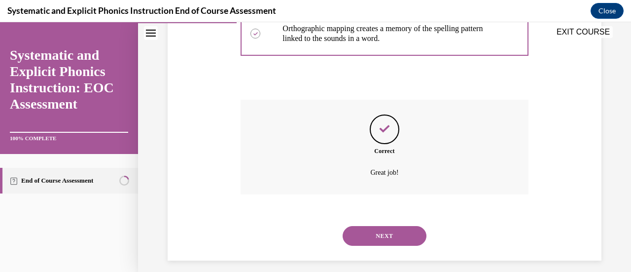
scroll to position [350, 0]
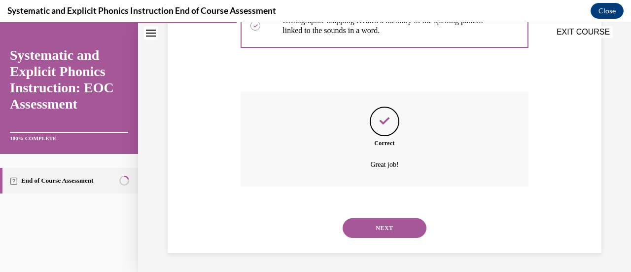
click at [363, 236] on button "NEXT" at bounding box center [385, 228] width 84 height 20
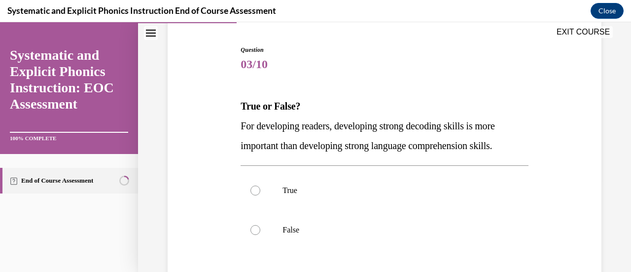
scroll to position [93, 0]
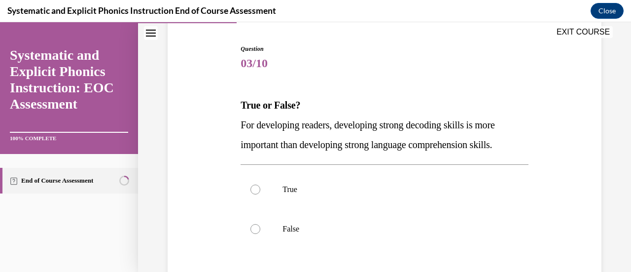
click at [241, 121] on span "For developing readers, developing strong decoding skills is more important tha…" at bounding box center [368, 134] width 254 height 31
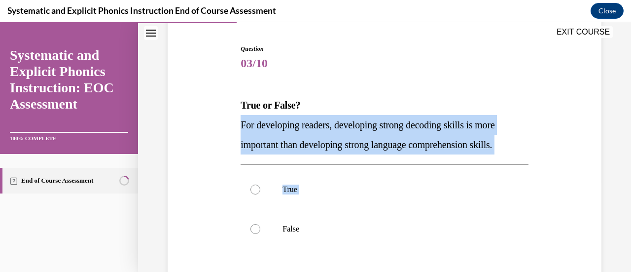
drag, startPoint x: 240, startPoint y: 121, endPoint x: 483, endPoint y: 163, distance: 247.3
click at [483, 163] on div "Question 03/10 True or False? For developing readers, developing strong decodin…" at bounding box center [385, 207] width 288 height 327
click at [249, 224] on div at bounding box center [385, 228] width 288 height 39
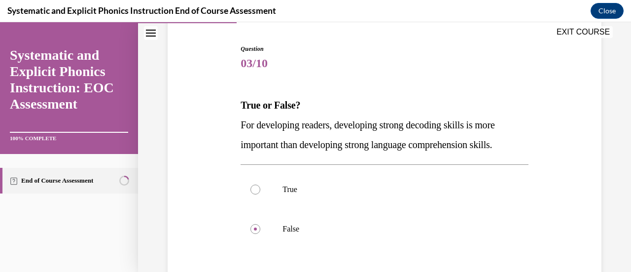
scroll to position [211, 0]
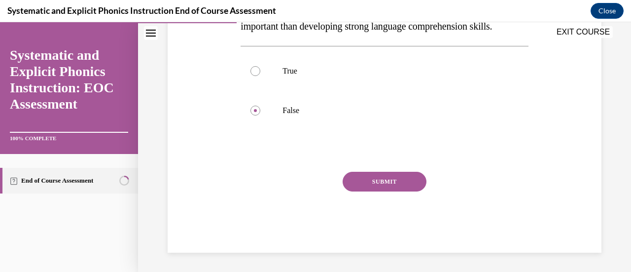
click at [395, 180] on button "SUBMIT" at bounding box center [385, 182] width 84 height 20
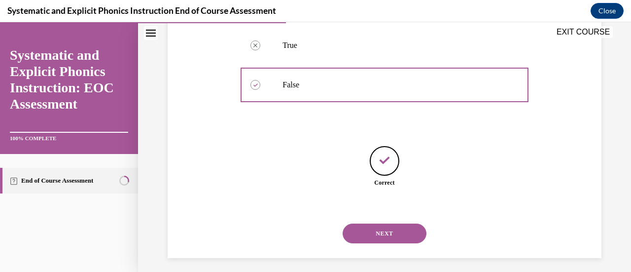
scroll to position [242, 0]
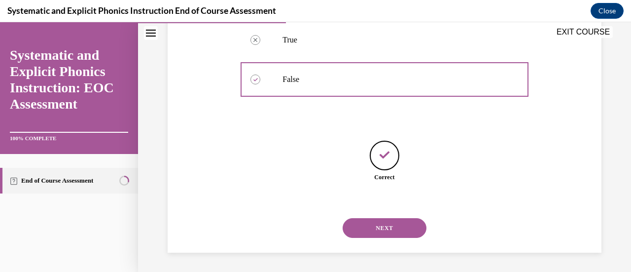
click at [404, 223] on button "NEXT" at bounding box center [385, 228] width 84 height 20
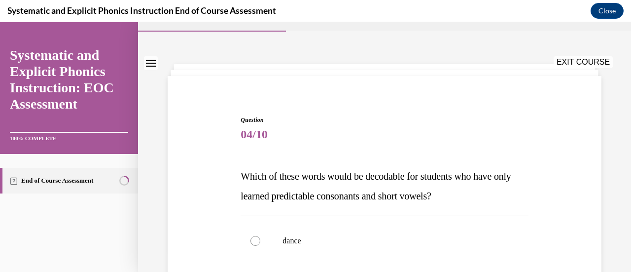
scroll to position [23, 0]
click at [241, 174] on span "Which of these words would be decodable for students who have only learned pred…" at bounding box center [376, 185] width 270 height 31
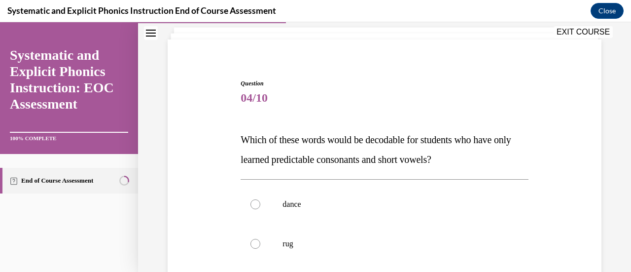
click at [284, 152] on p "Which of these words would be decodable for students who have only learned pred…" at bounding box center [385, 149] width 288 height 39
click at [288, 166] on p "Which of these words would be decodable for students who have only learned pred…" at bounding box center [385, 149] width 288 height 39
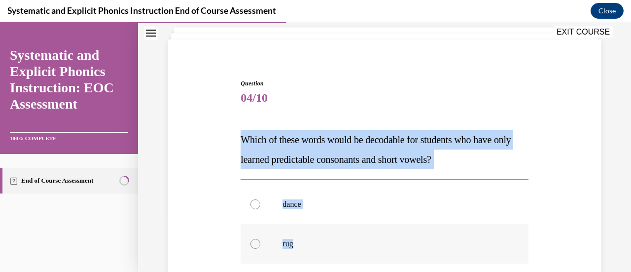
drag, startPoint x: 240, startPoint y: 140, endPoint x: 353, endPoint y: 247, distance: 155.6
click at [353, 247] on div "Question 04/10 Which of these words would be decodable for students who have on…" at bounding box center [385, 272] width 288 height 386
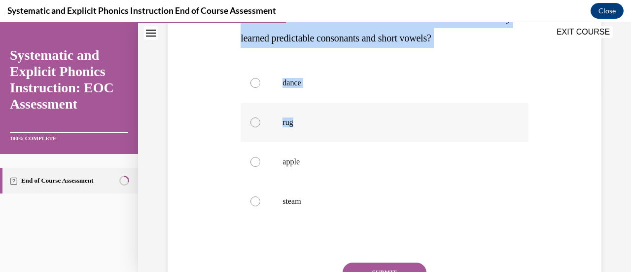
scroll to position [181, 0]
click at [251, 119] on div at bounding box center [256, 121] width 10 height 10
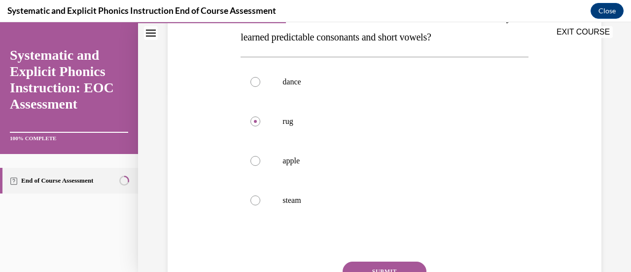
click at [380, 268] on button "SUBMIT" at bounding box center [385, 271] width 84 height 20
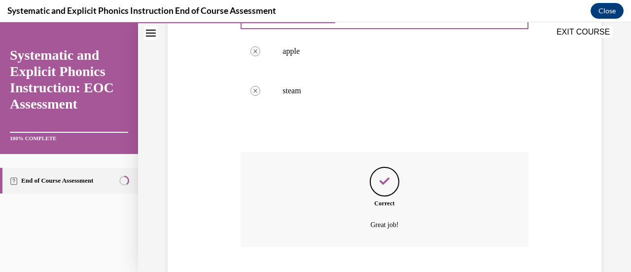
scroll to position [350, 0]
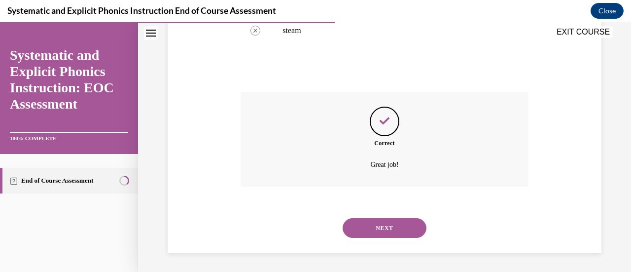
click at [395, 233] on button "NEXT" at bounding box center [385, 228] width 84 height 20
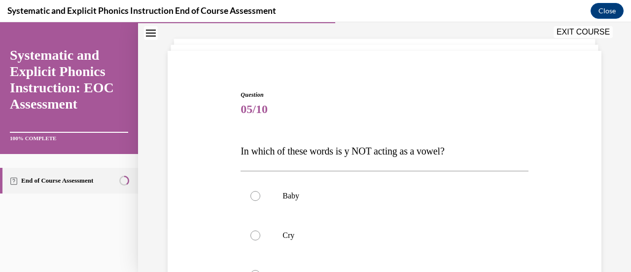
scroll to position [131, 0]
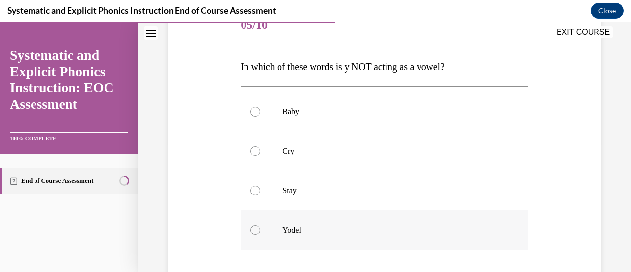
click at [257, 228] on div at bounding box center [256, 230] width 10 height 10
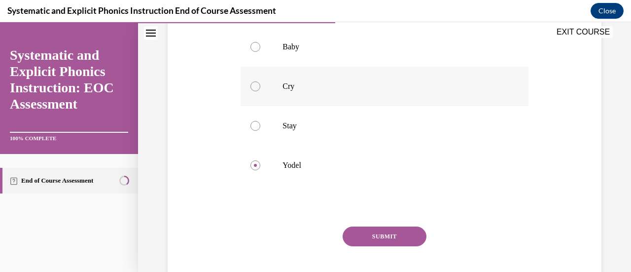
scroll to position [196, 0]
click at [385, 229] on button "SUBMIT" at bounding box center [385, 236] width 84 height 20
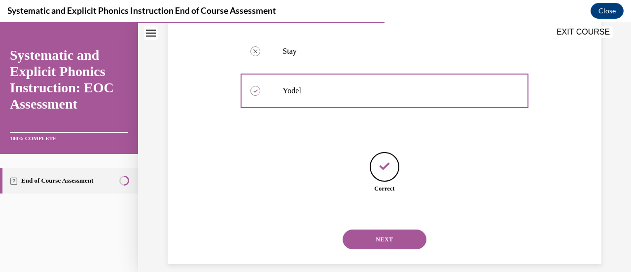
scroll to position [282, 0]
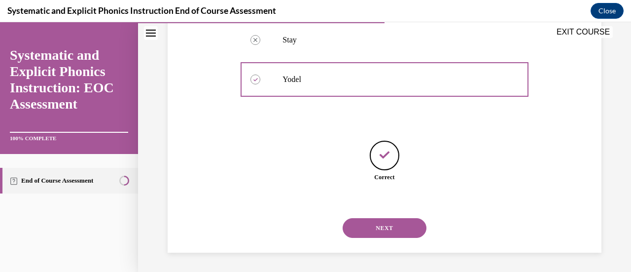
click at [385, 227] on button "NEXT" at bounding box center [385, 228] width 84 height 20
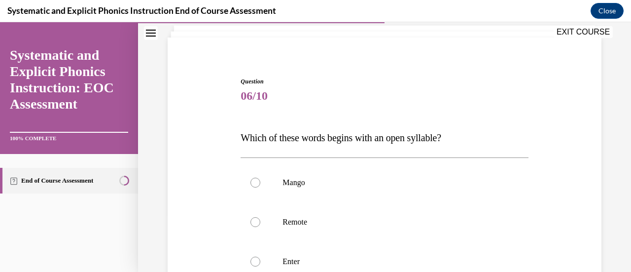
scroll to position [126, 0]
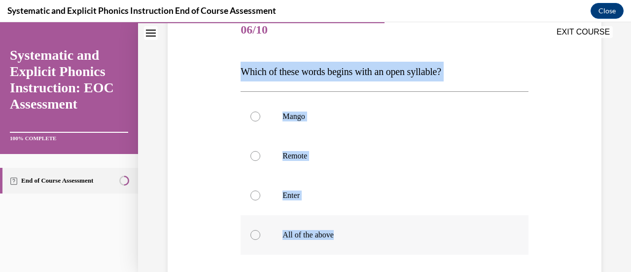
drag, startPoint x: 240, startPoint y: 73, endPoint x: 334, endPoint y: 236, distance: 188.8
click at [334, 236] on div "Question 06/10 Which of these words begins with an open syllable? Mango Remote …" at bounding box center [385, 194] width 288 height 366
click at [259, 162] on div at bounding box center [385, 155] width 288 height 39
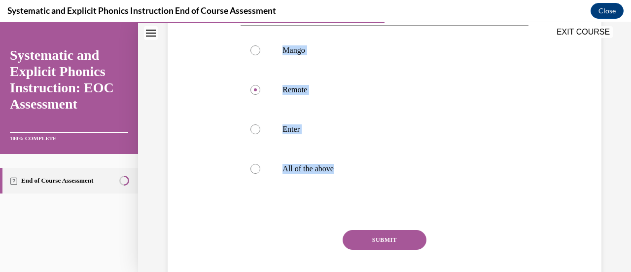
click at [410, 243] on button "SUBMIT" at bounding box center [385, 240] width 84 height 20
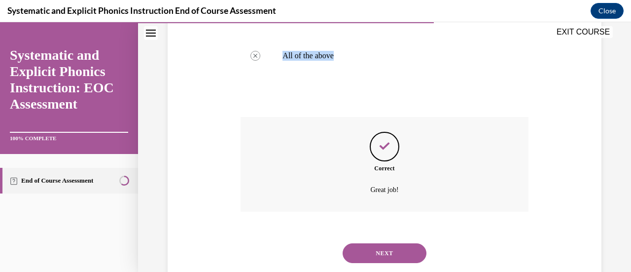
scroll to position [331, 0]
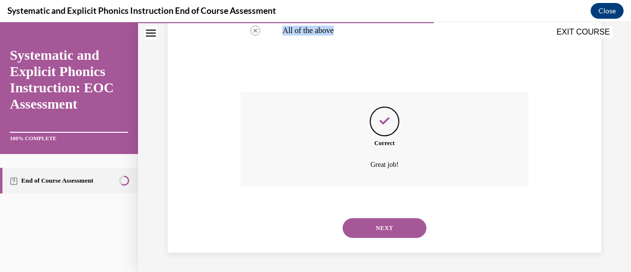
click at [403, 229] on button "NEXT" at bounding box center [385, 228] width 84 height 20
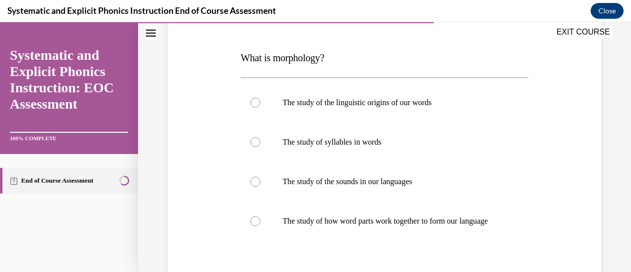
scroll to position [143, 0]
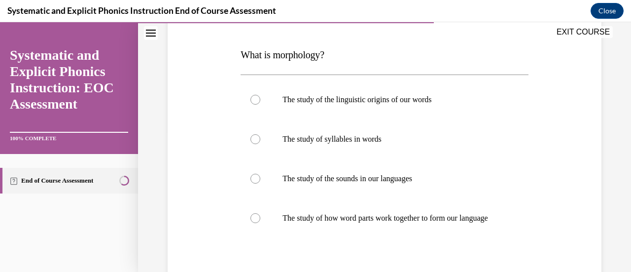
click at [241, 52] on span "What is morphology?" at bounding box center [283, 54] width 84 height 11
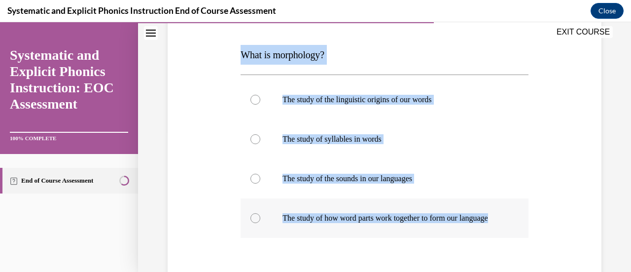
drag, startPoint x: 240, startPoint y: 52, endPoint x: 427, endPoint y: 227, distance: 255.9
click at [427, 227] on div "Question 07/10 What is morphology? The study of the linguistic origins of our w…" at bounding box center [385, 177] width 288 height 366
click at [471, 128] on div at bounding box center [385, 138] width 288 height 39
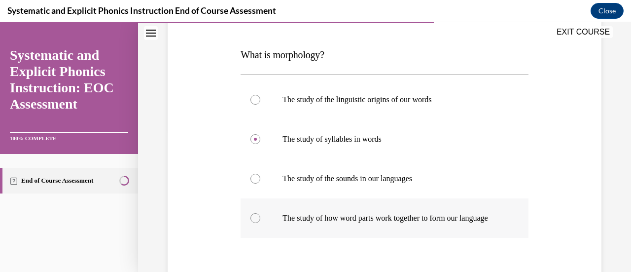
click at [259, 220] on div at bounding box center [385, 217] width 288 height 39
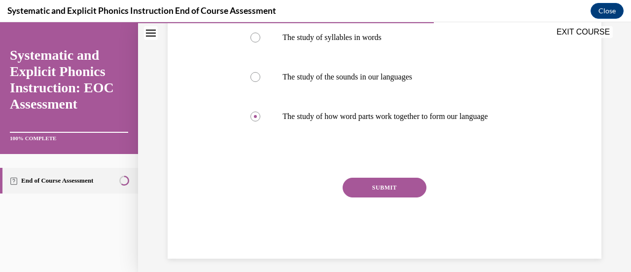
scroll to position [246, 0]
click at [394, 196] on button "SUBMIT" at bounding box center [385, 187] width 84 height 20
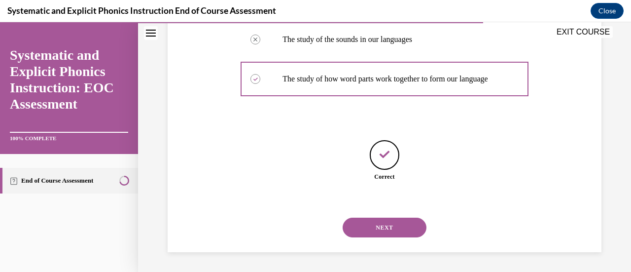
scroll to position [292, 0]
click at [370, 228] on button "NEXT" at bounding box center [385, 228] width 84 height 20
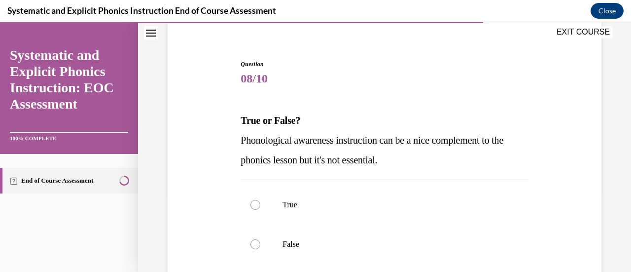
scroll to position [78, 0]
click at [258, 244] on div at bounding box center [256, 244] width 10 height 10
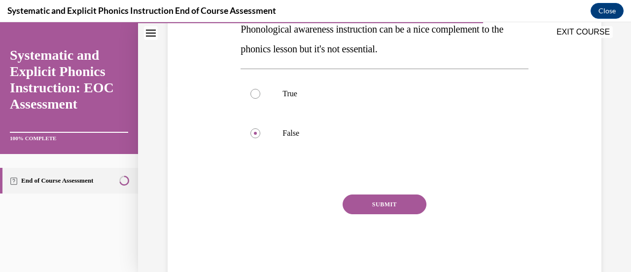
click at [393, 201] on button "SUBMIT" at bounding box center [385, 204] width 84 height 20
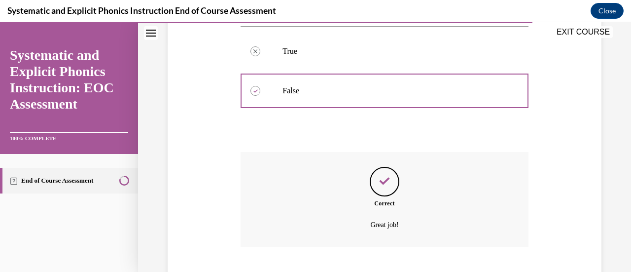
scroll to position [291, 0]
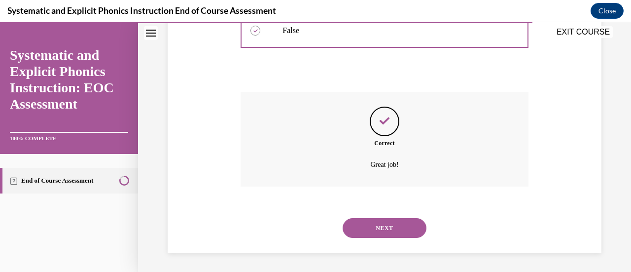
click at [376, 228] on button "NEXT" at bounding box center [385, 228] width 84 height 20
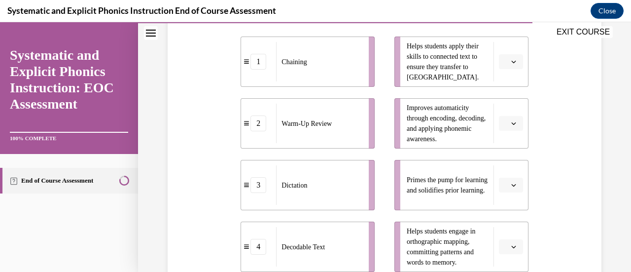
scroll to position [226, 0]
click at [512, 183] on icon "button" at bounding box center [514, 184] width 5 height 5
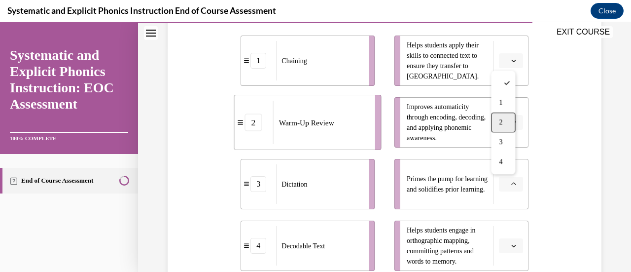
click at [506, 125] on div "2" at bounding box center [503, 122] width 24 height 20
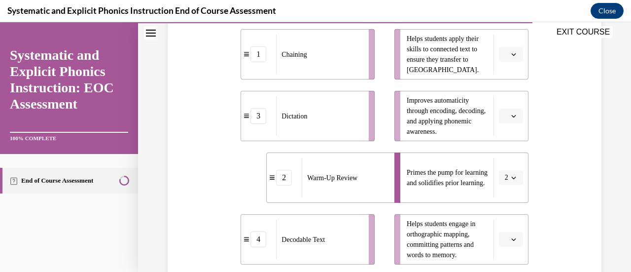
scroll to position [221, 0]
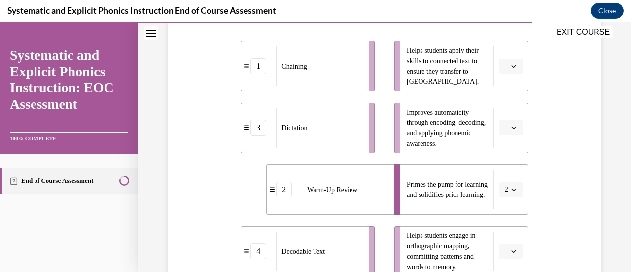
click at [512, 67] on icon "button" at bounding box center [514, 66] width 5 height 5
click at [509, 168] on div "4" at bounding box center [503, 167] width 24 height 20
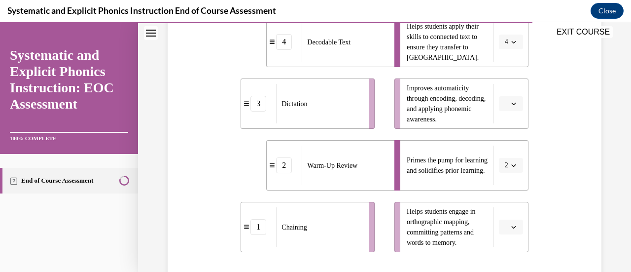
scroll to position [246, 0]
click at [512, 228] on icon "button" at bounding box center [514, 226] width 5 height 5
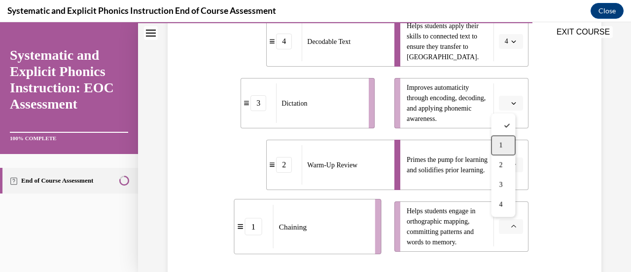
click at [497, 142] on div "1" at bounding box center [503, 146] width 24 height 20
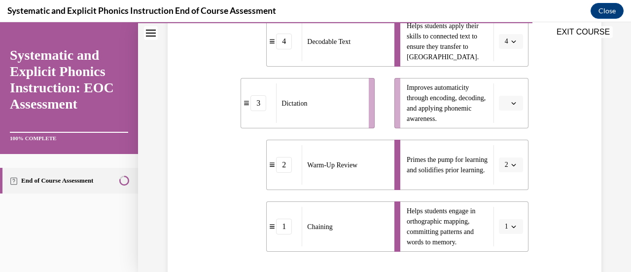
click at [511, 107] on button "button" at bounding box center [511, 103] width 24 height 15
click at [505, 185] on div "3" at bounding box center [503, 184] width 24 height 20
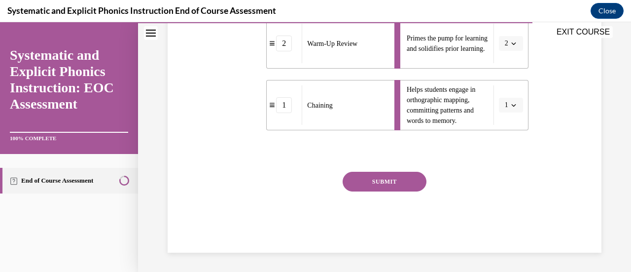
click at [368, 186] on button "SUBMIT" at bounding box center [385, 182] width 84 height 20
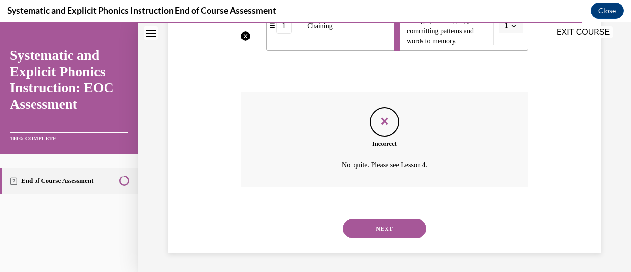
scroll to position [447, 0]
click at [393, 222] on button "NEXT" at bounding box center [385, 228] width 84 height 20
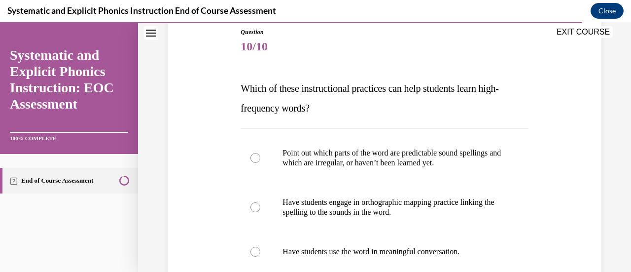
scroll to position [147, 0]
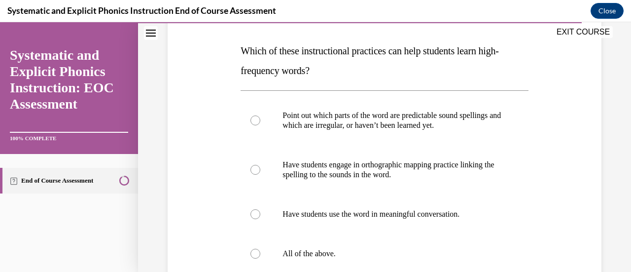
click at [241, 52] on span "Which of these instructional practices can help students learn high-frequency w…" at bounding box center [370, 60] width 258 height 31
click at [258, 125] on div at bounding box center [385, 120] width 288 height 49
click at [324, 77] on p "Which of these instructional practices can help students learn high-frequency w…" at bounding box center [385, 60] width 288 height 39
click at [260, 64] on p "Which of these instructional practices can help students learn high-frequency w…" at bounding box center [385, 60] width 288 height 39
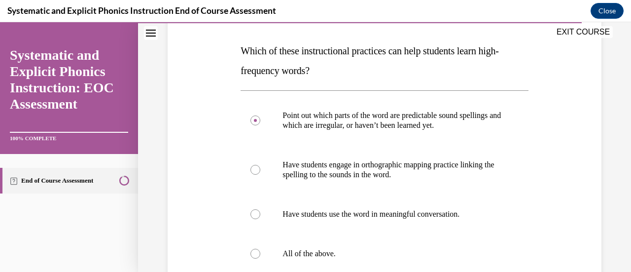
click at [241, 47] on span "Which of these instructional practices can help students learn high-frequency w…" at bounding box center [370, 60] width 258 height 31
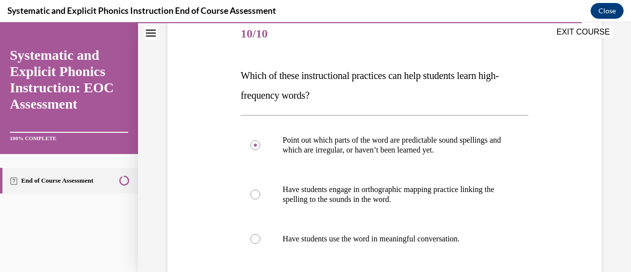
scroll to position [123, 0]
click at [315, 108] on div "Question 10/10 Which of these instructional practices can help students learn h…" at bounding box center [385, 217] width 288 height 406
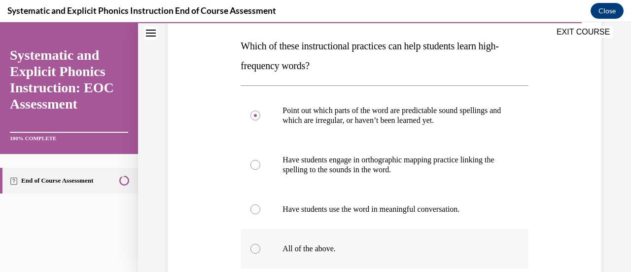
scroll to position [153, 0]
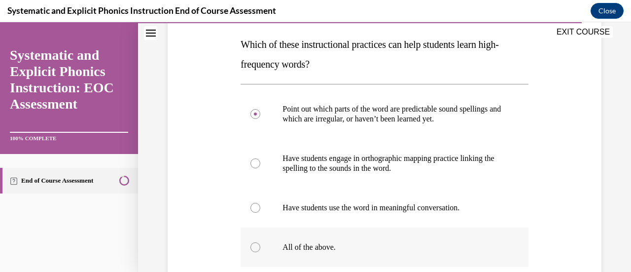
click at [479, 213] on div at bounding box center [385, 207] width 288 height 39
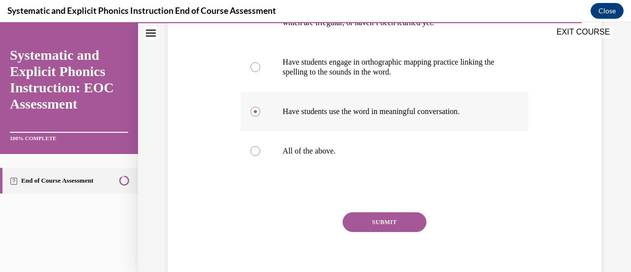
scroll to position [250, 0]
click at [389, 219] on button "SUBMIT" at bounding box center [385, 222] width 84 height 20
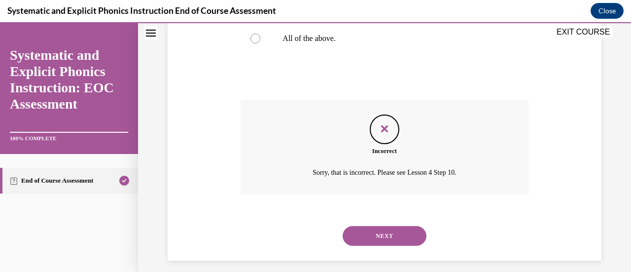
scroll to position [370, 0]
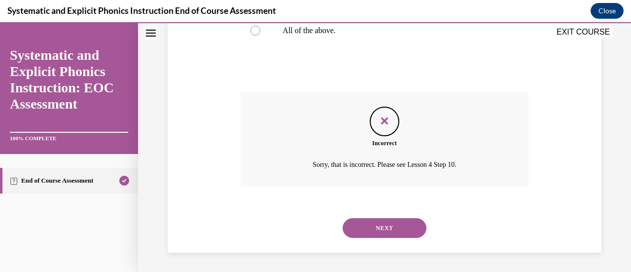
click at [381, 233] on button "NEXT" at bounding box center [385, 228] width 84 height 20
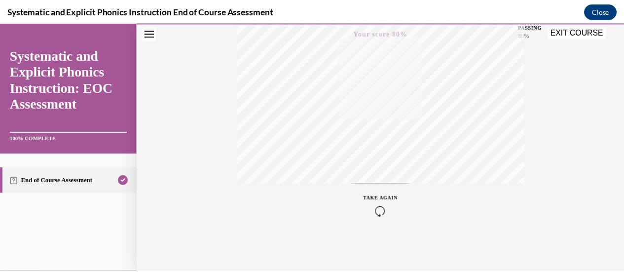
scroll to position [256, 0]
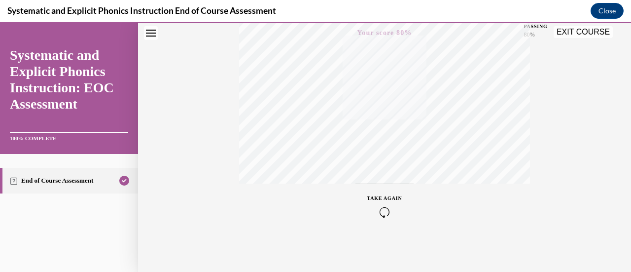
click at [585, 29] on button "EXIT COURSE" at bounding box center [583, 32] width 59 height 12
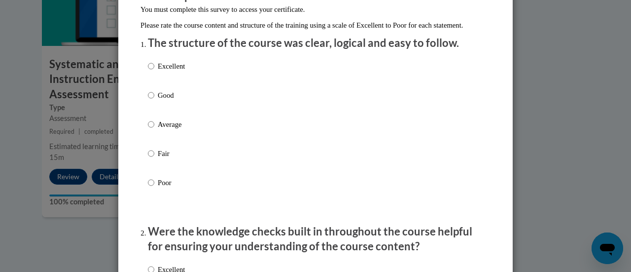
scroll to position [103, 0]
click at [148, 100] on input "Good" at bounding box center [151, 94] width 6 height 11
radio input "true"
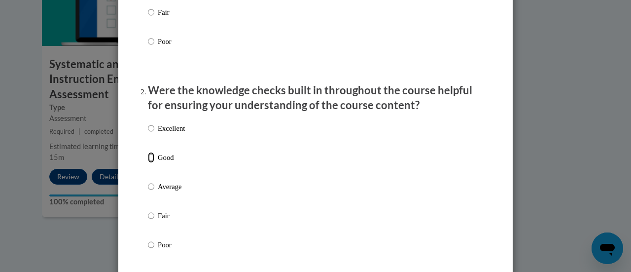
click at [148, 163] on input "Good" at bounding box center [151, 157] width 6 height 11
radio input "true"
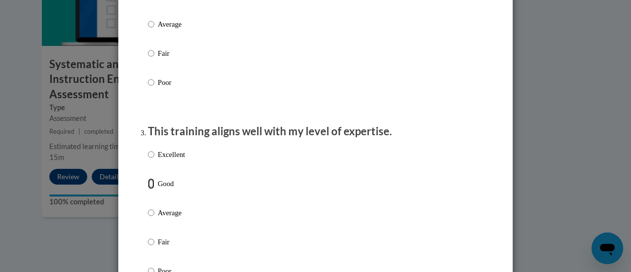
click at [148, 189] on input "Good" at bounding box center [151, 183] width 6 height 11
radio input "true"
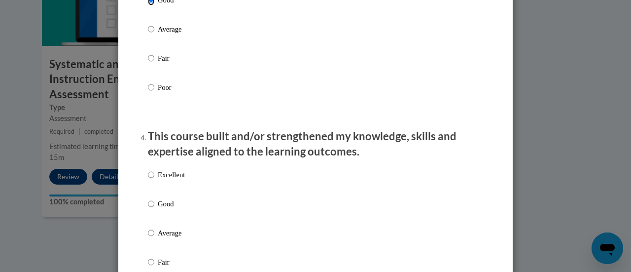
scroll to position [604, 0]
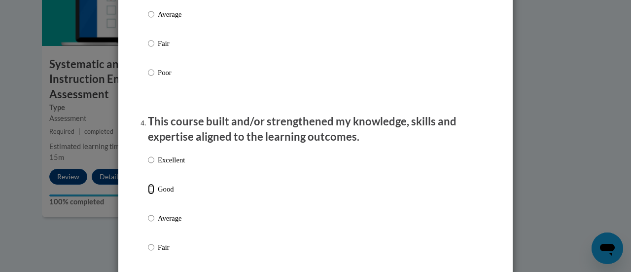
click at [148, 194] on input "Good" at bounding box center [151, 189] width 6 height 11
radio input "true"
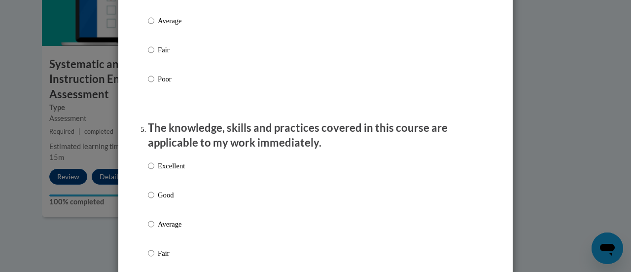
scroll to position [802, 0]
click at [148, 199] on input "Good" at bounding box center [151, 193] width 6 height 11
radio input "true"
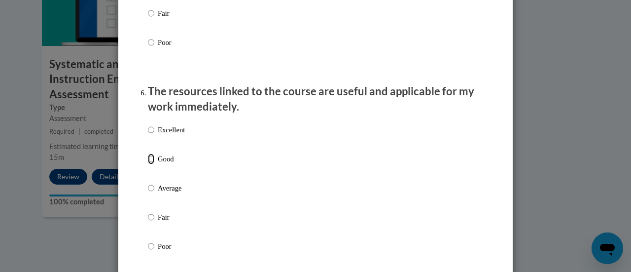
click at [148, 164] on input "Good" at bounding box center [151, 158] width 6 height 11
radio input "true"
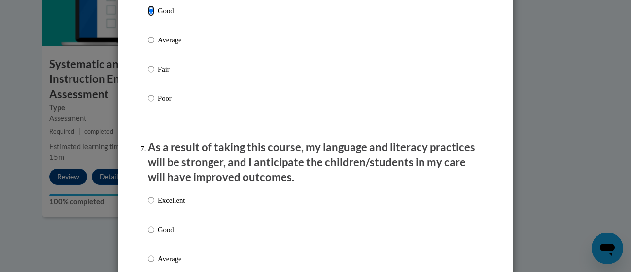
scroll to position [1191, 0]
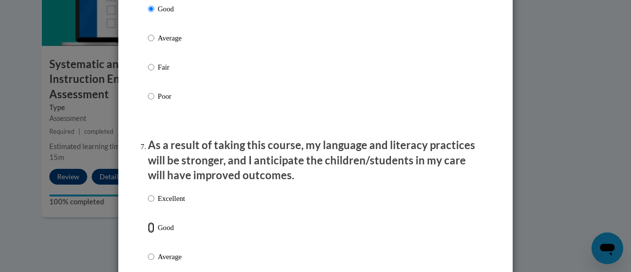
click at [148, 233] on input "Good" at bounding box center [151, 227] width 6 height 11
radio input "true"
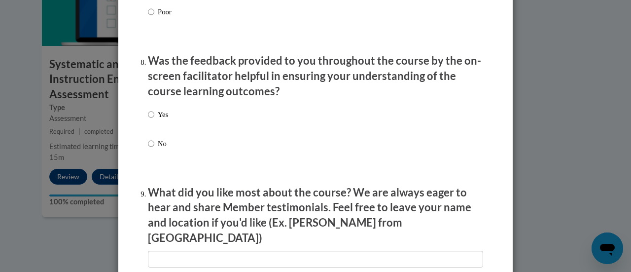
scroll to position [1495, 0]
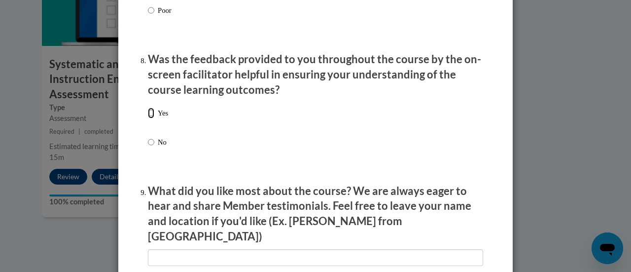
click at [148, 118] on input "Yes" at bounding box center [151, 113] width 6 height 11
radio input "true"
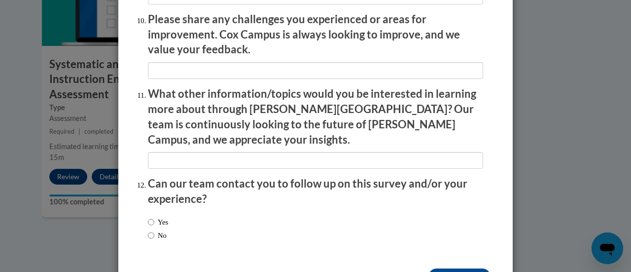
scroll to position [1779, 0]
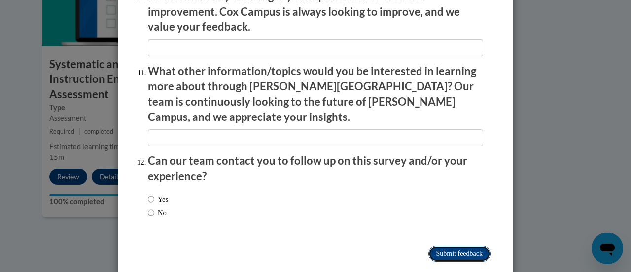
click at [451, 246] on input "Submit feedback" at bounding box center [460, 254] width 62 height 16
